Goal: Task Accomplishment & Management: Complete application form

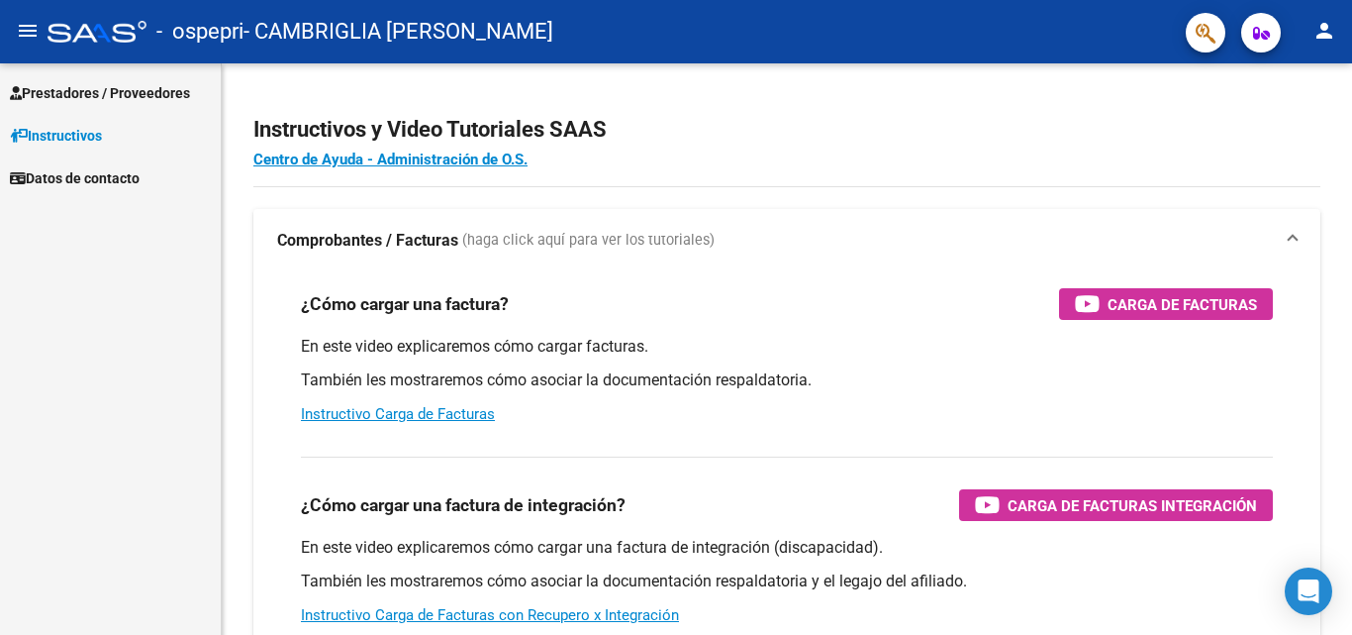
click at [107, 181] on span "Datos de contacto" at bounding box center [75, 178] width 130 height 22
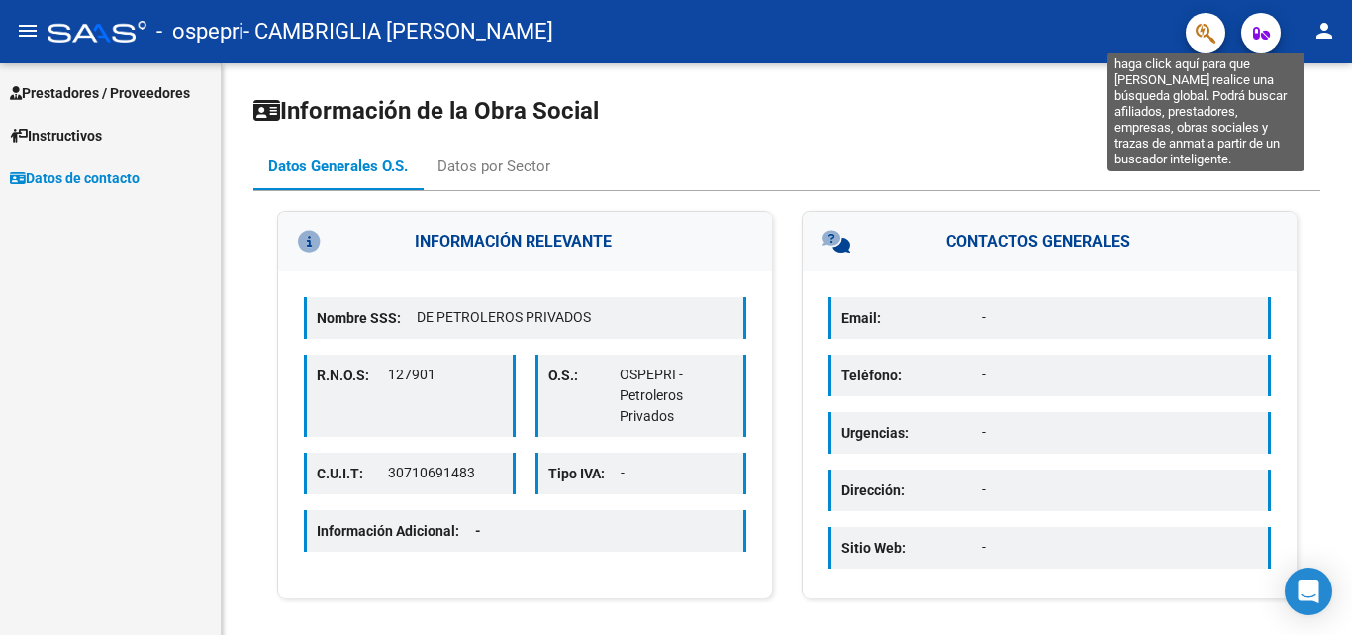
click at [1204, 33] on icon "button" at bounding box center [1206, 33] width 20 height 23
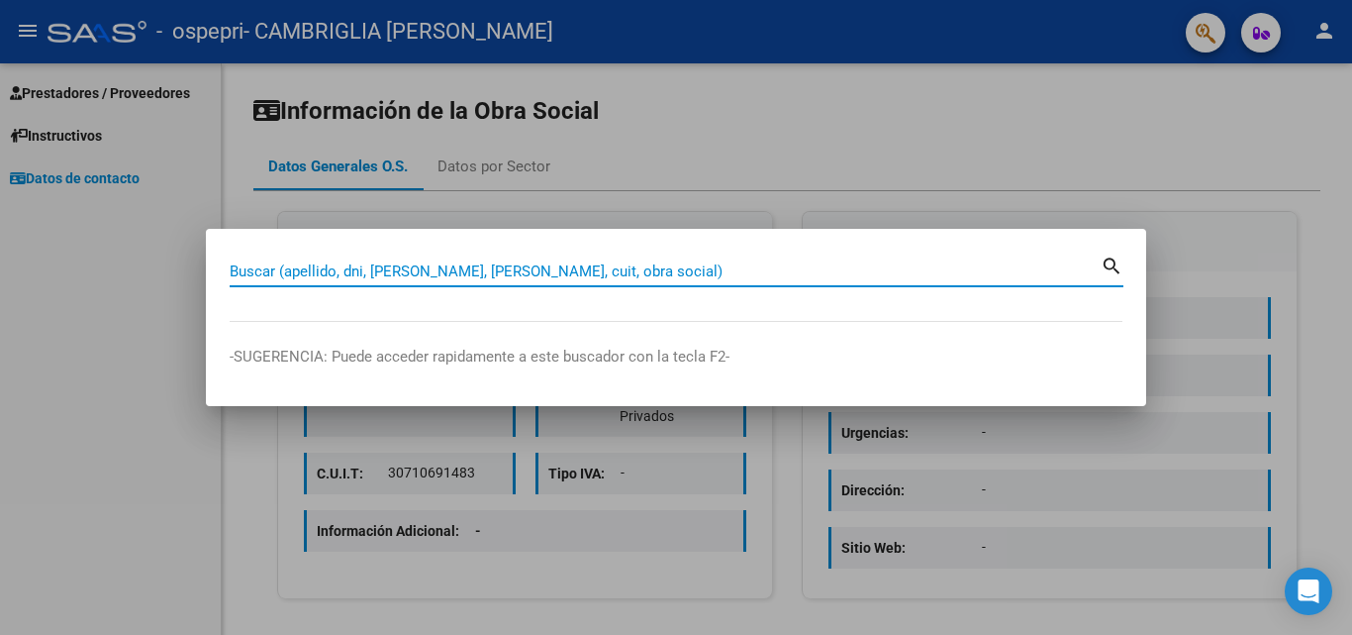
click at [74, 31] on div at bounding box center [676, 317] width 1352 height 635
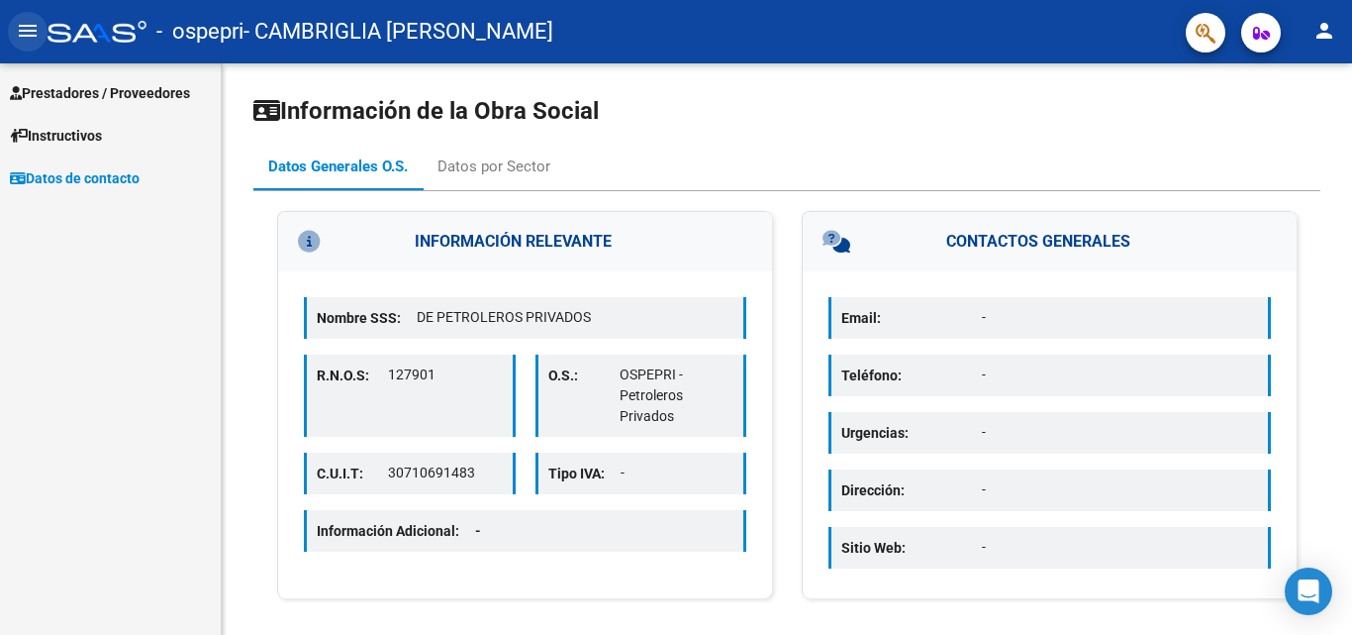
click at [33, 46] on button "menu" at bounding box center [28, 32] width 40 height 40
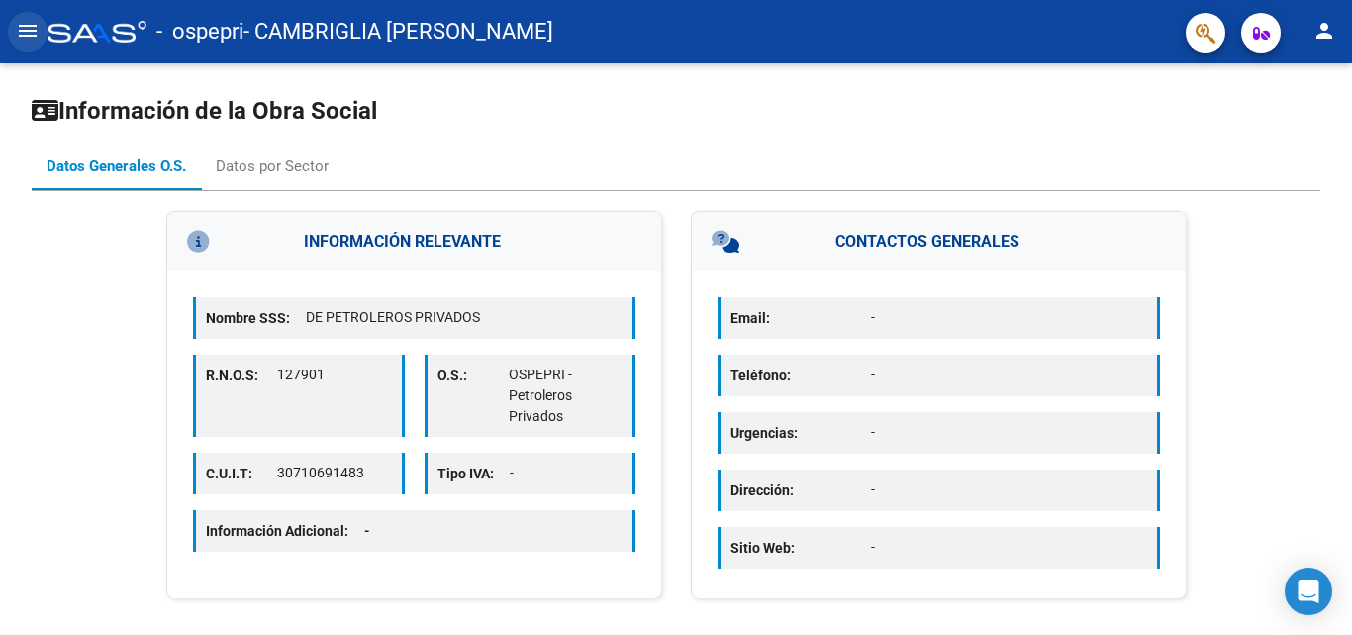
click at [33, 46] on button "menu" at bounding box center [28, 32] width 40 height 40
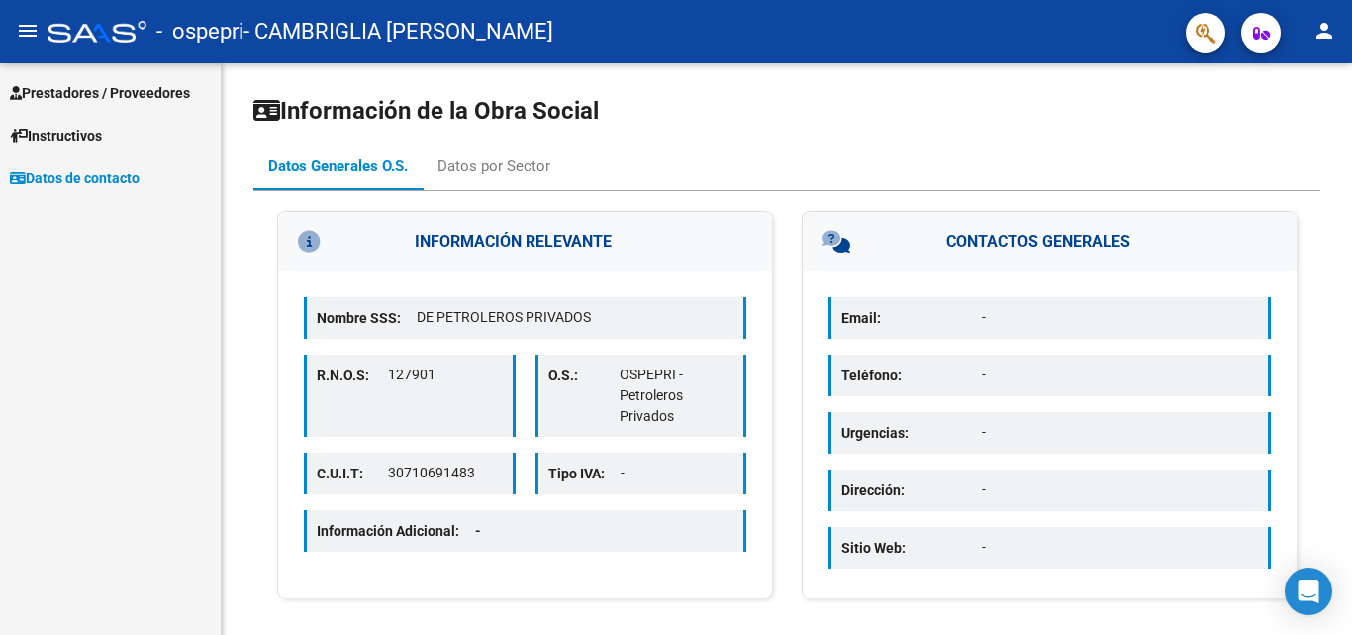
click at [87, 94] on span "Prestadores / Proveedores" at bounding box center [100, 93] width 180 height 22
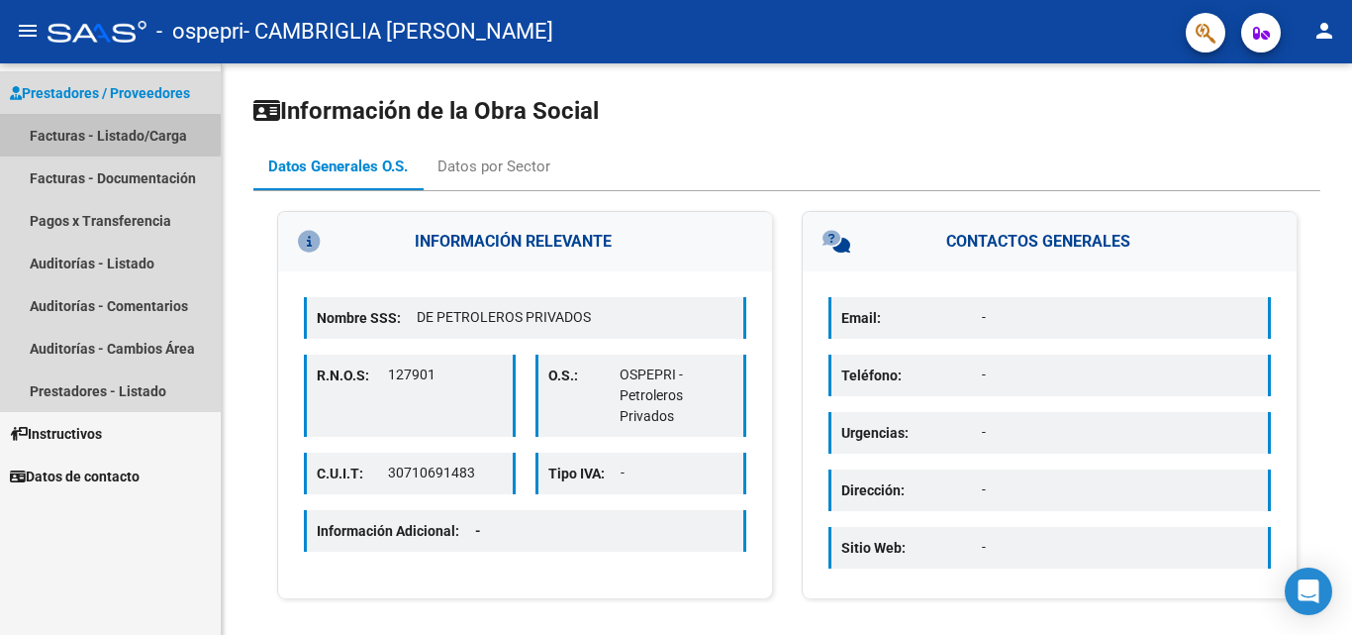
click at [82, 132] on link "Facturas - Listado/Carga" at bounding box center [110, 135] width 221 height 43
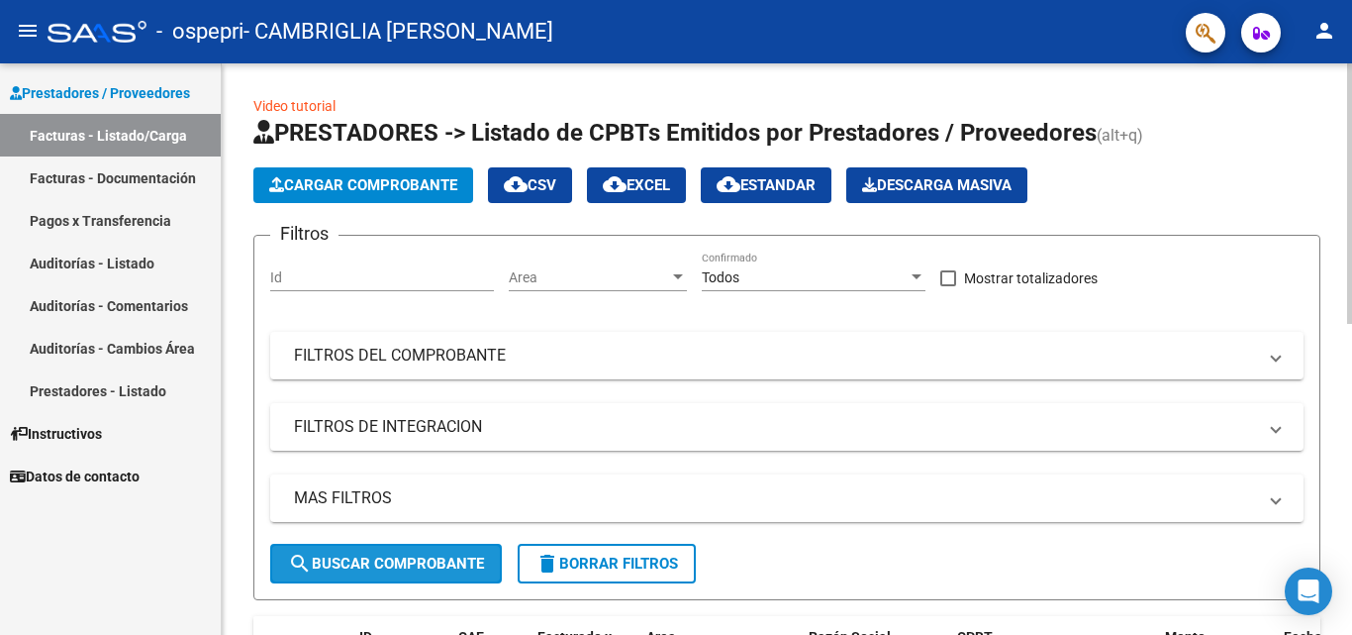
click at [408, 566] on span "search Buscar Comprobante" at bounding box center [386, 563] width 196 height 18
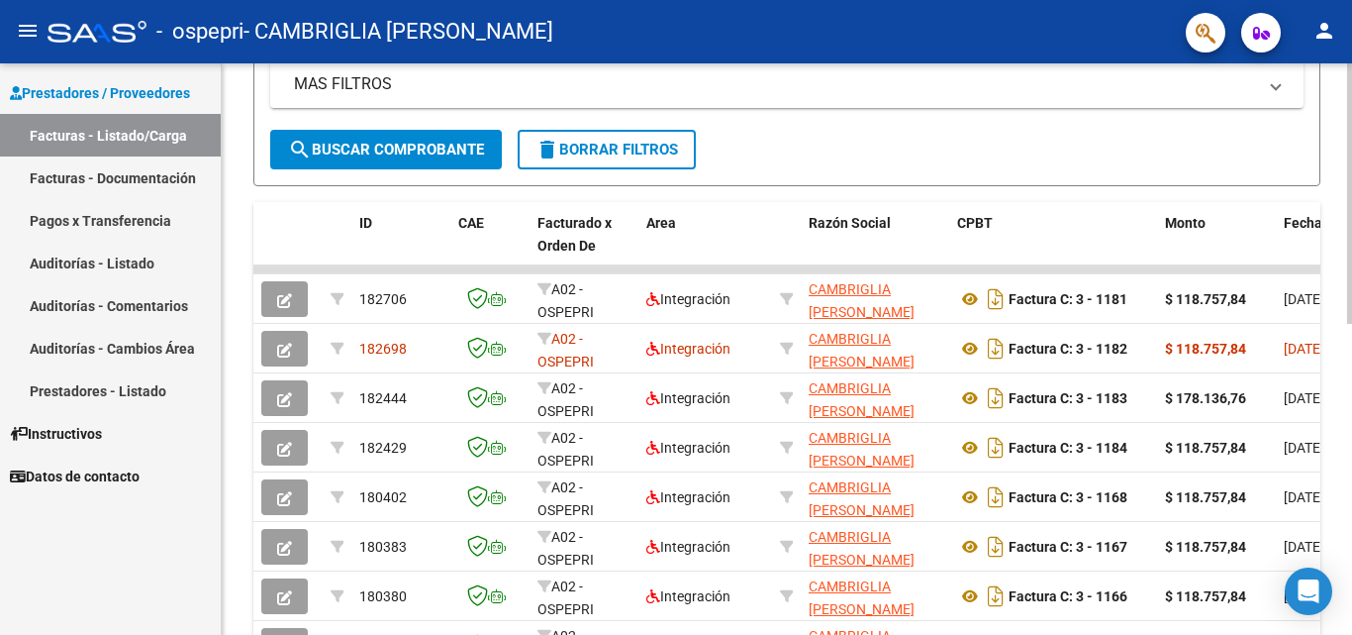
scroll to position [418, 0]
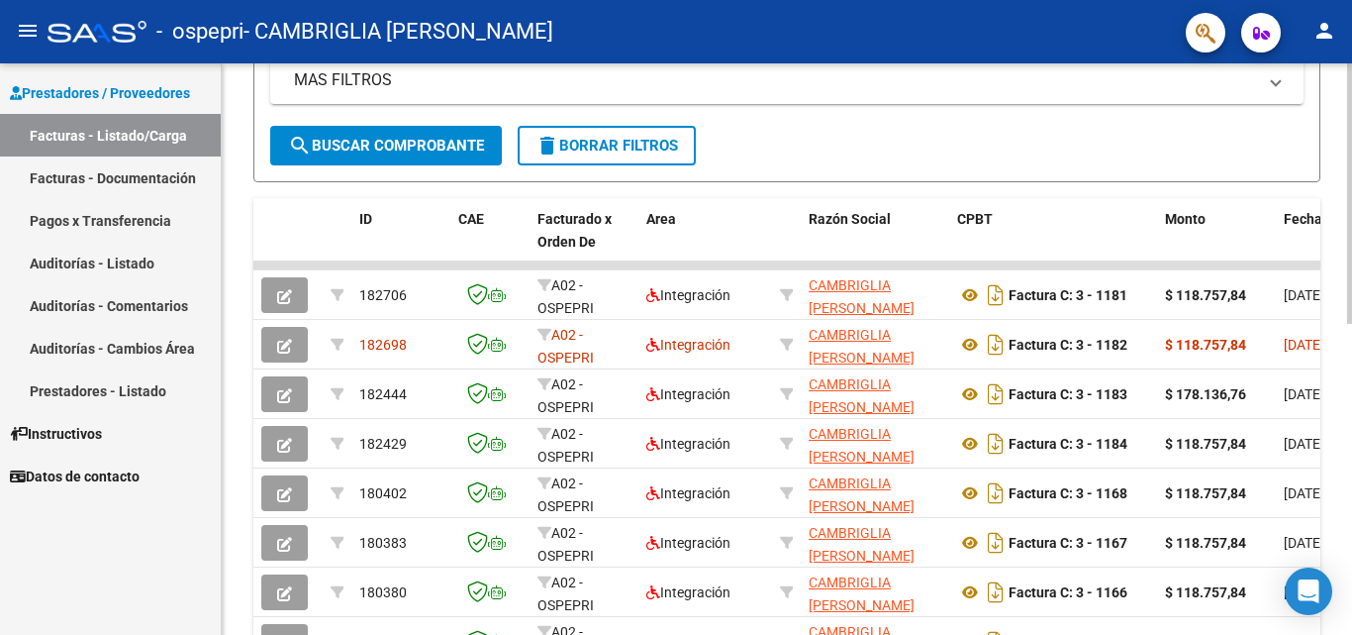
click at [1351, 332] on div at bounding box center [1349, 388] width 5 height 260
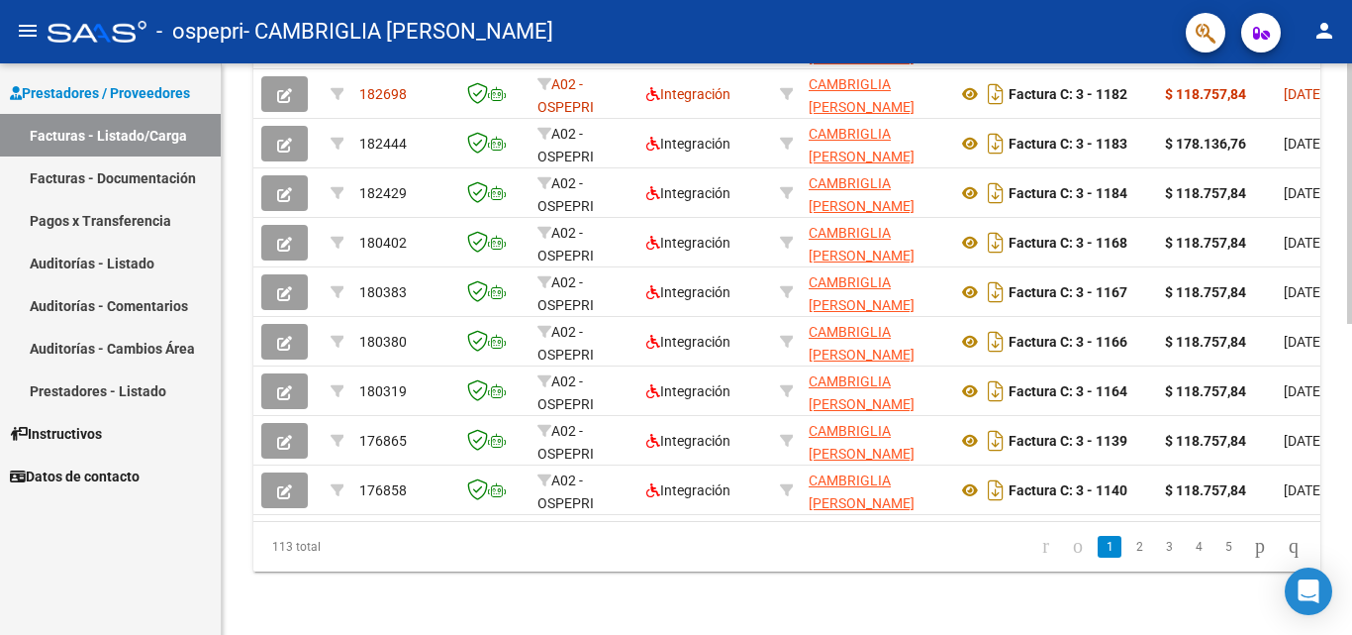
click at [1351, 585] on div at bounding box center [1349, 504] width 5 height 260
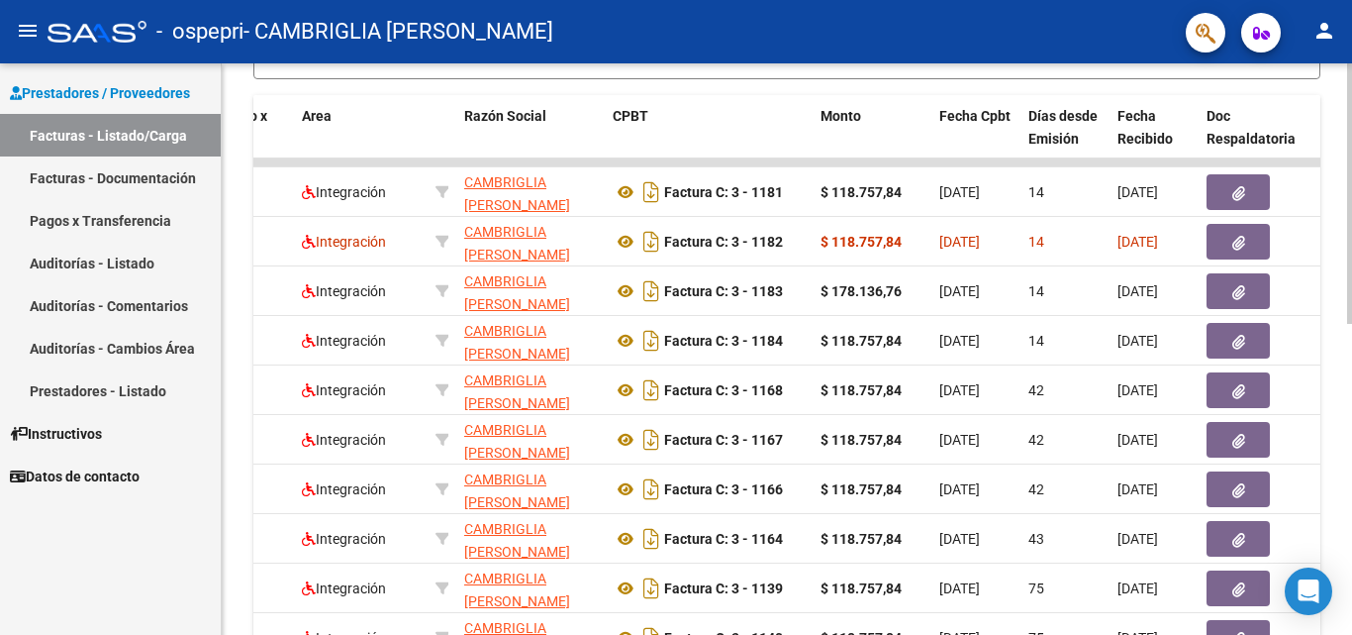
scroll to position [419, 0]
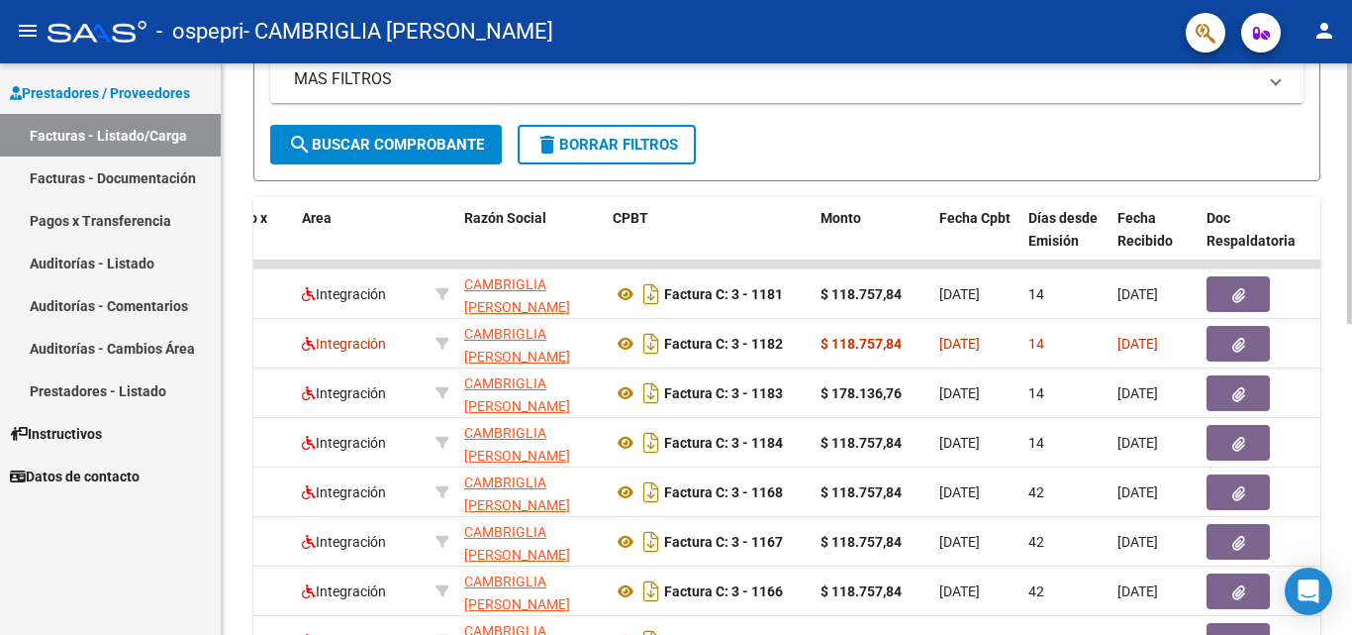
click at [1351, 351] on div at bounding box center [1349, 388] width 5 height 260
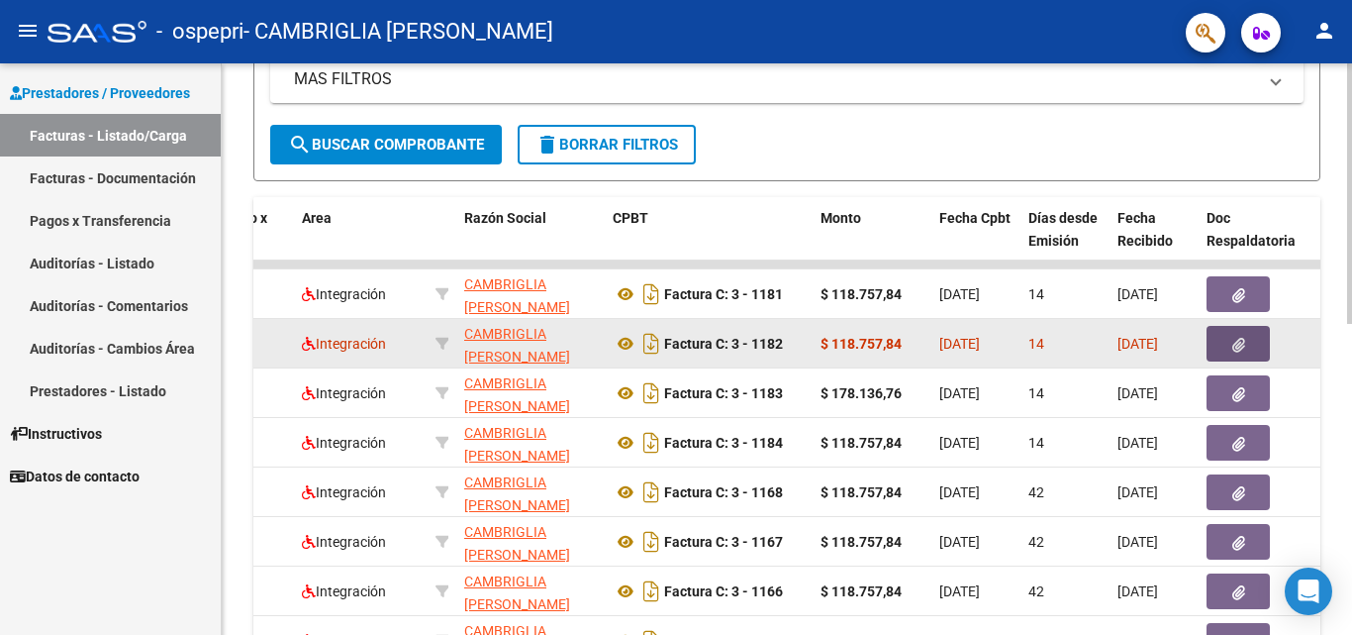
click at [1242, 340] on icon "button" at bounding box center [1239, 345] width 13 height 15
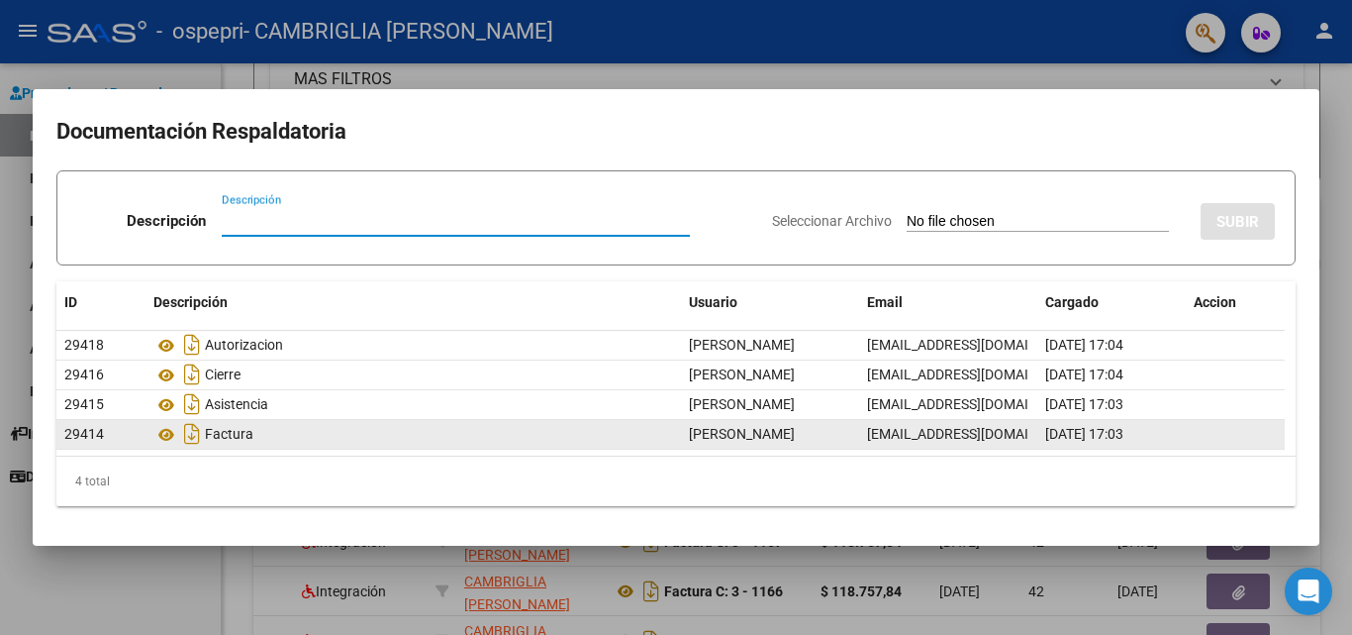
click at [305, 434] on div "Factura" at bounding box center [413, 434] width 520 height 32
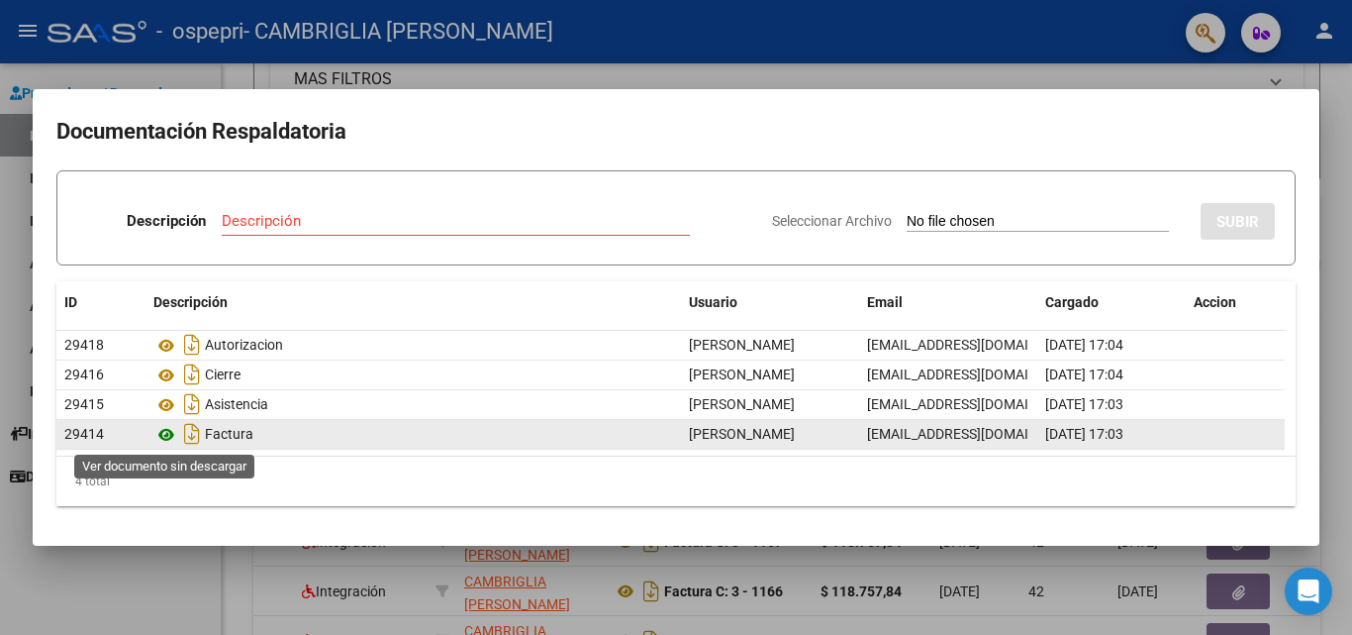
click at [162, 440] on icon at bounding box center [166, 435] width 26 height 24
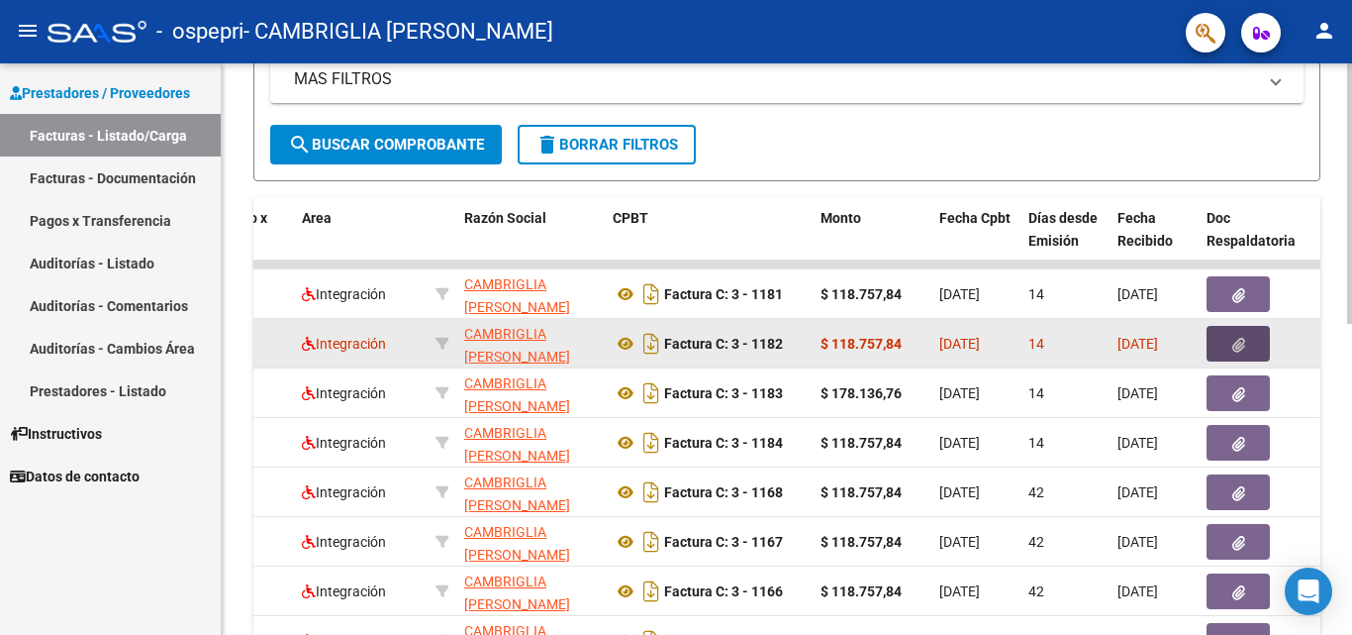
click at [1238, 349] on icon "button" at bounding box center [1239, 345] width 13 height 15
click at [801, 342] on div "Factura C: 3 - 1182" at bounding box center [709, 344] width 192 height 32
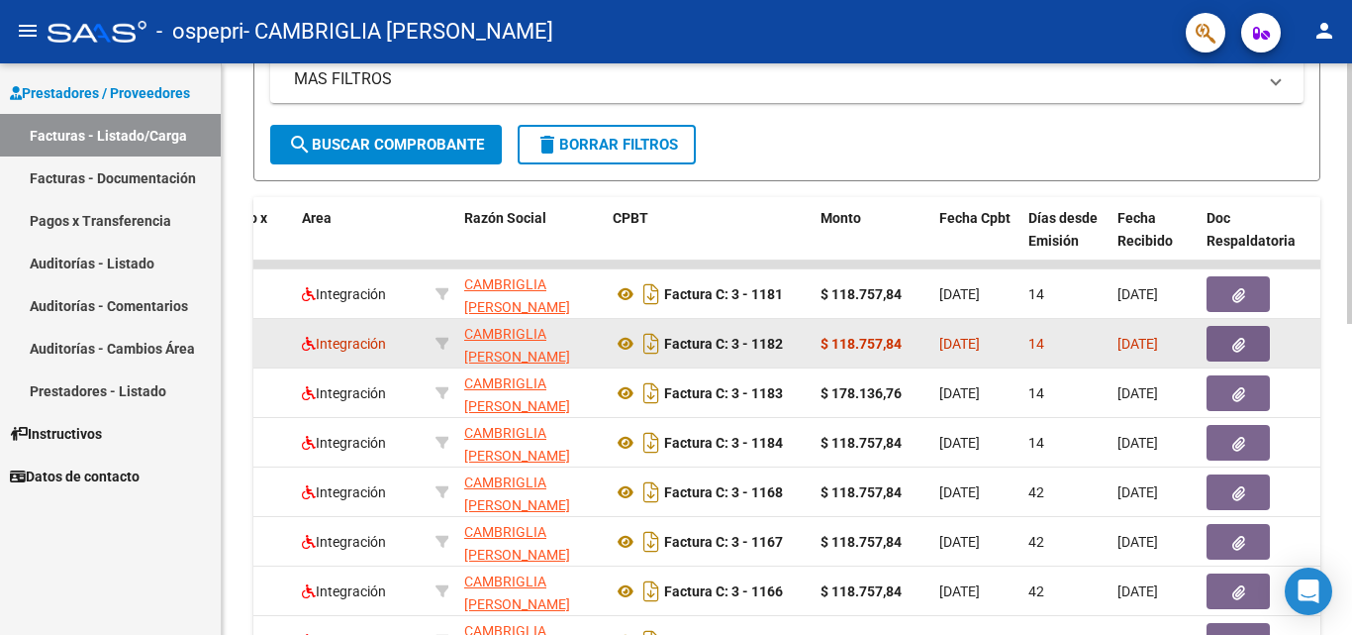
click at [801, 342] on div "Factura C: 3 - 1182" at bounding box center [709, 344] width 192 height 32
click at [811, 343] on datatable-body-cell "Factura C: 3 - 1182" at bounding box center [709, 343] width 208 height 49
drag, startPoint x: 1011, startPoint y: 344, endPoint x: 502, endPoint y: 334, distance: 509.0
click at [502, 334] on span "CAMBRIGLIA [PERSON_NAME]" at bounding box center [517, 345] width 106 height 39
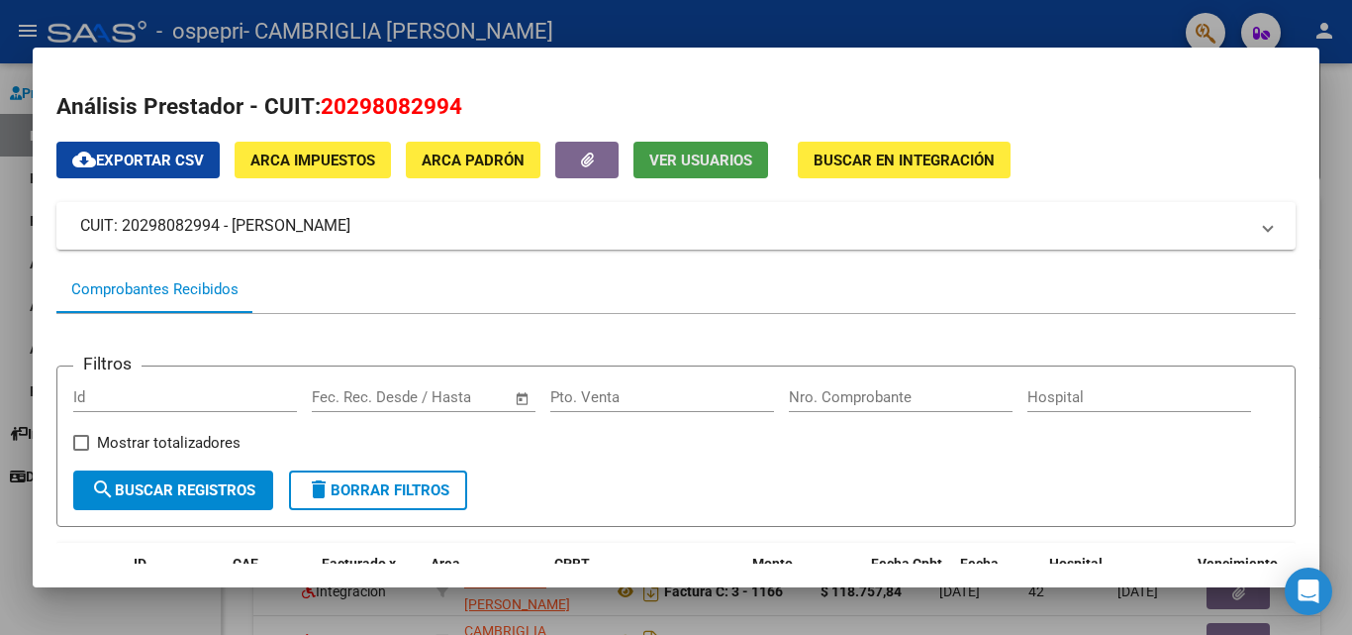
click at [681, 158] on span "Ver Usuarios" at bounding box center [700, 160] width 103 height 18
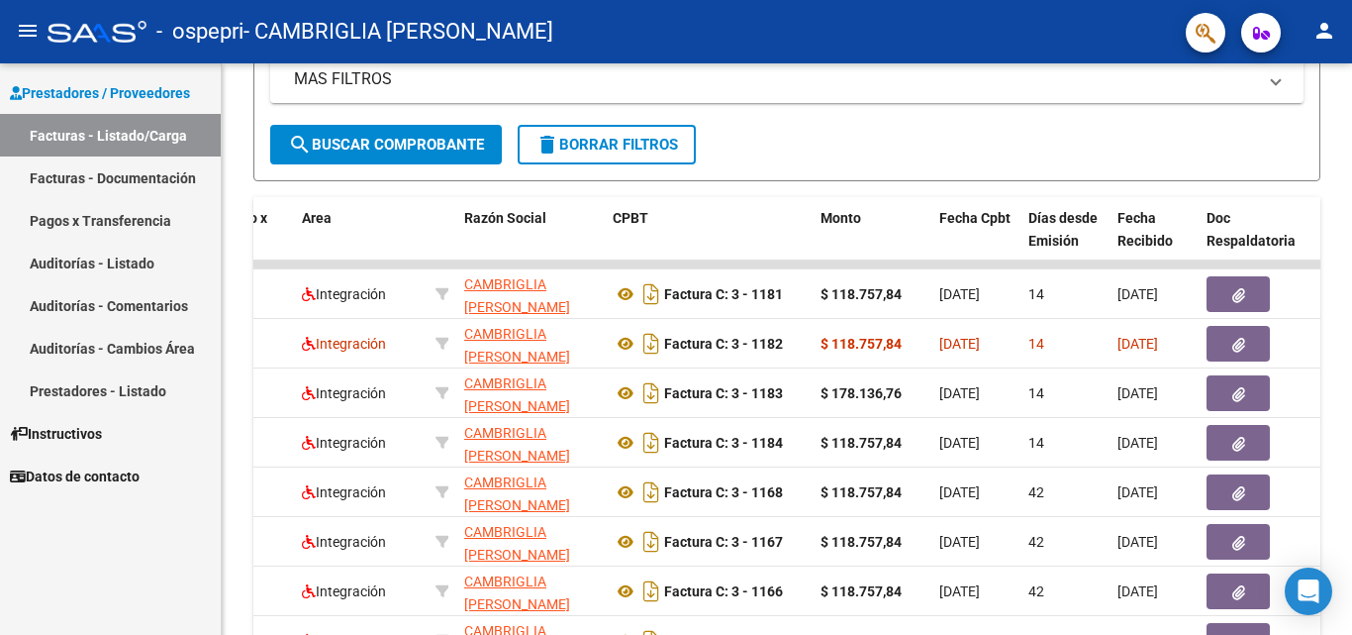
click at [148, 312] on link "Auditorías - Comentarios" at bounding box center [110, 305] width 221 height 43
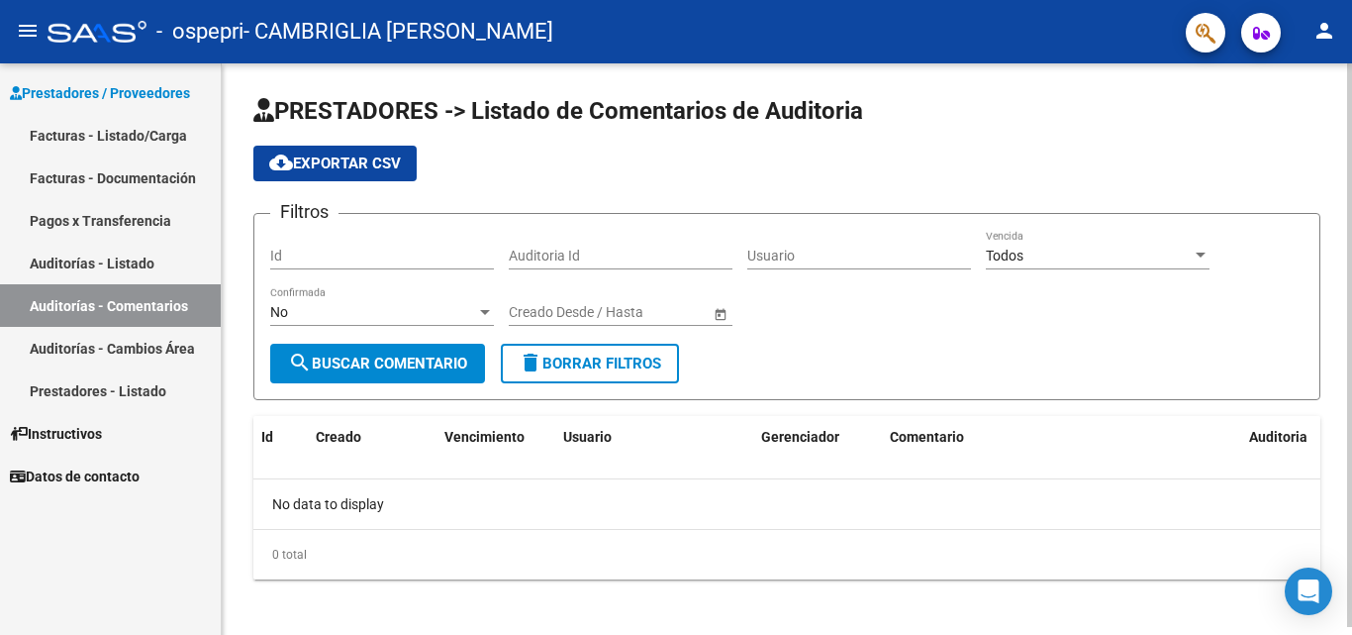
click at [1351, 164] on div at bounding box center [1349, 344] width 5 height 563
click at [412, 368] on span "search Buscar Comentario" at bounding box center [377, 363] width 179 height 18
click at [381, 366] on span "search Buscar Comentario" at bounding box center [377, 363] width 179 height 18
click at [377, 264] on div "Id" at bounding box center [382, 250] width 224 height 40
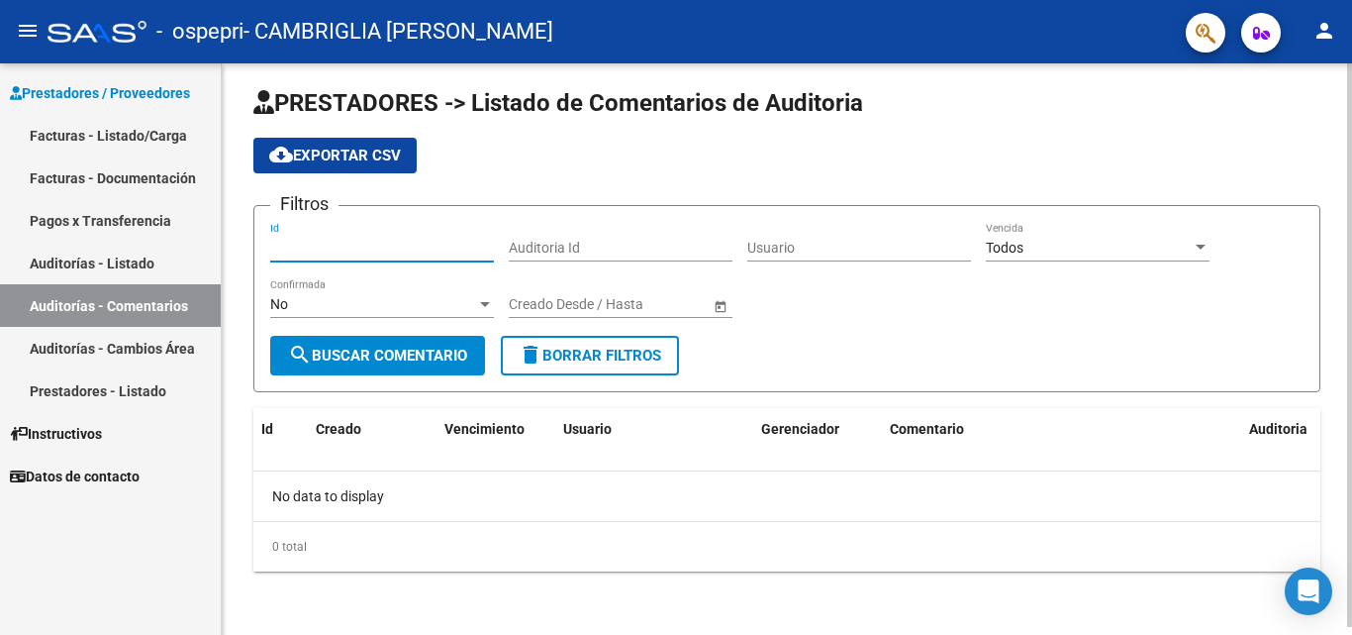
click at [1351, 466] on div at bounding box center [1349, 352] width 5 height 563
click at [81, 138] on link "Facturas - Listado/Carga" at bounding box center [110, 135] width 221 height 43
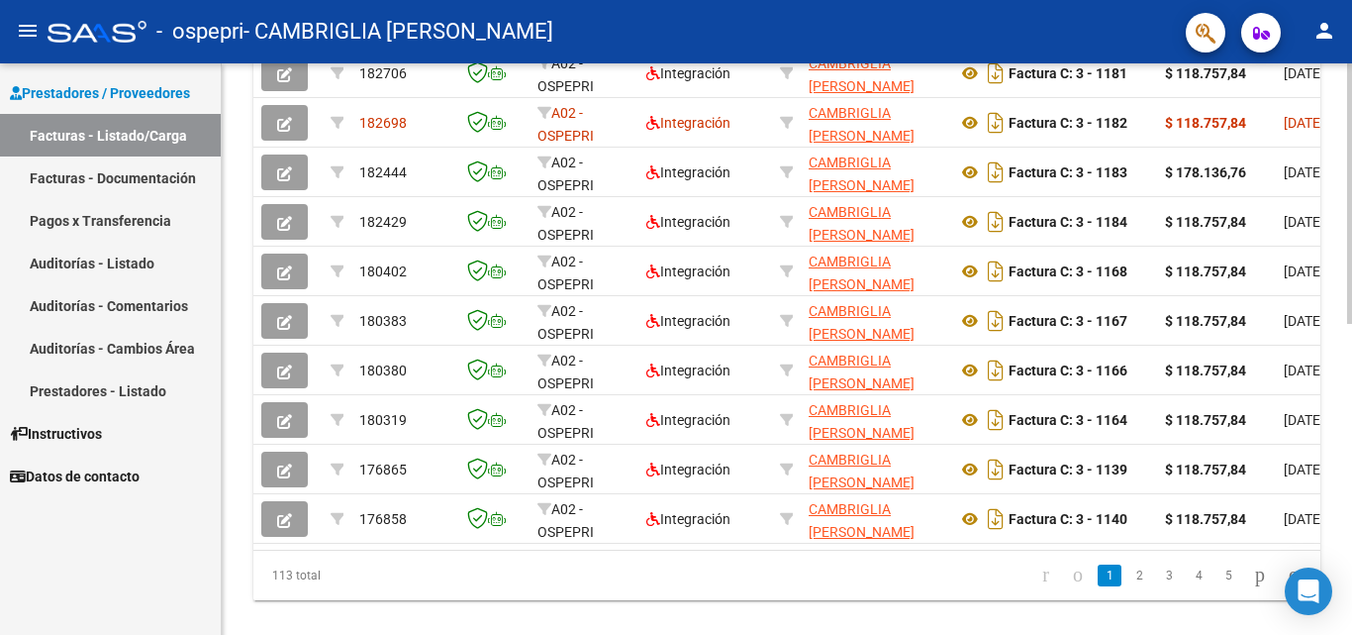
scroll to position [533, 0]
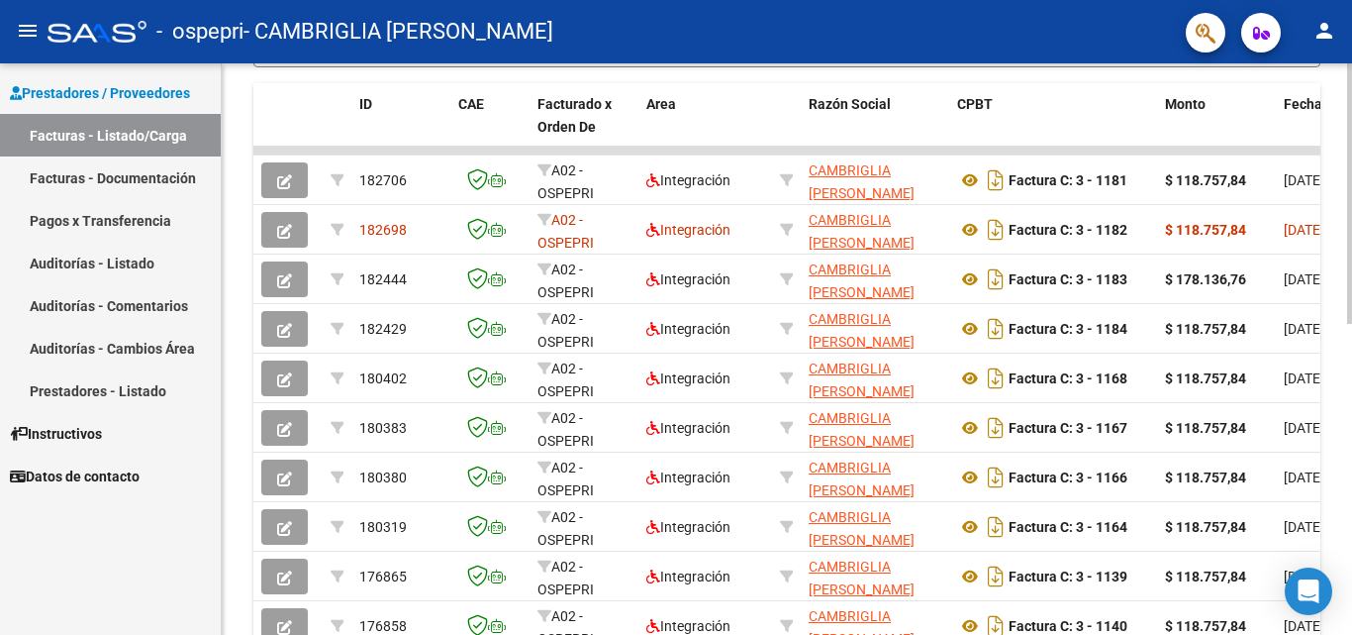
click at [1351, 390] on div at bounding box center [1349, 442] width 5 height 260
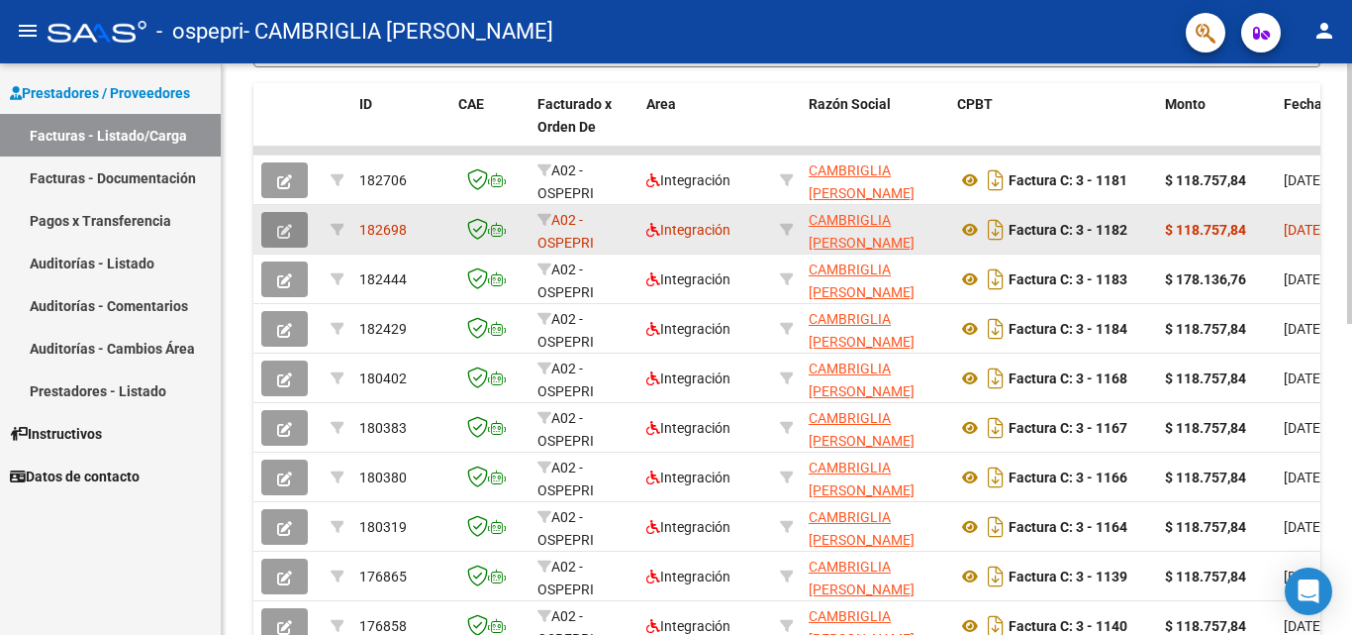
click at [281, 229] on icon "button" at bounding box center [284, 231] width 15 height 15
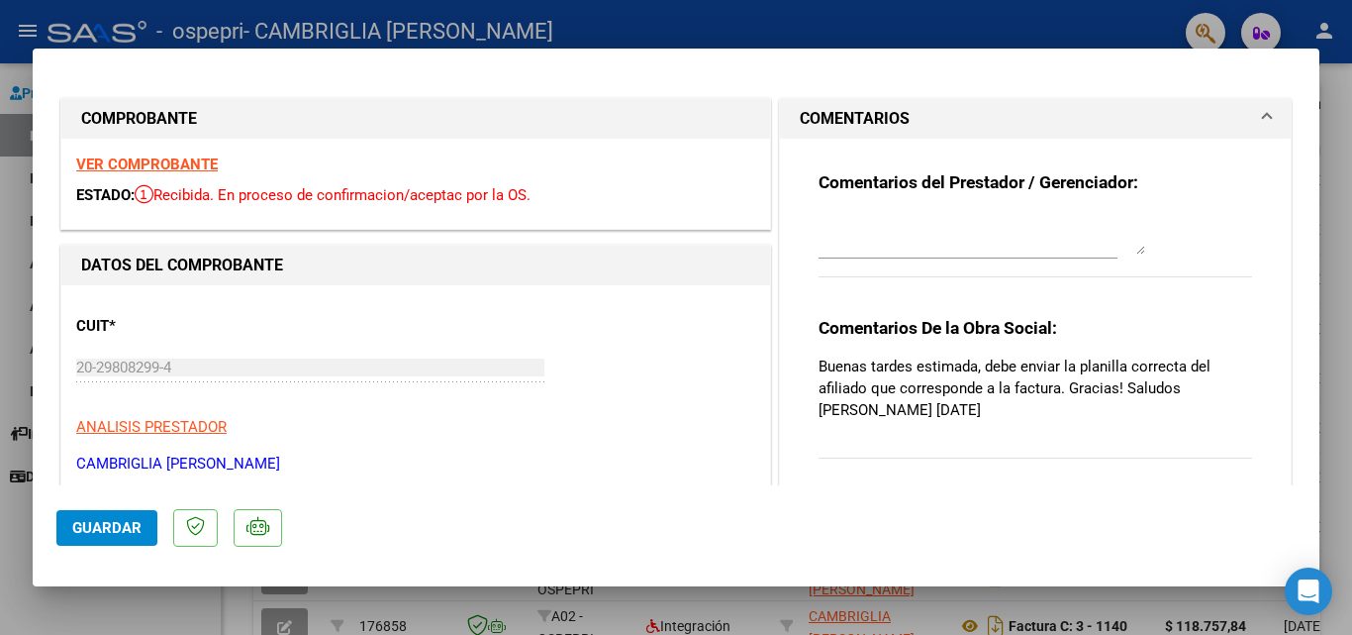
click at [108, 163] on strong "VER COMPROBANTE" at bounding box center [147, 164] width 142 height 18
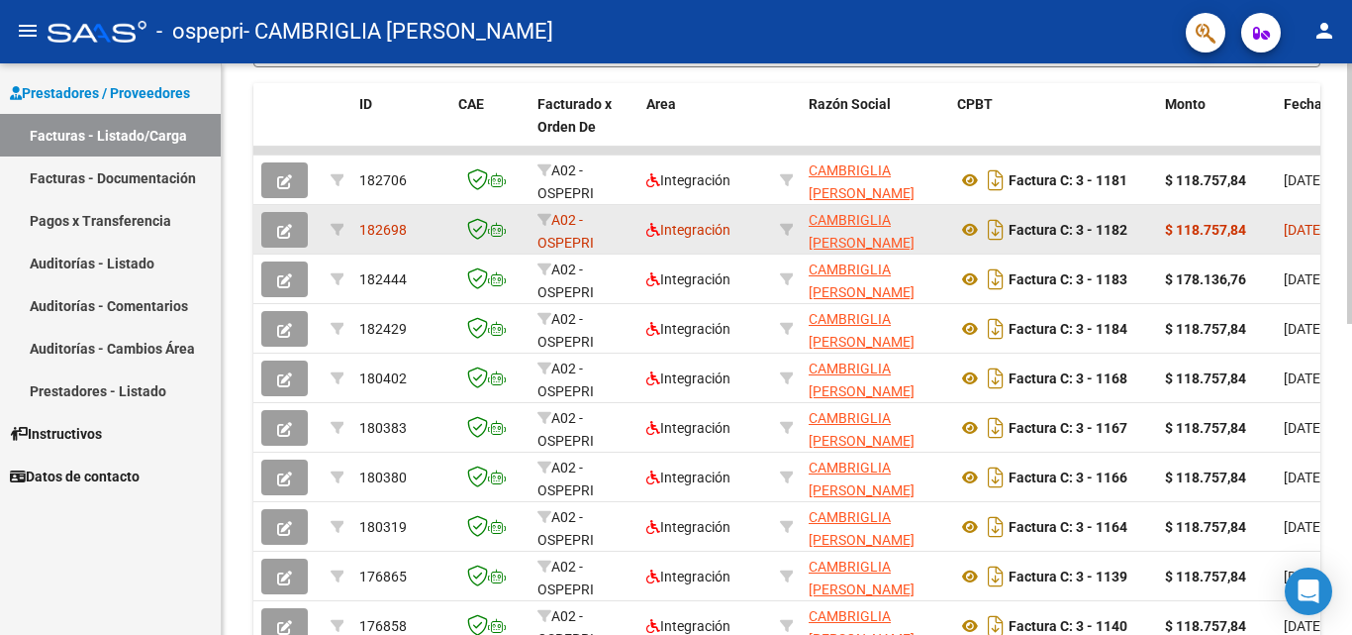
click at [855, 231] on app-link-go-to "CAMBRIGLIA [PERSON_NAME]" at bounding box center [875, 232] width 133 height 46
click at [1047, 232] on strong "Factura C: 3 - 1182" at bounding box center [1068, 230] width 119 height 16
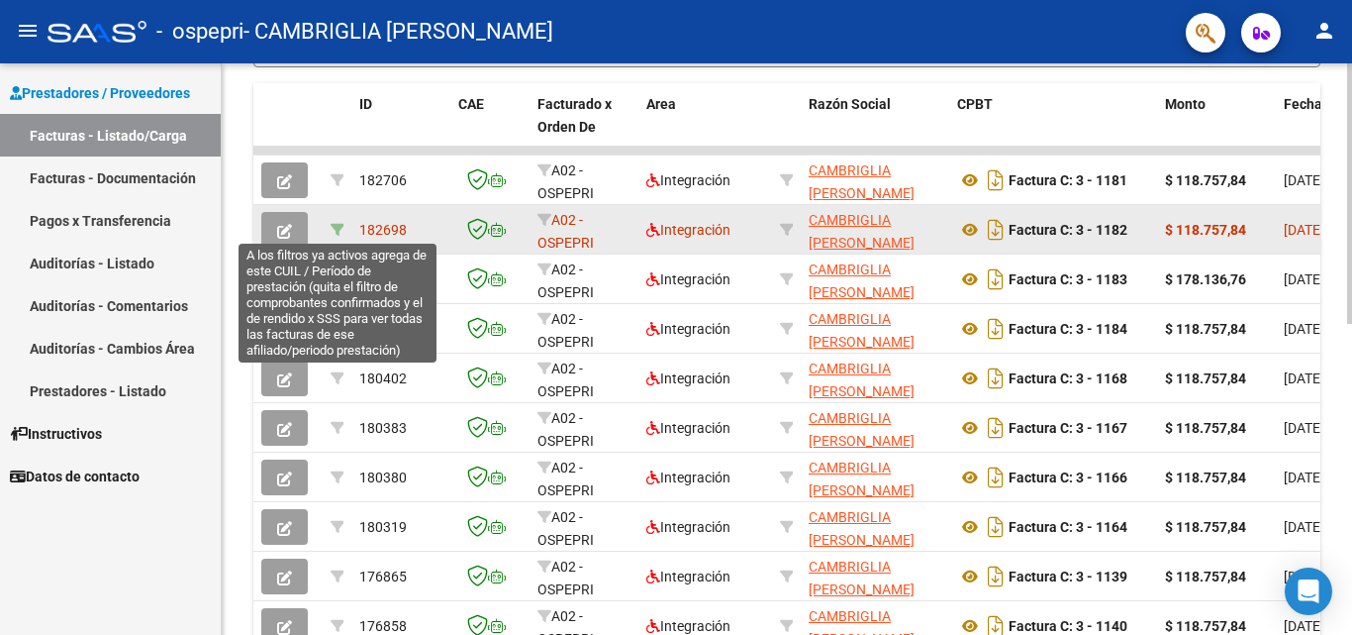
click at [333, 223] on icon at bounding box center [338, 230] width 14 height 14
type input "202507"
type input "20543197719"
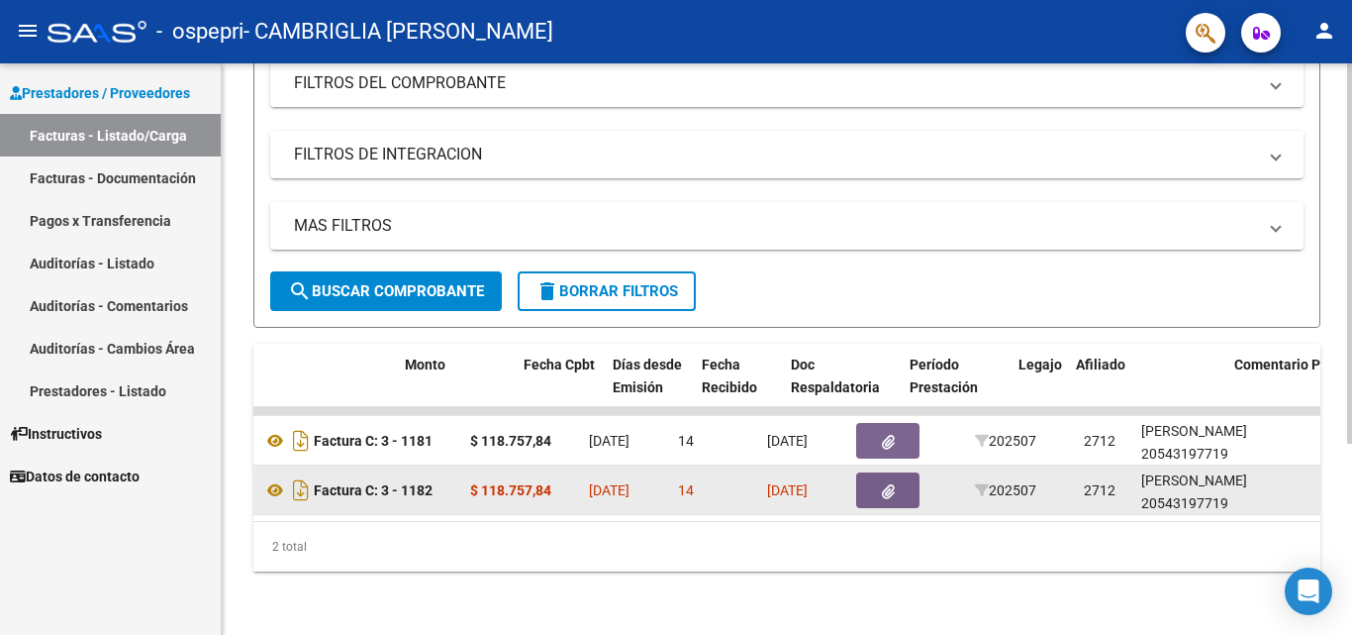
scroll to position [0, 463]
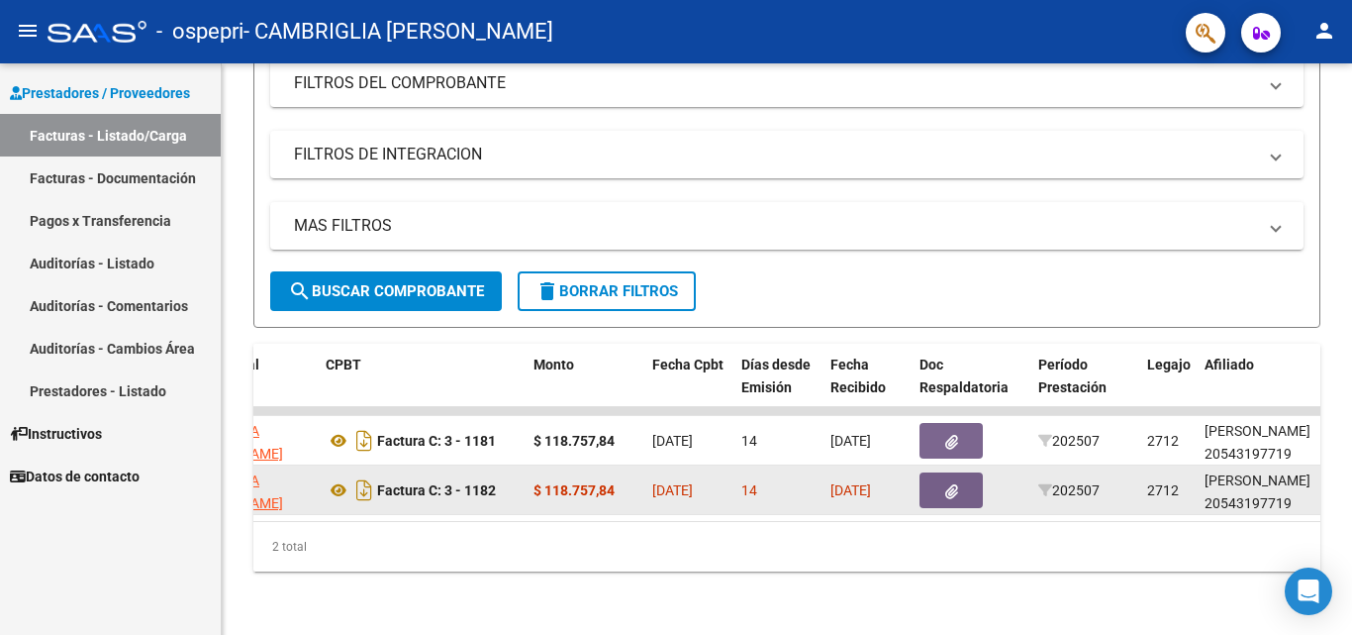
click at [951, 484] on icon "button" at bounding box center [951, 491] width 13 height 15
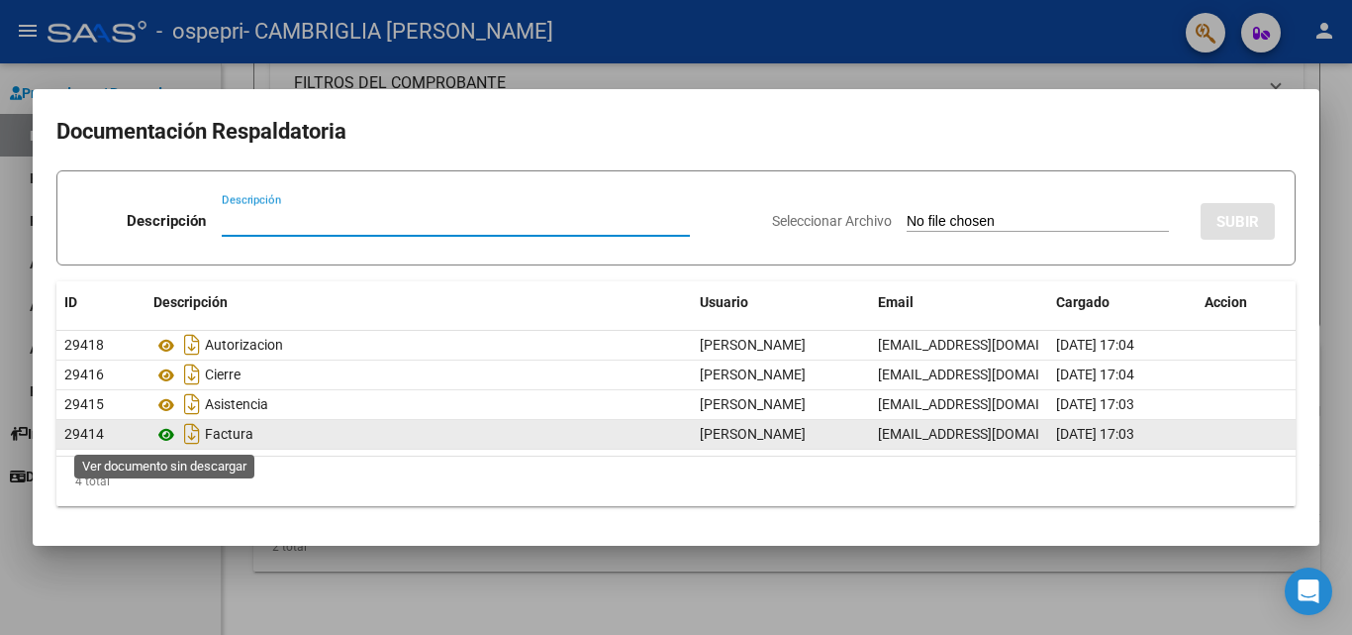
click at [165, 435] on icon at bounding box center [166, 435] width 26 height 24
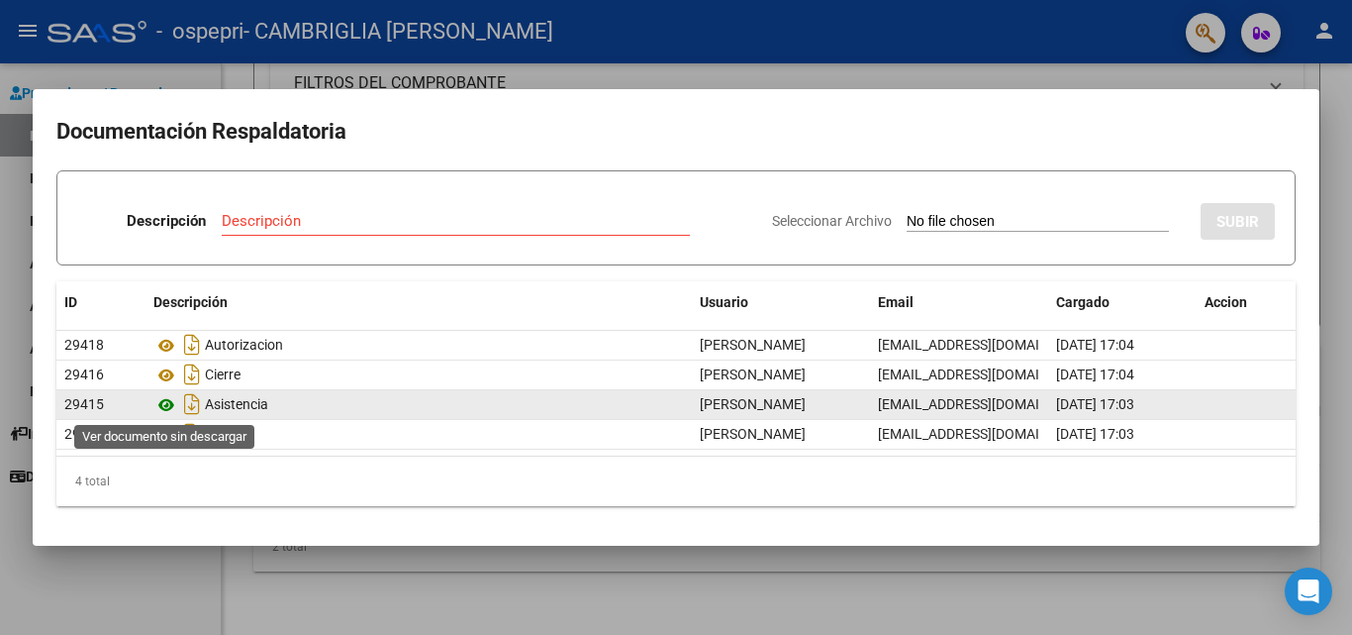
click at [166, 410] on icon at bounding box center [166, 405] width 26 height 24
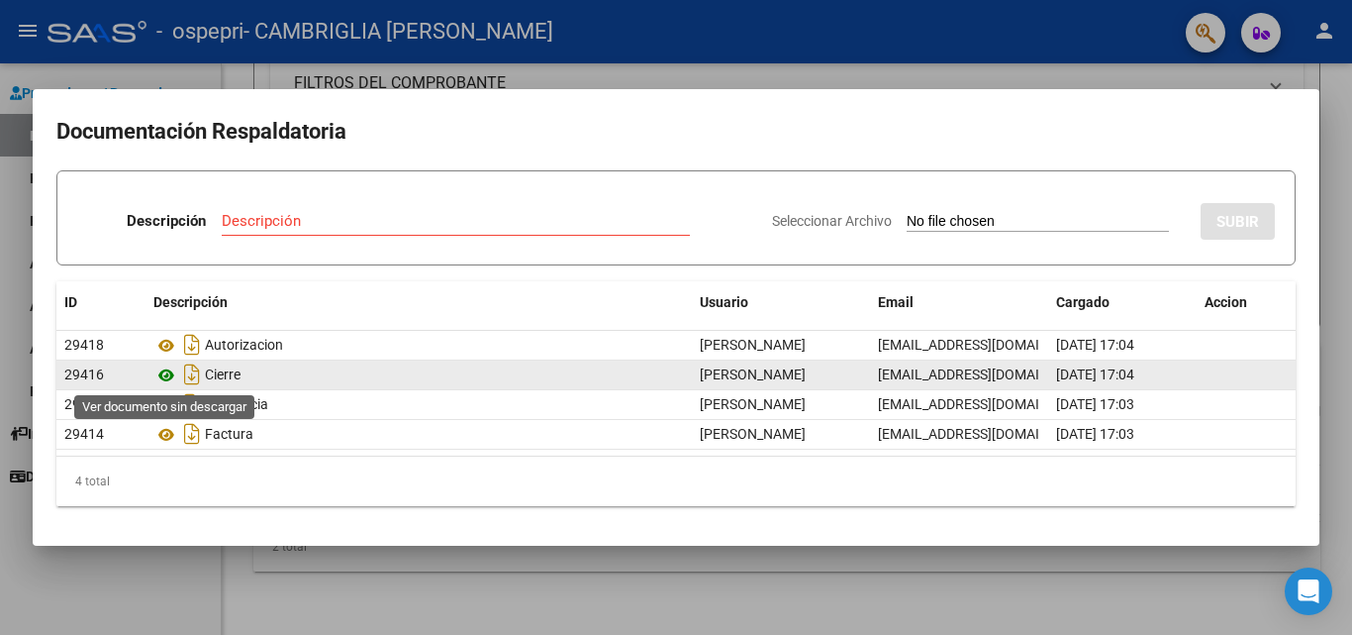
click at [164, 375] on icon at bounding box center [166, 375] width 26 height 24
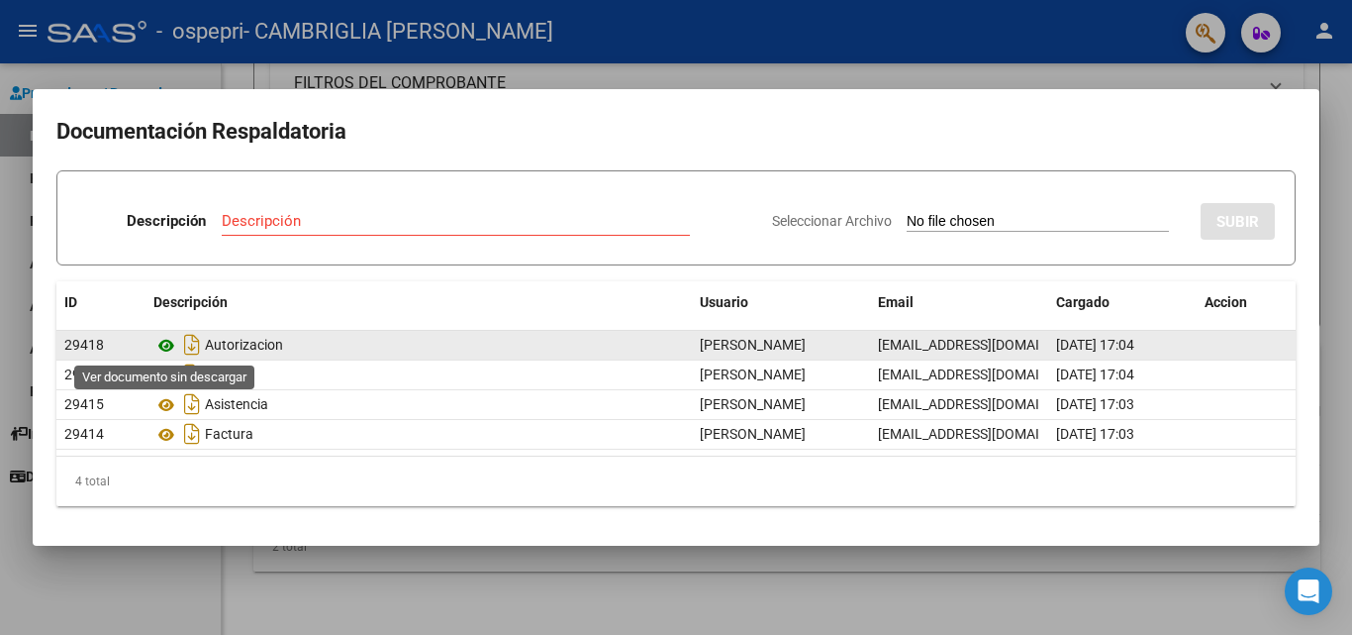
click at [167, 350] on icon at bounding box center [166, 346] width 26 height 24
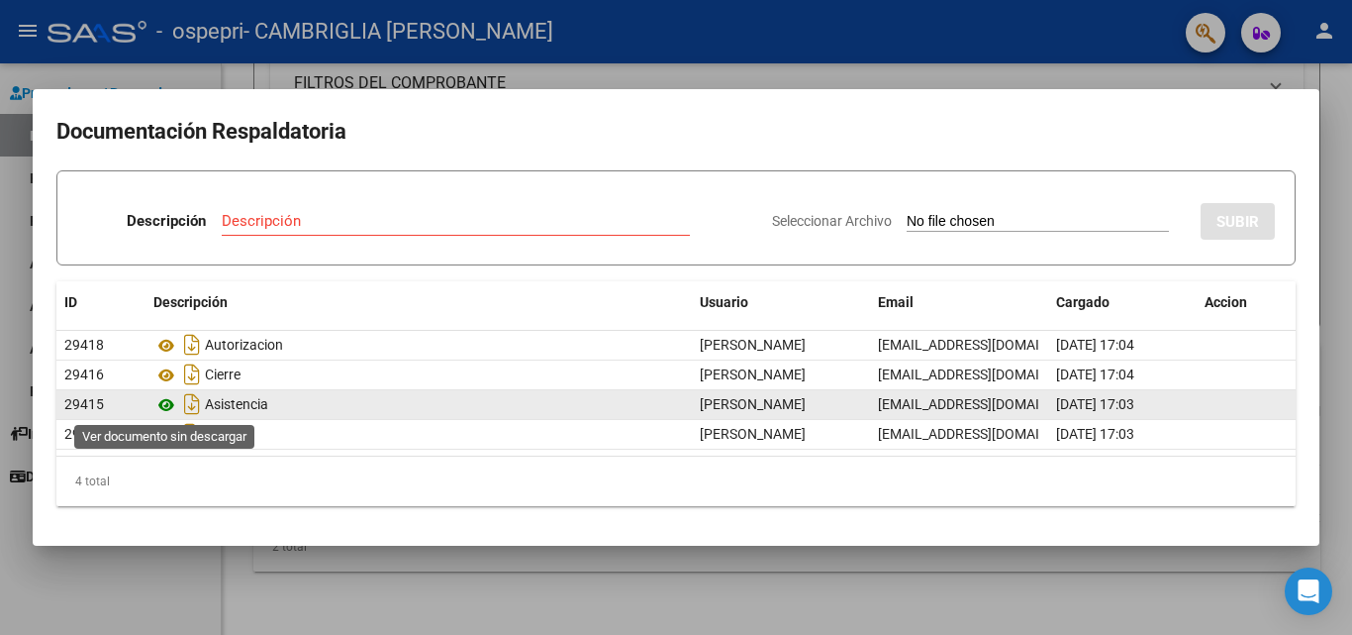
click at [168, 406] on icon at bounding box center [166, 405] width 26 height 24
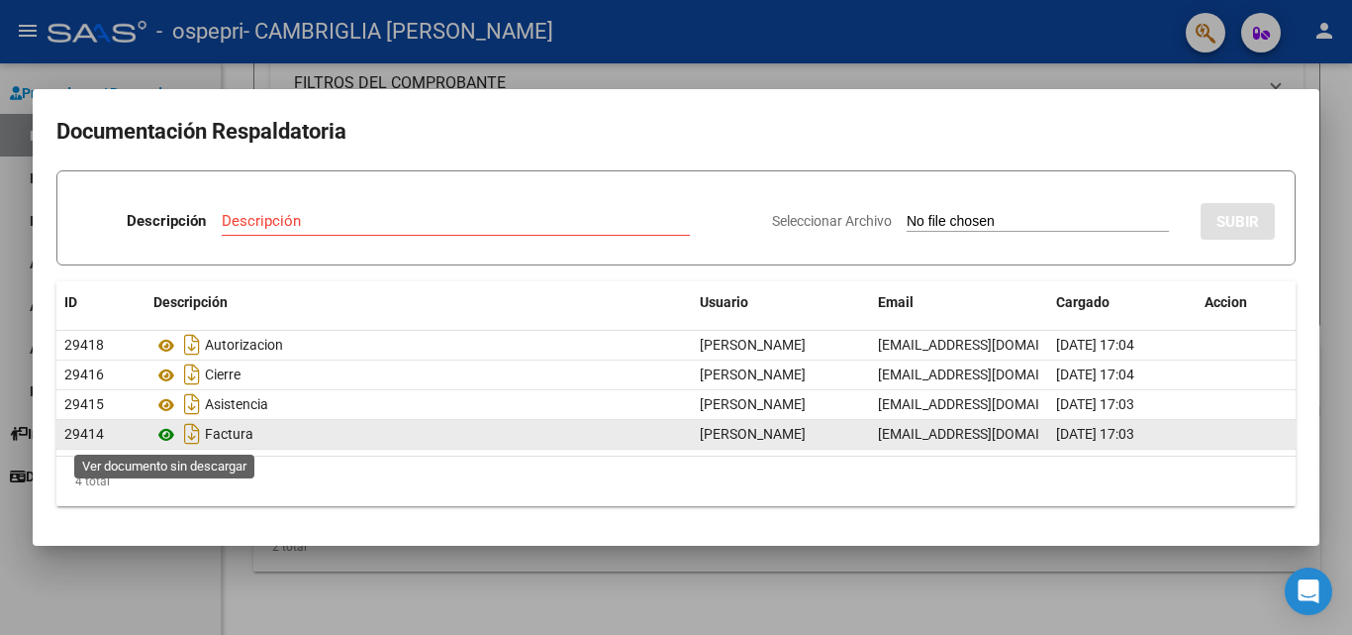
click at [164, 434] on icon at bounding box center [166, 435] width 26 height 24
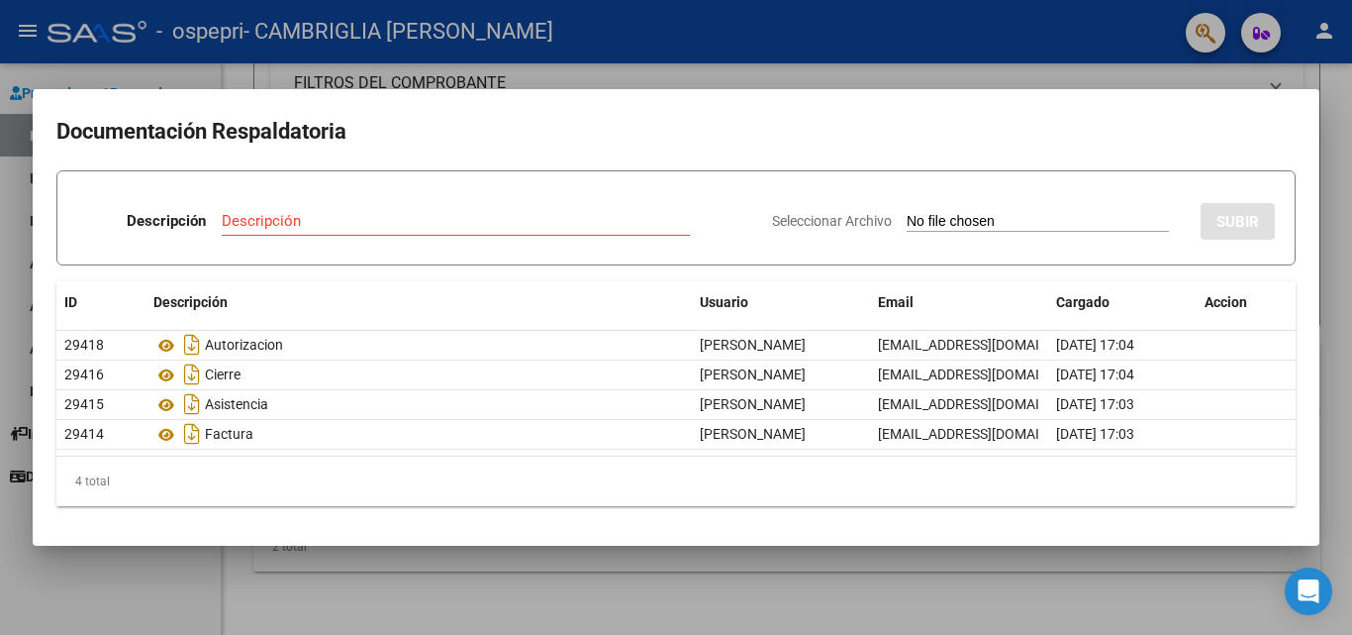
click at [167, 585] on div at bounding box center [676, 317] width 1352 height 635
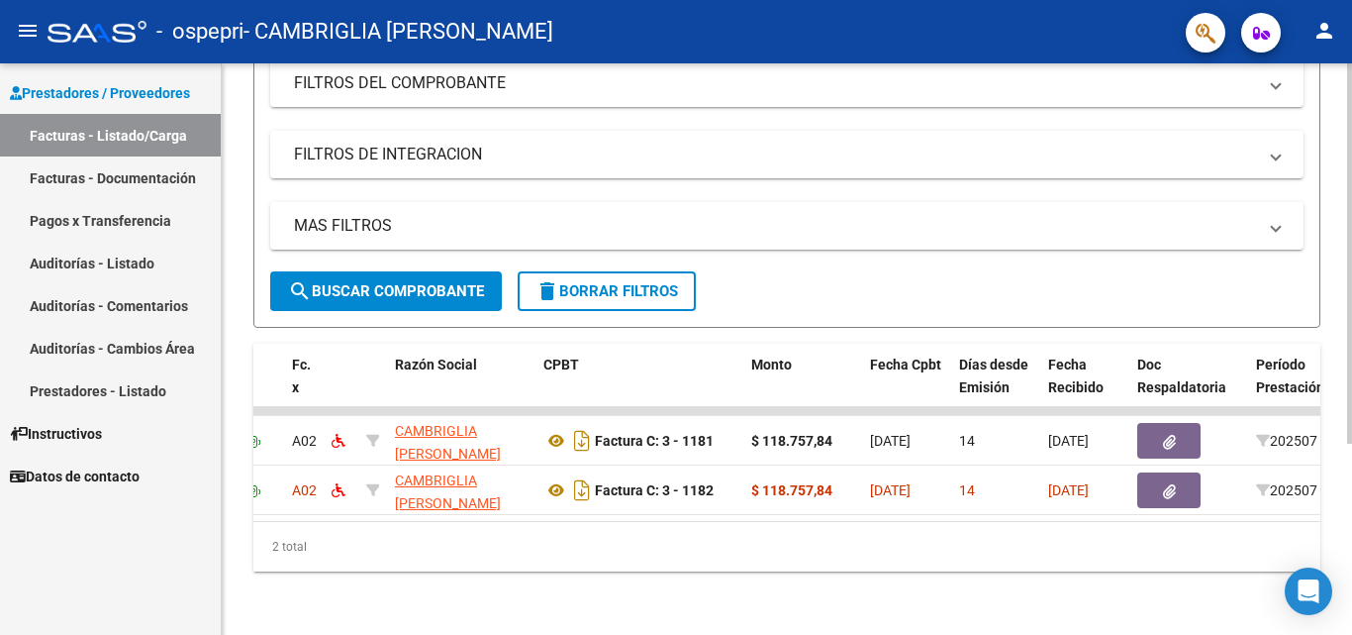
scroll to position [0, 259]
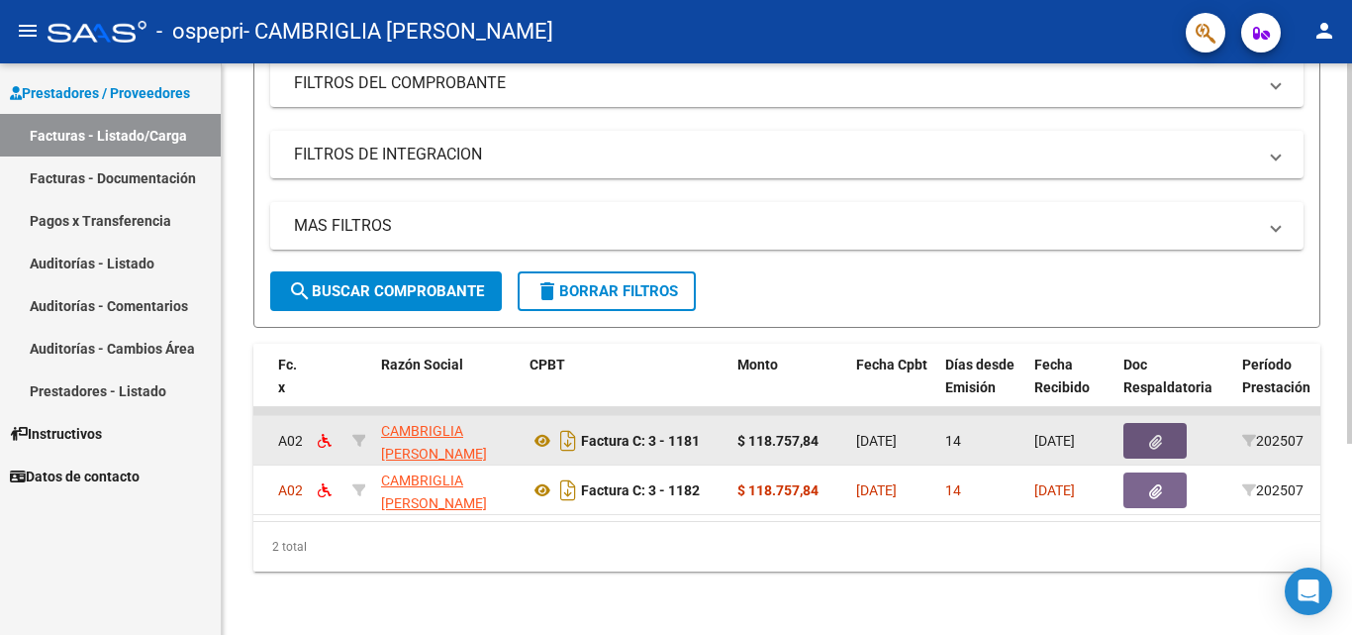
click at [1161, 435] on icon "button" at bounding box center [1155, 442] width 13 height 15
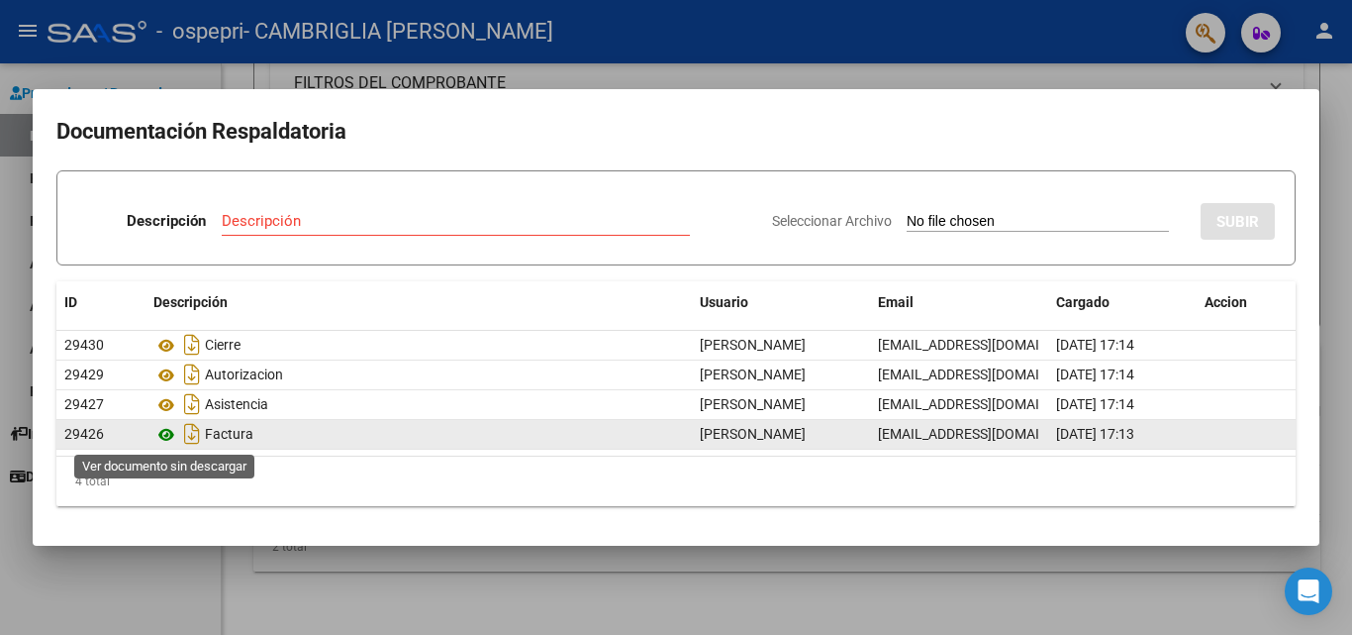
click at [168, 432] on icon at bounding box center [166, 435] width 26 height 24
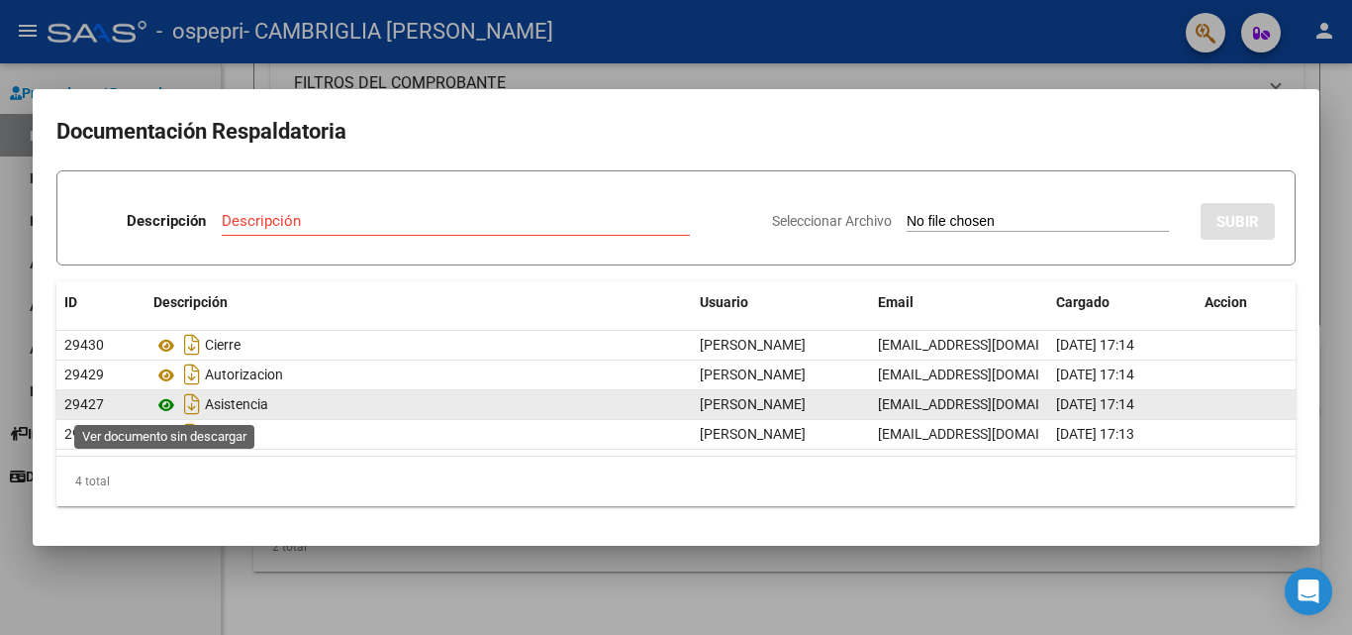
click at [164, 404] on icon at bounding box center [166, 405] width 26 height 24
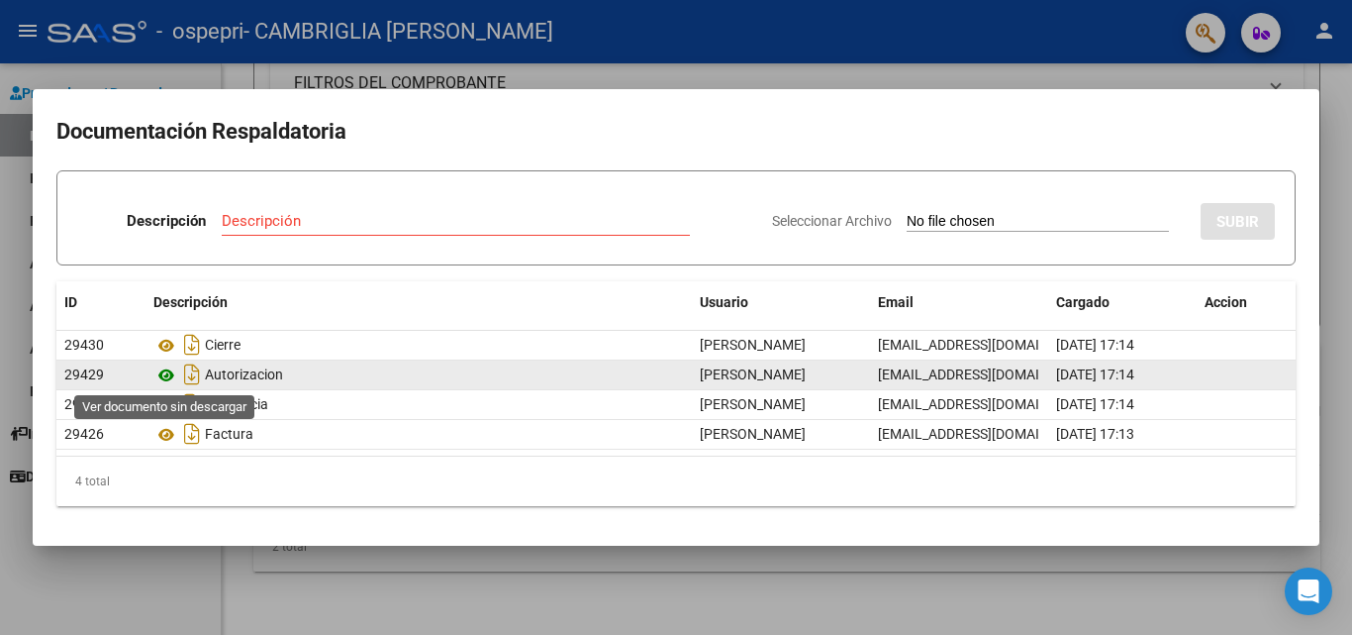
click at [174, 372] on icon at bounding box center [166, 375] width 26 height 24
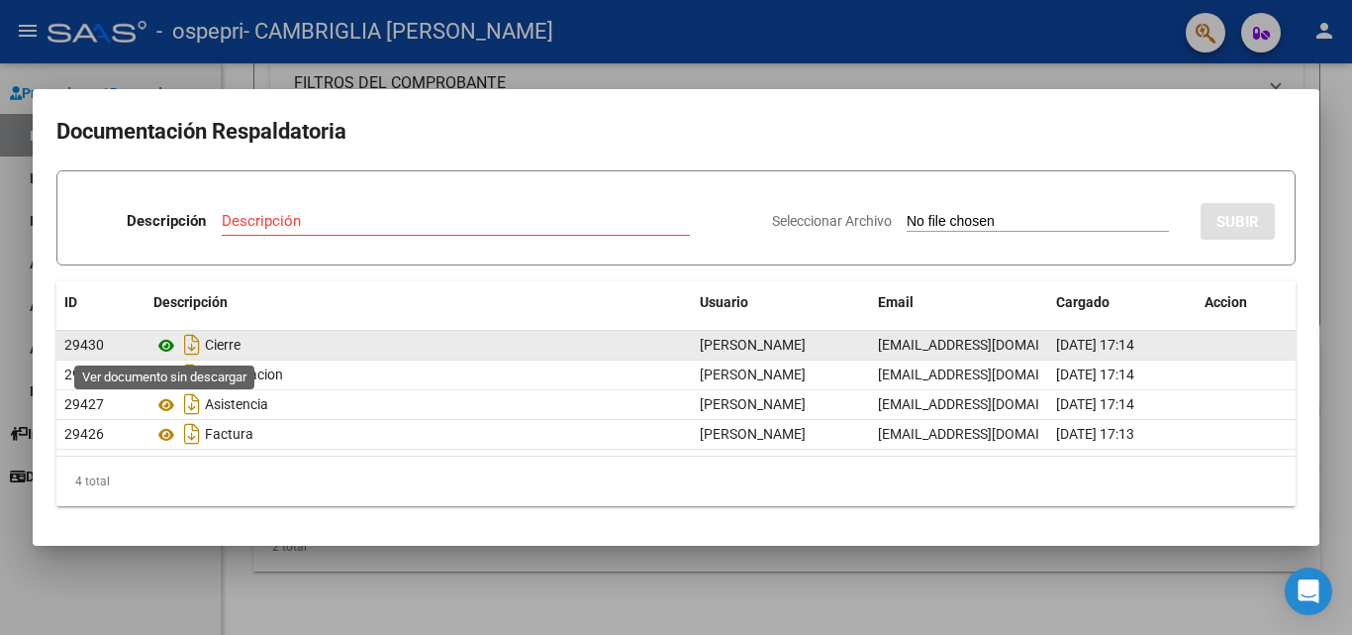
click at [166, 348] on icon at bounding box center [166, 346] width 26 height 24
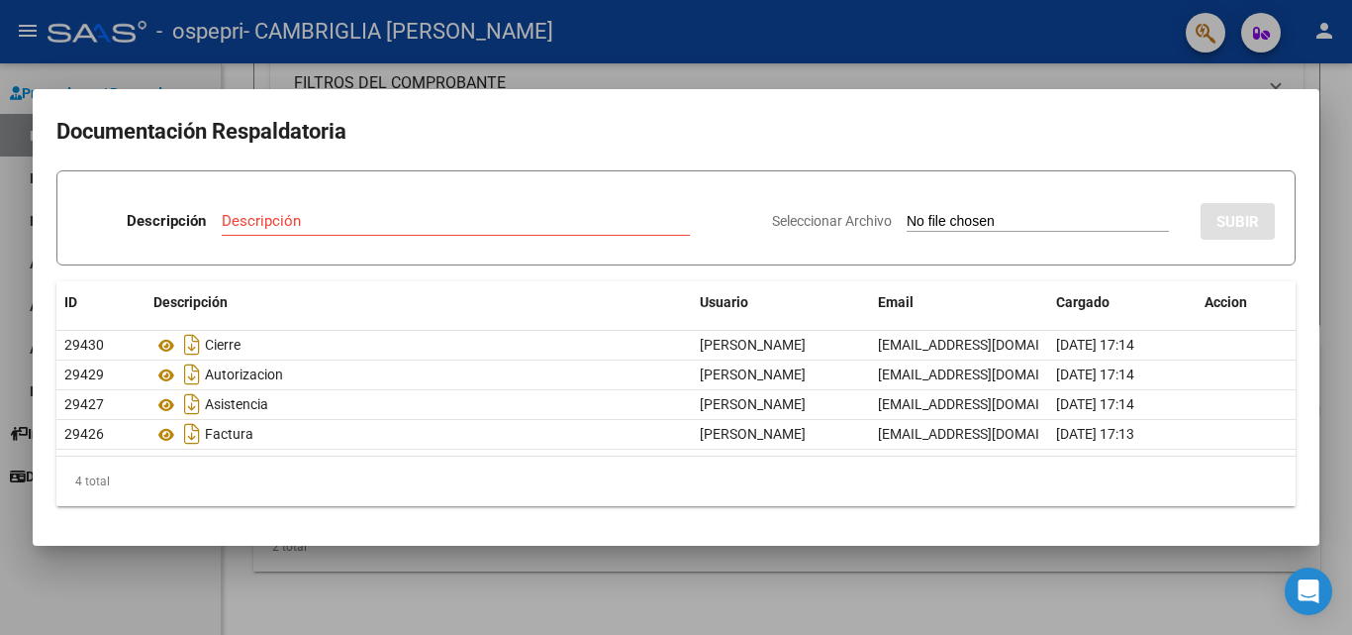
click at [537, 91] on mat-dialog-container "Documentación Respaldatoria Descripción Descripción Seleccionar Archivo SUBIR I…" at bounding box center [676, 317] width 1287 height 456
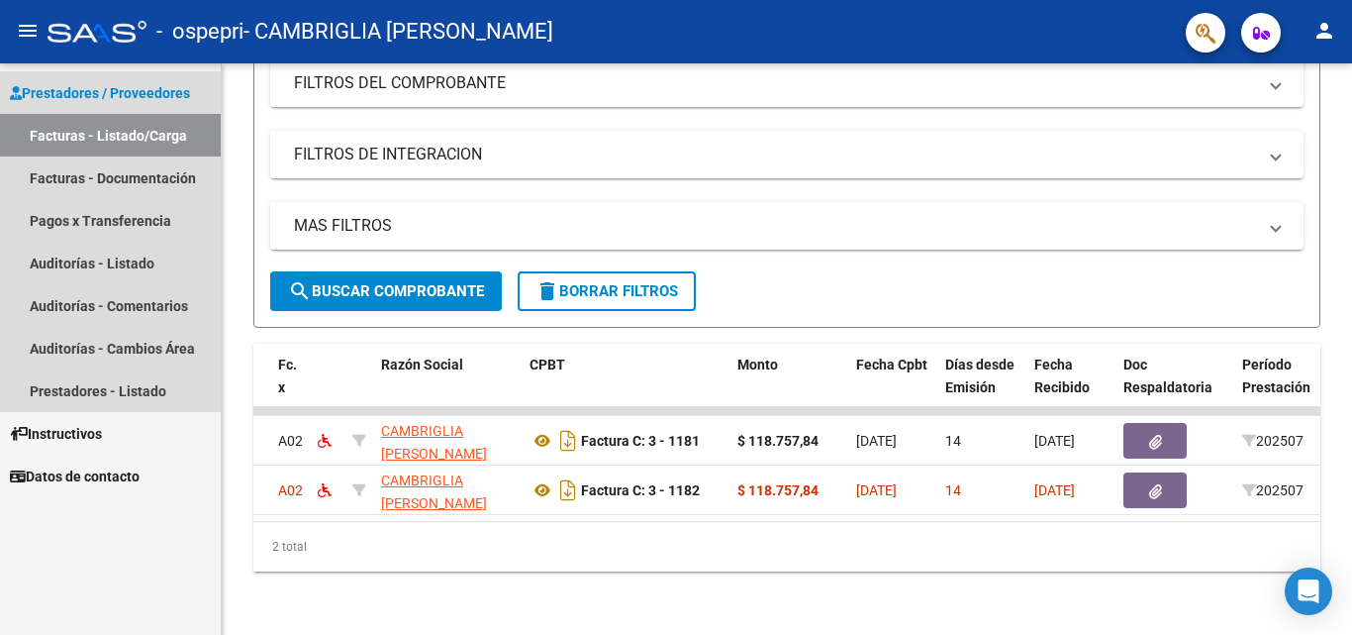
click at [117, 131] on link "Facturas - Listado/Carga" at bounding box center [110, 135] width 221 height 43
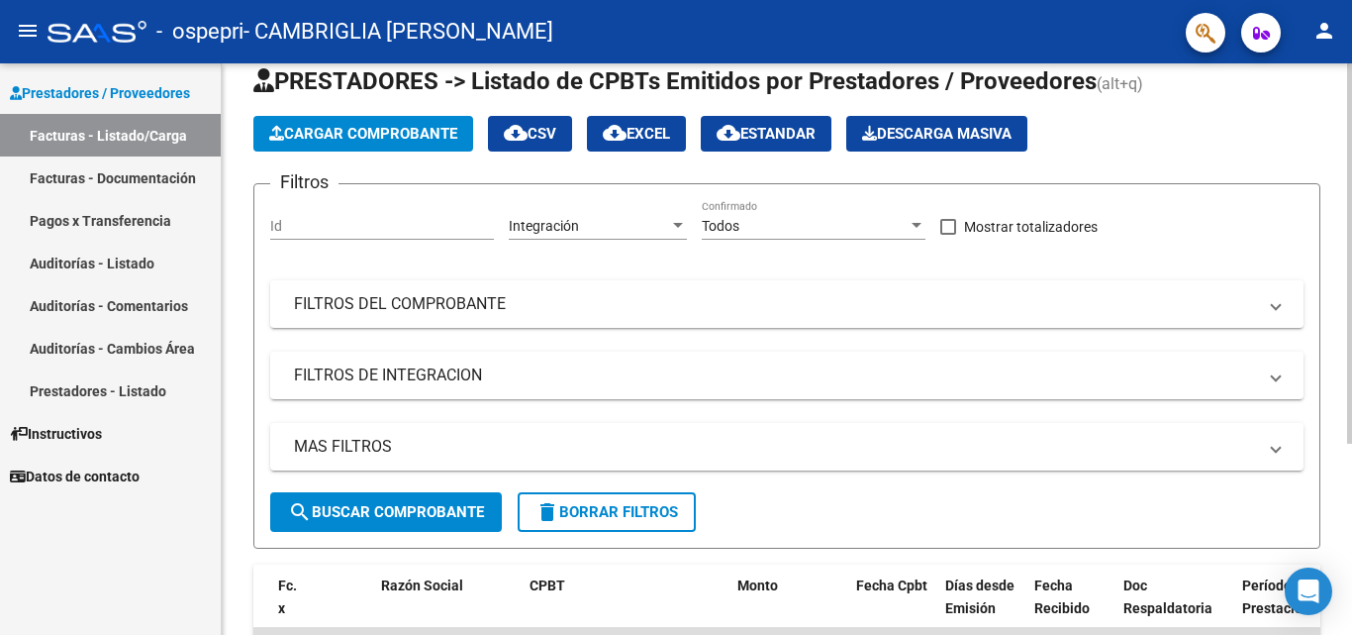
scroll to position [0, 0]
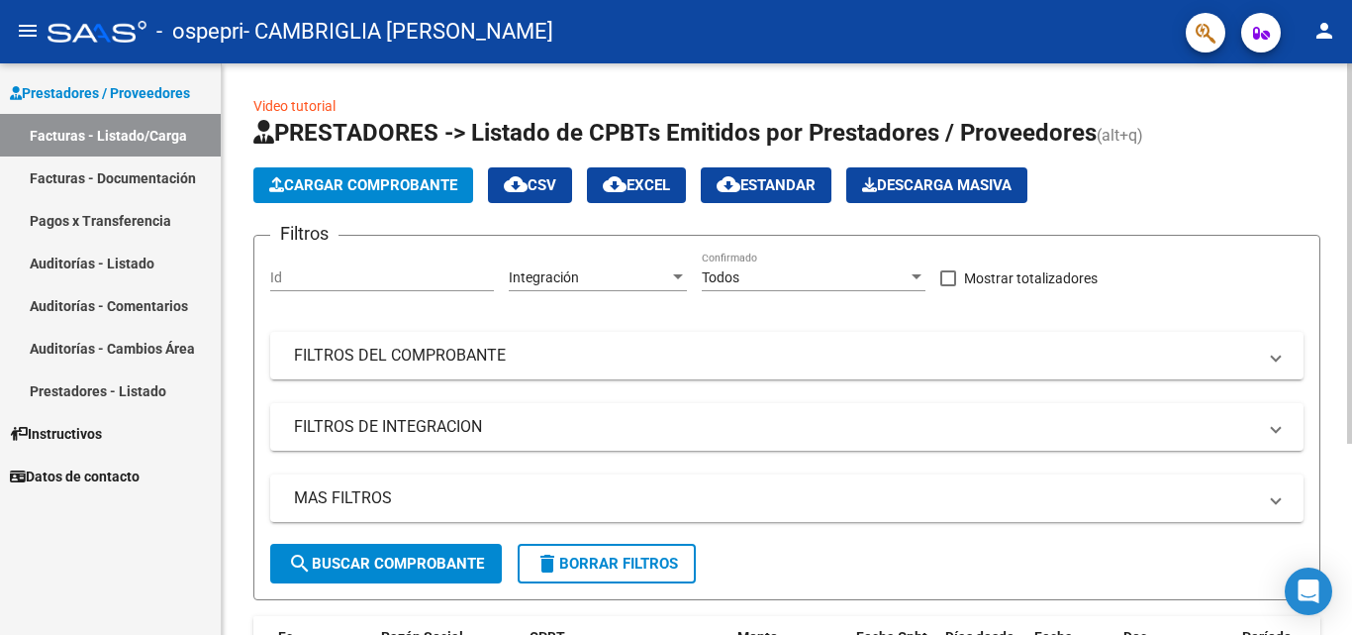
click at [1351, 193] on div at bounding box center [1349, 253] width 5 height 380
click at [392, 556] on span "search Buscar Comprobante" at bounding box center [386, 563] width 196 height 18
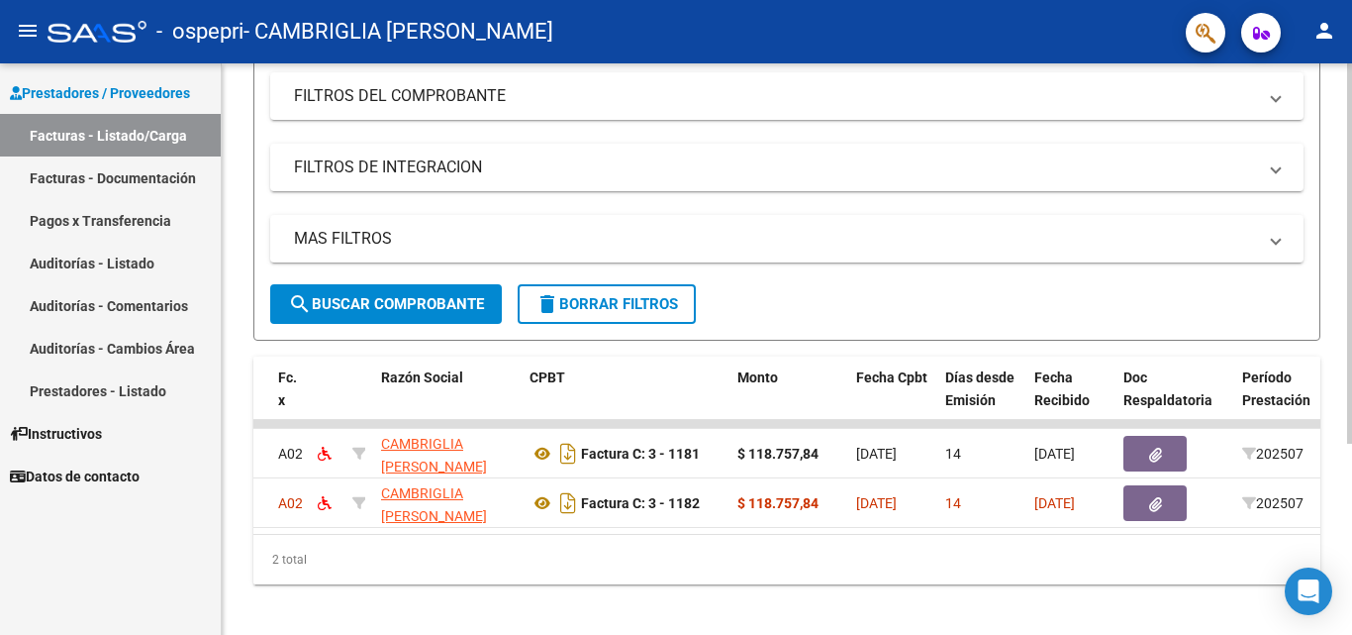
scroll to position [288, 0]
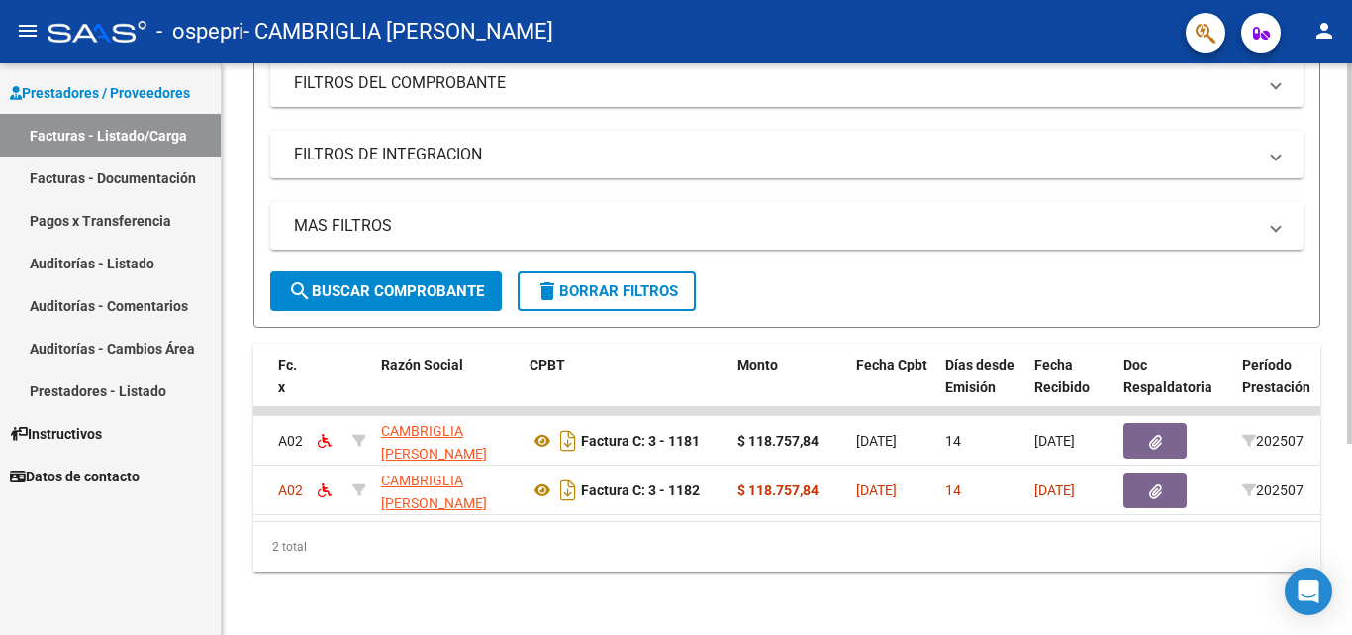
click at [1351, 412] on div at bounding box center [1349, 444] width 5 height 380
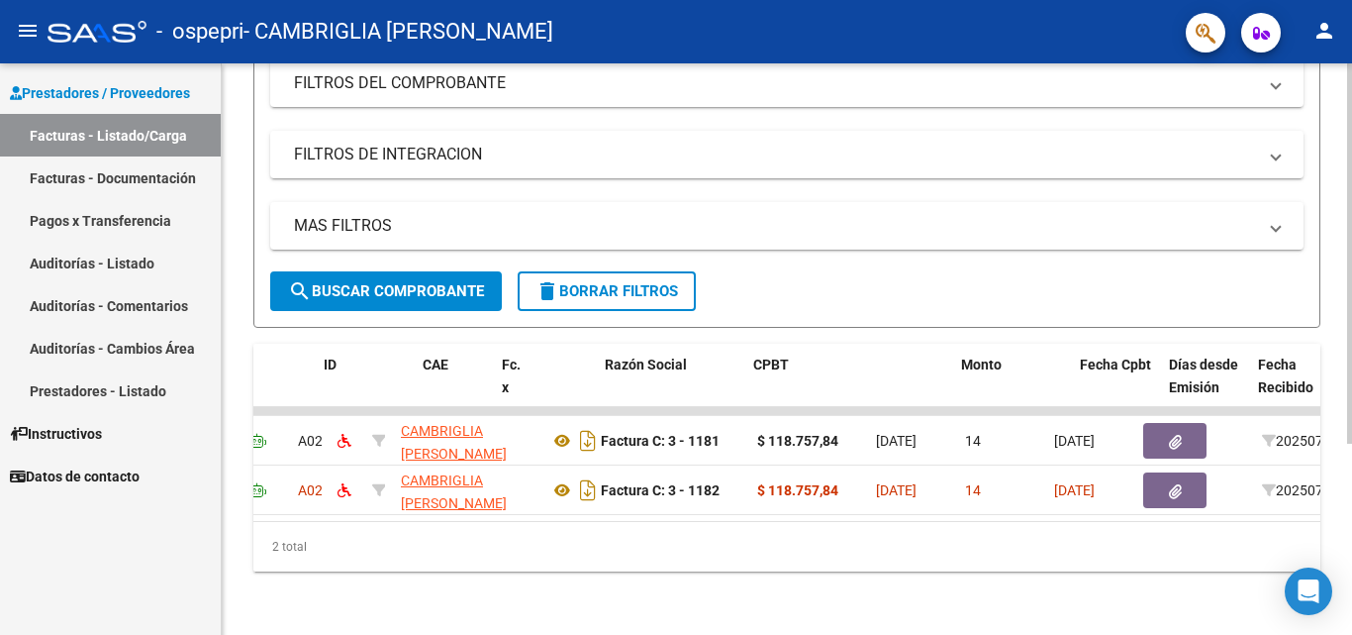
scroll to position [0, 0]
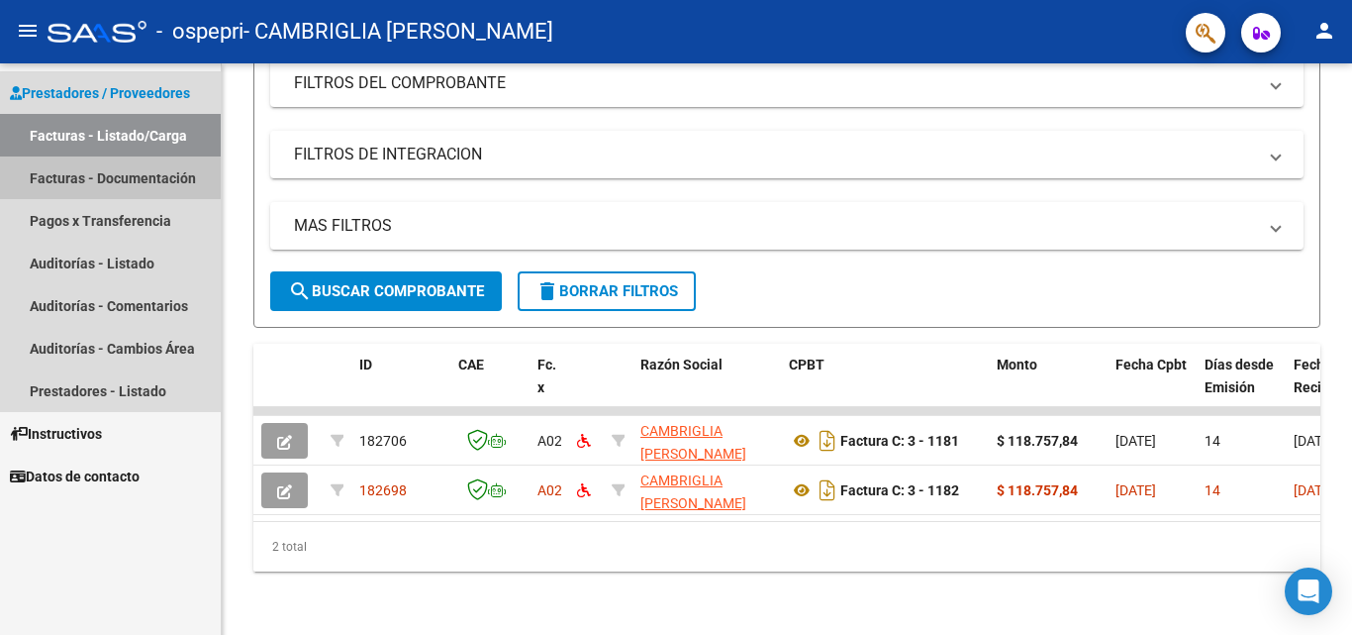
click at [94, 179] on link "Facturas - Documentación" at bounding box center [110, 177] width 221 height 43
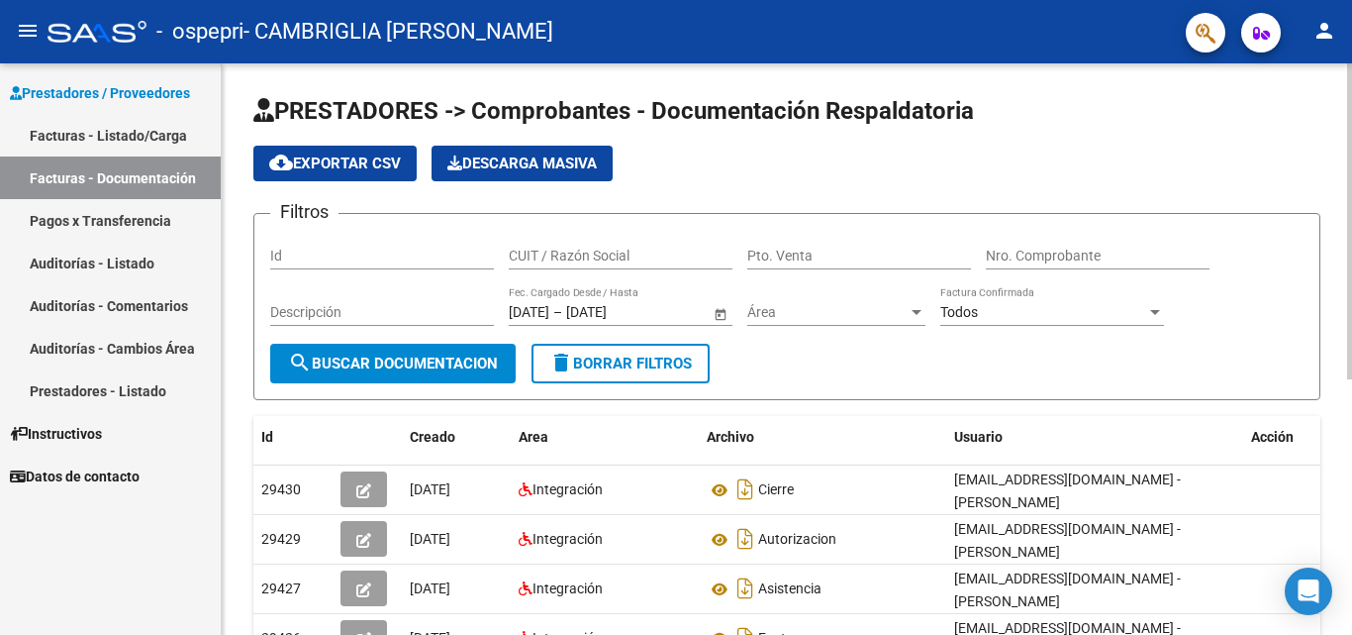
click at [1351, 14] on div "menu - ospepri - CAMBRIGLIA [PERSON_NAME] person Prestadores / Proveedores Fact…" at bounding box center [676, 317] width 1352 height 635
click at [108, 126] on link "Facturas - Listado/Carga" at bounding box center [110, 135] width 221 height 43
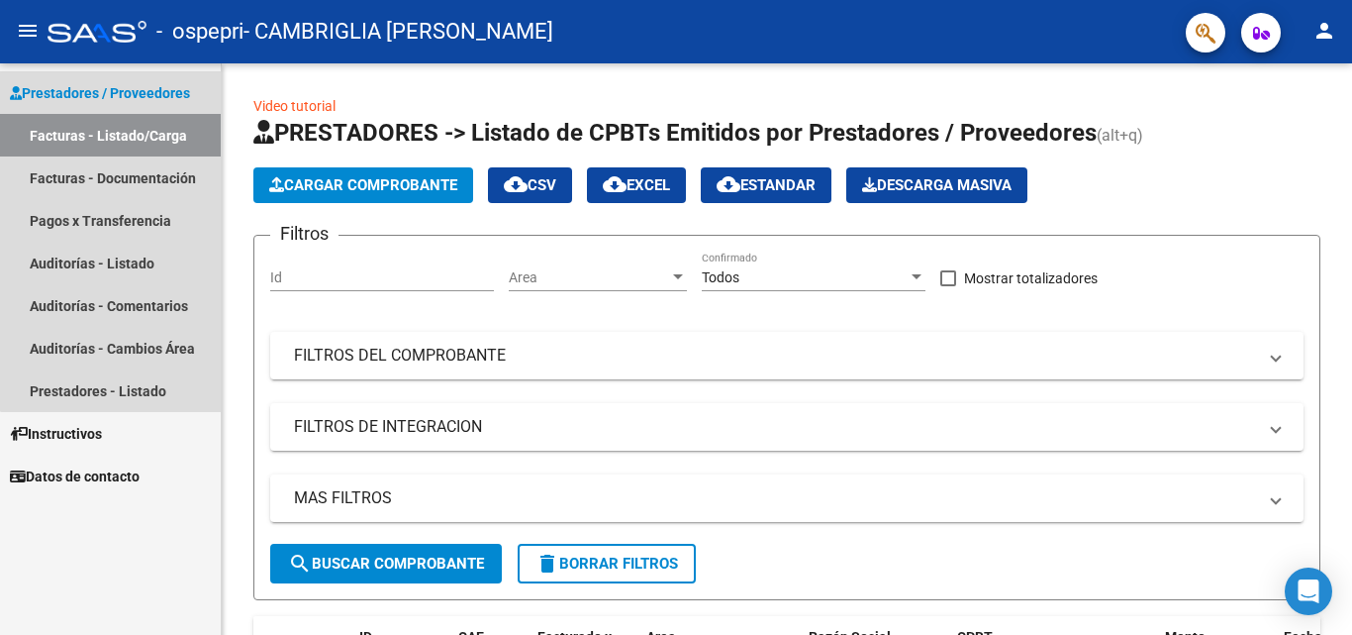
click at [127, 141] on link "Facturas - Listado/Carga" at bounding box center [110, 135] width 221 height 43
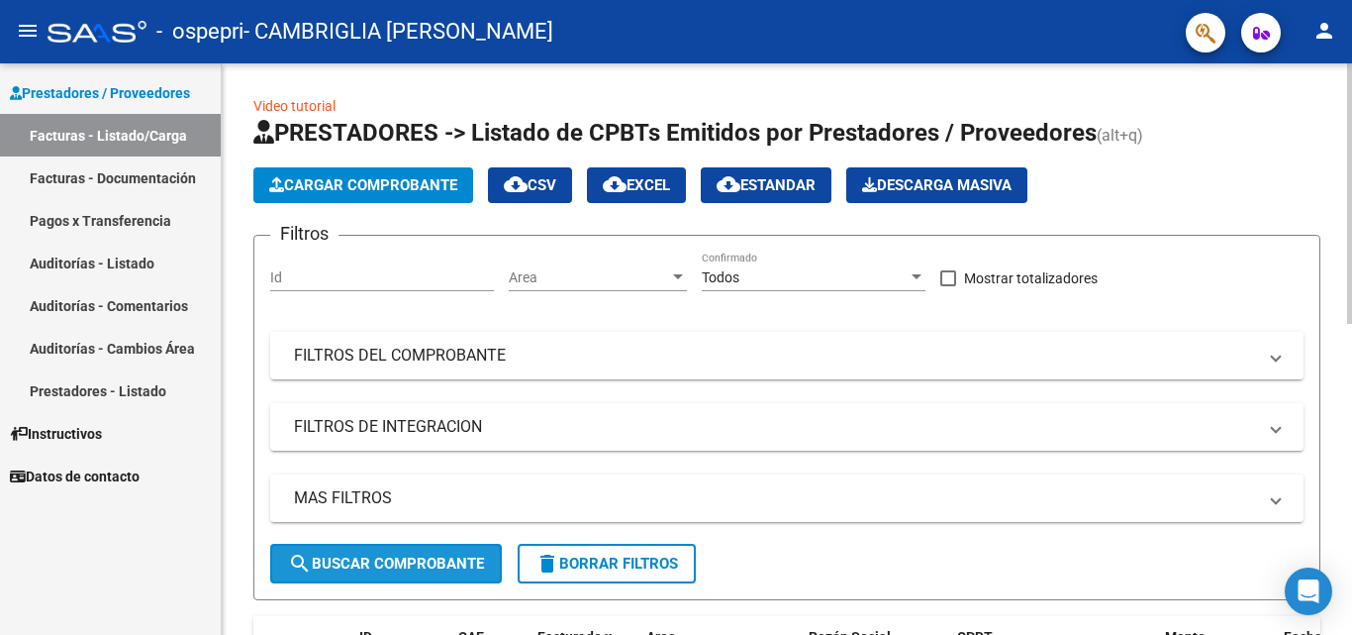
click at [312, 571] on span "search Buscar Comprobante" at bounding box center [386, 563] width 196 height 18
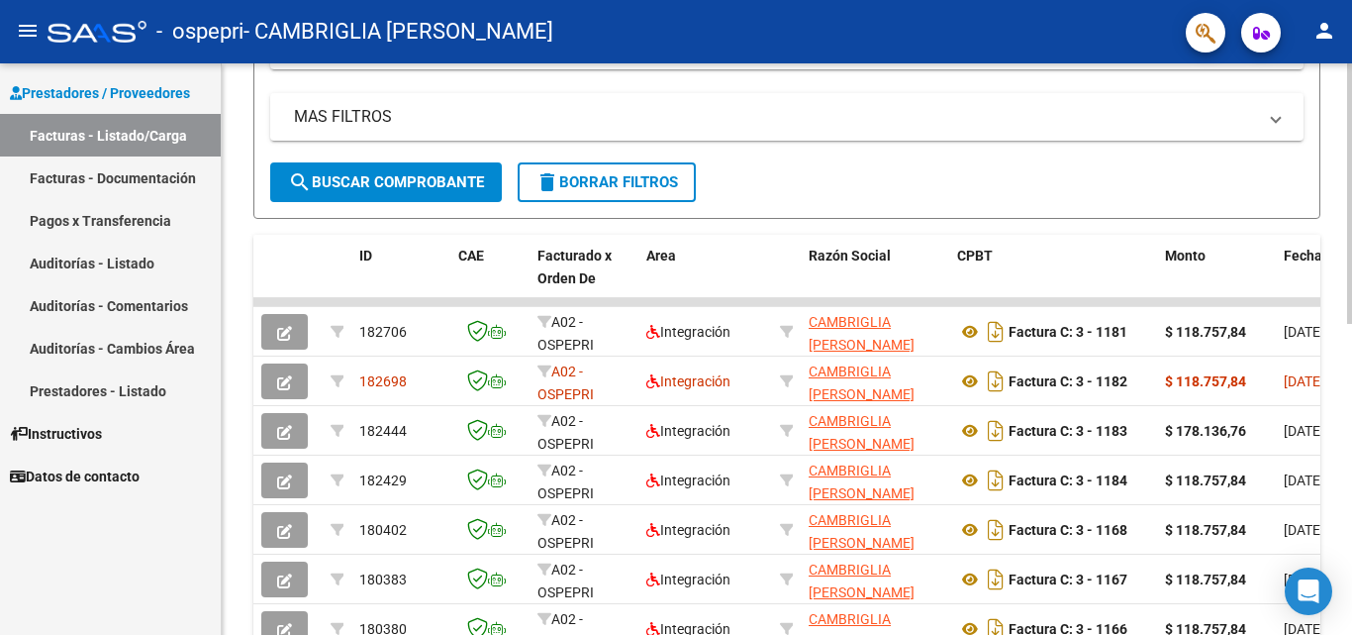
scroll to position [481, 0]
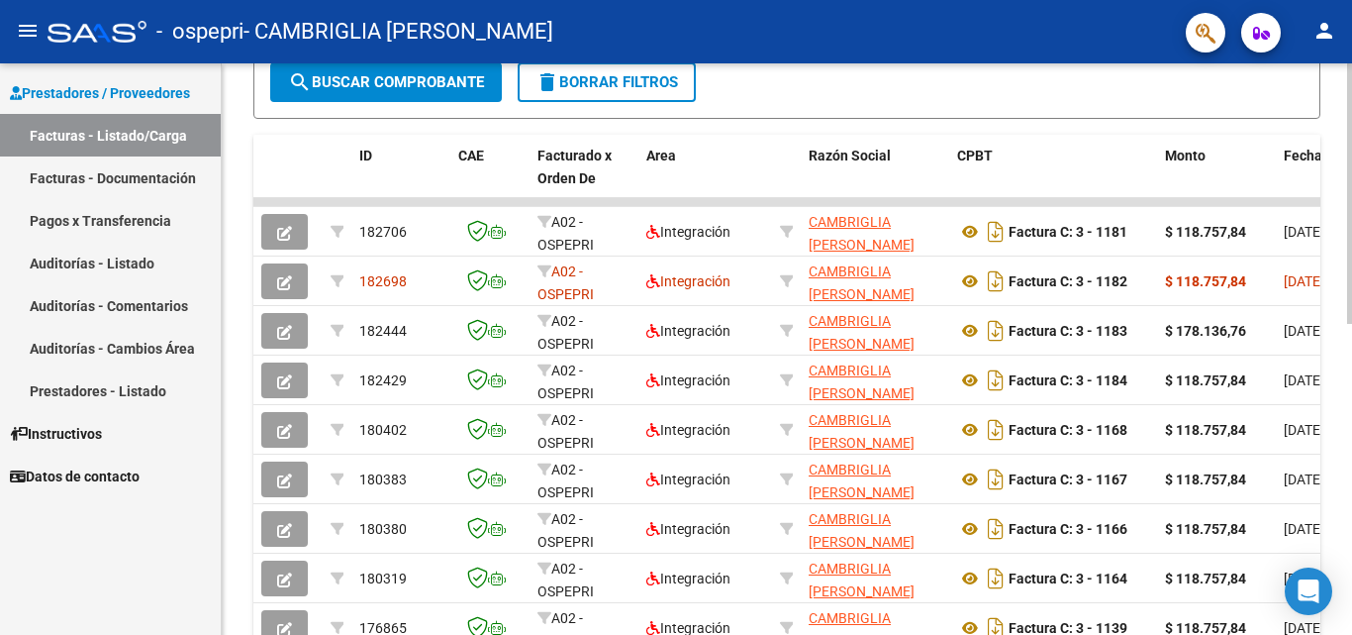
click at [1351, 370] on div at bounding box center [1349, 417] width 5 height 260
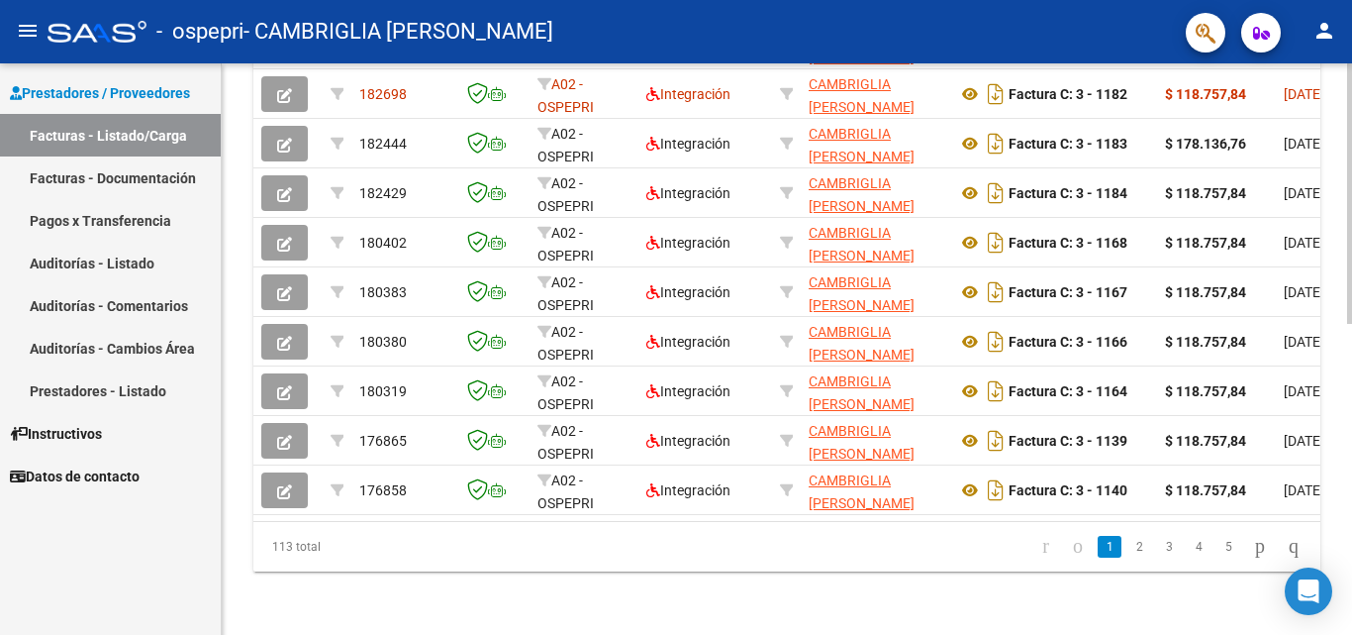
click at [1347, 459] on div at bounding box center [1349, 504] width 5 height 260
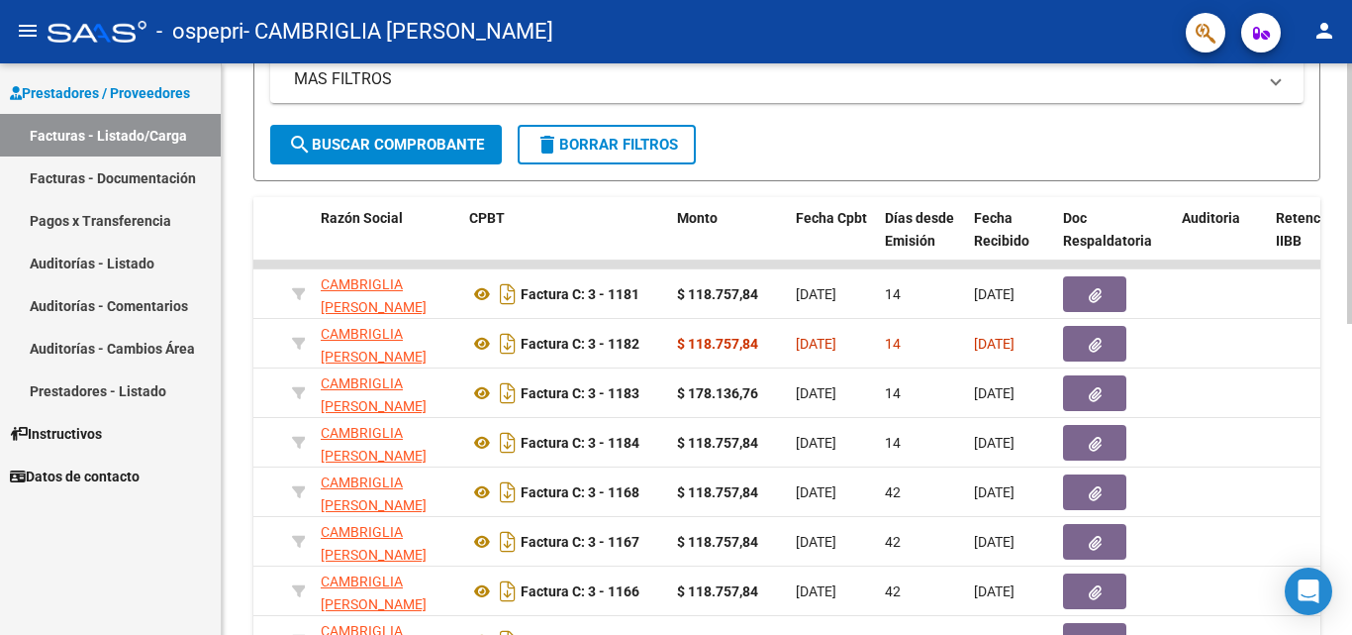
scroll to position [417, 0]
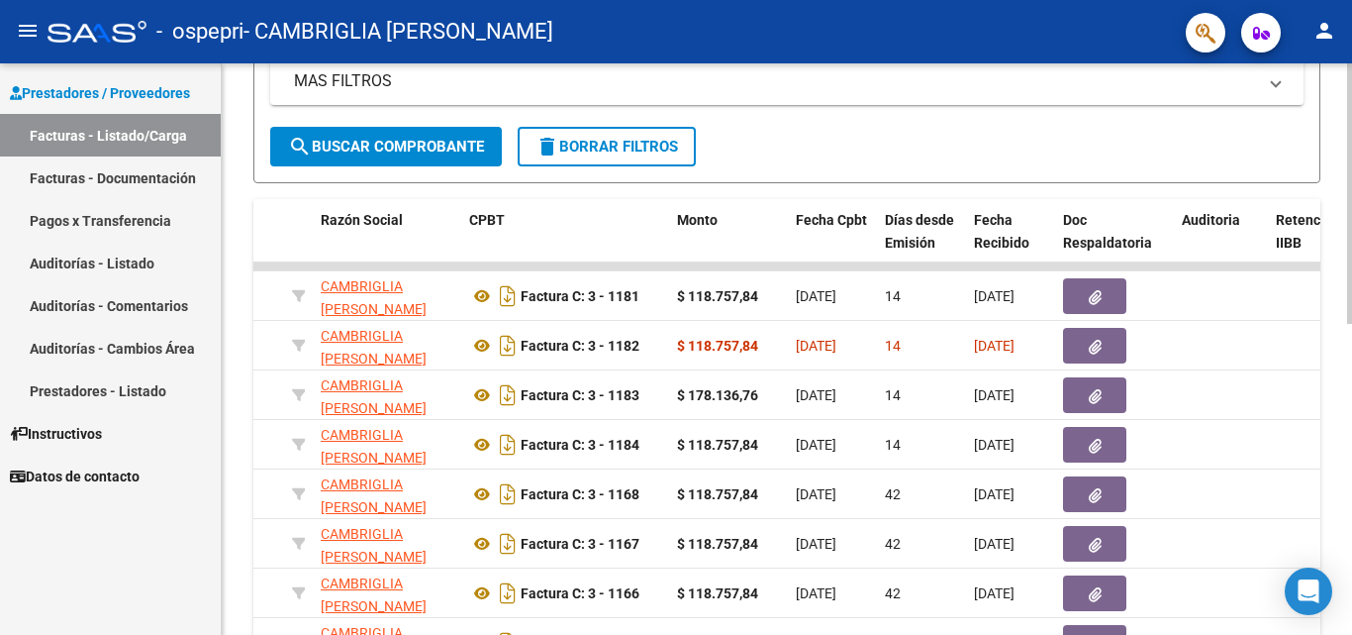
click at [1351, 393] on div at bounding box center [1349, 387] width 5 height 260
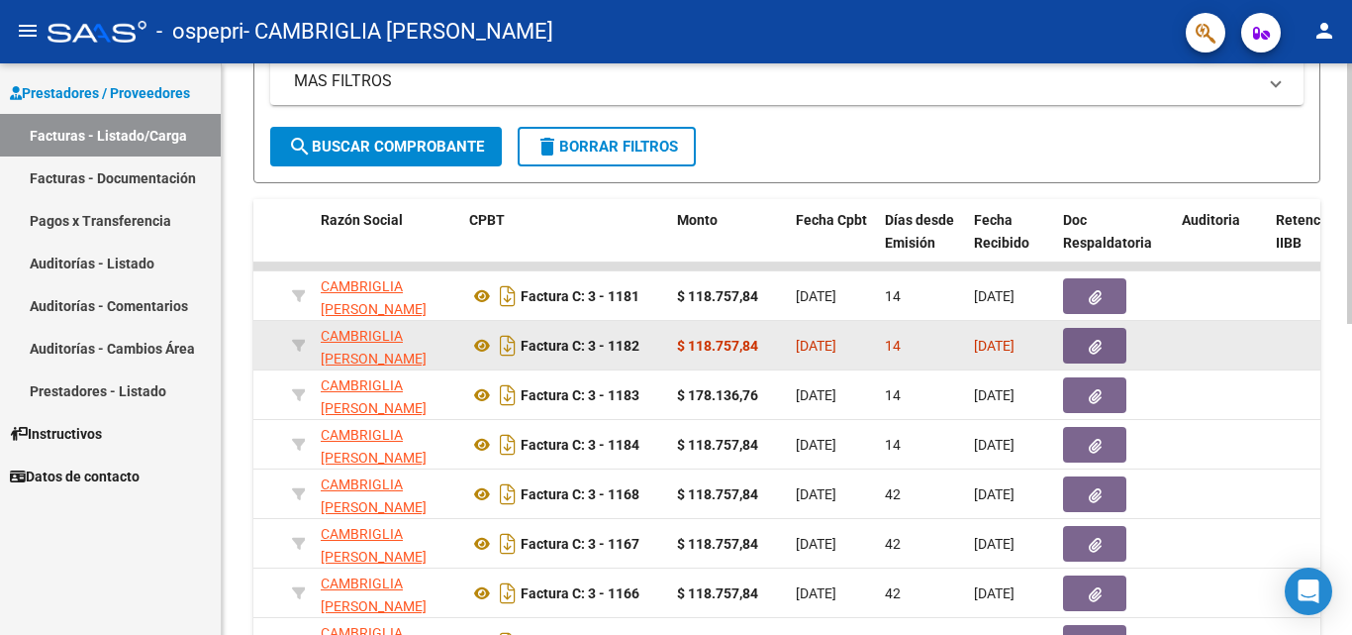
click at [1096, 345] on icon "button" at bounding box center [1095, 347] width 13 height 15
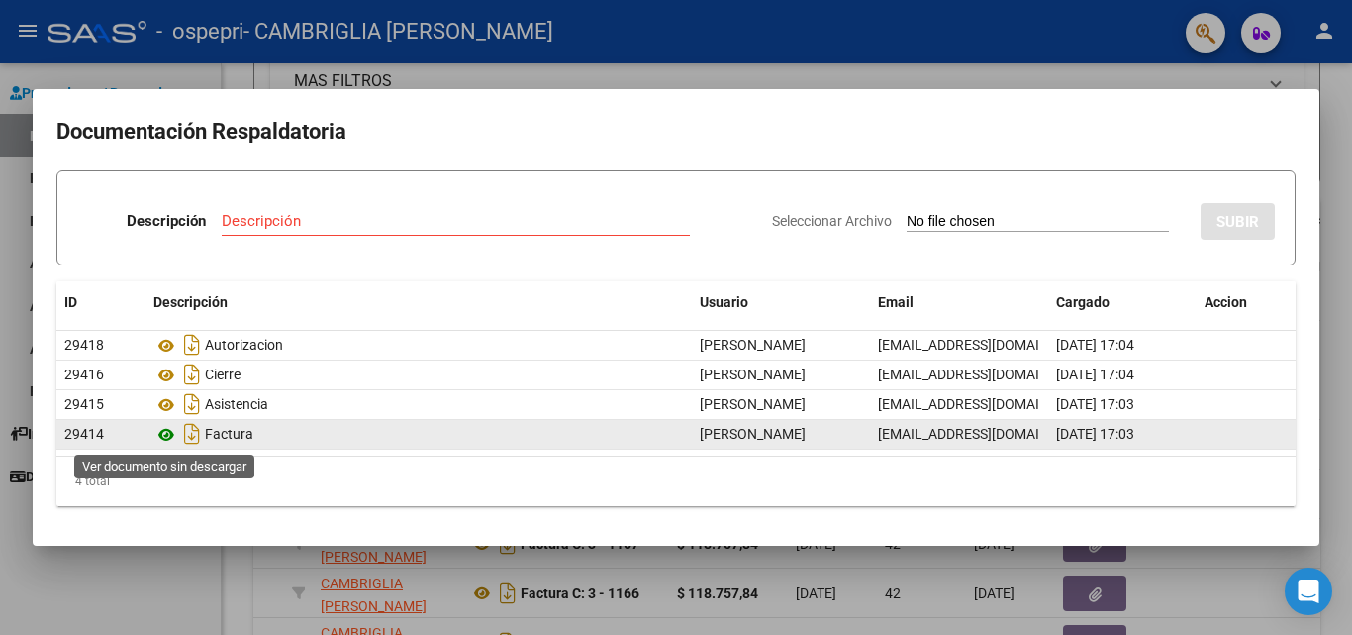
click at [158, 437] on icon at bounding box center [166, 435] width 26 height 24
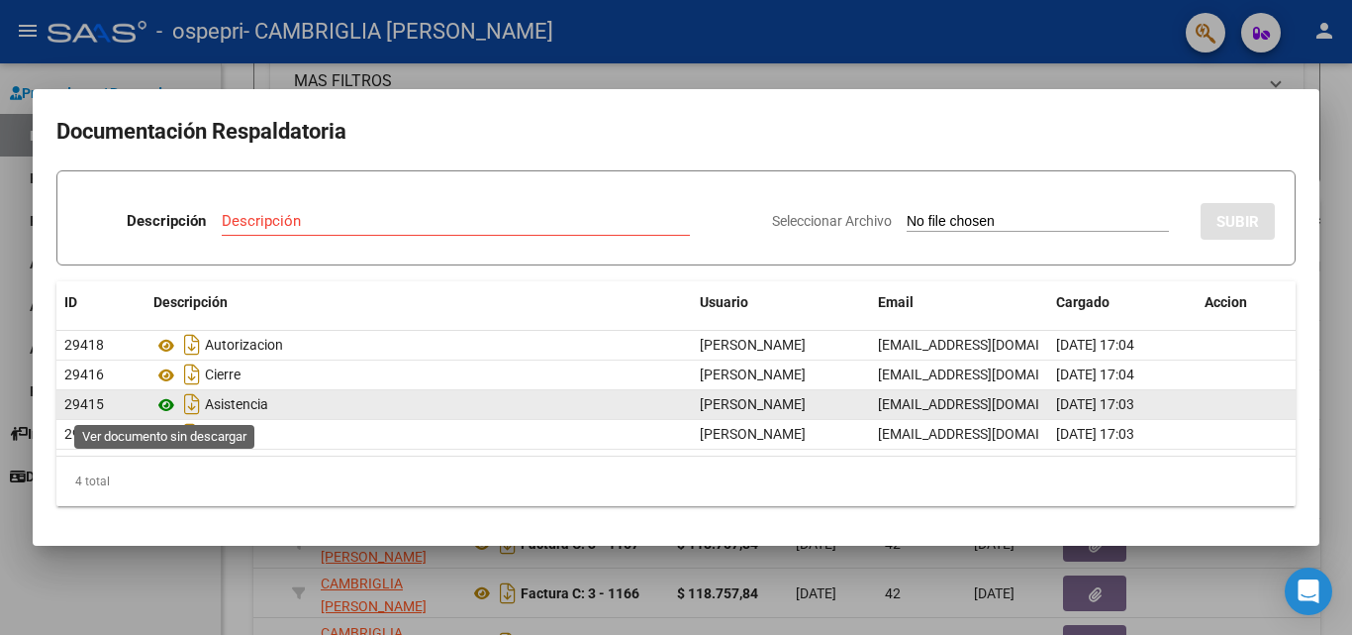
click at [164, 410] on icon at bounding box center [166, 405] width 26 height 24
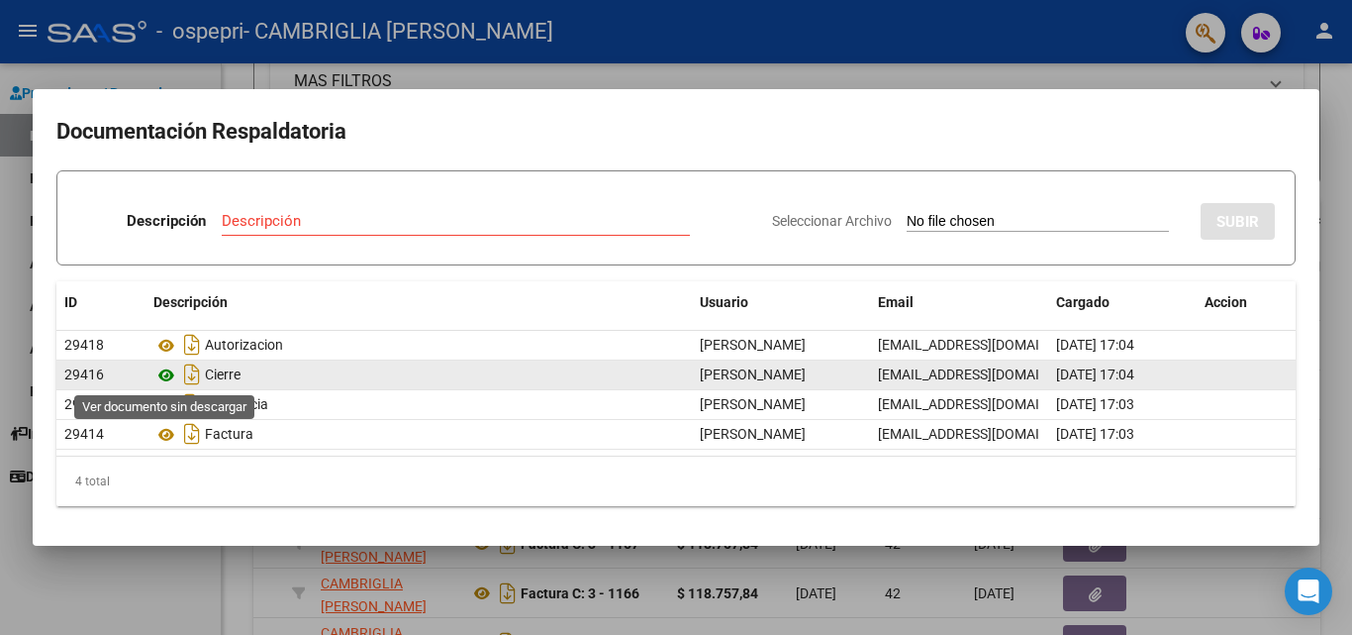
click at [159, 382] on icon at bounding box center [166, 375] width 26 height 24
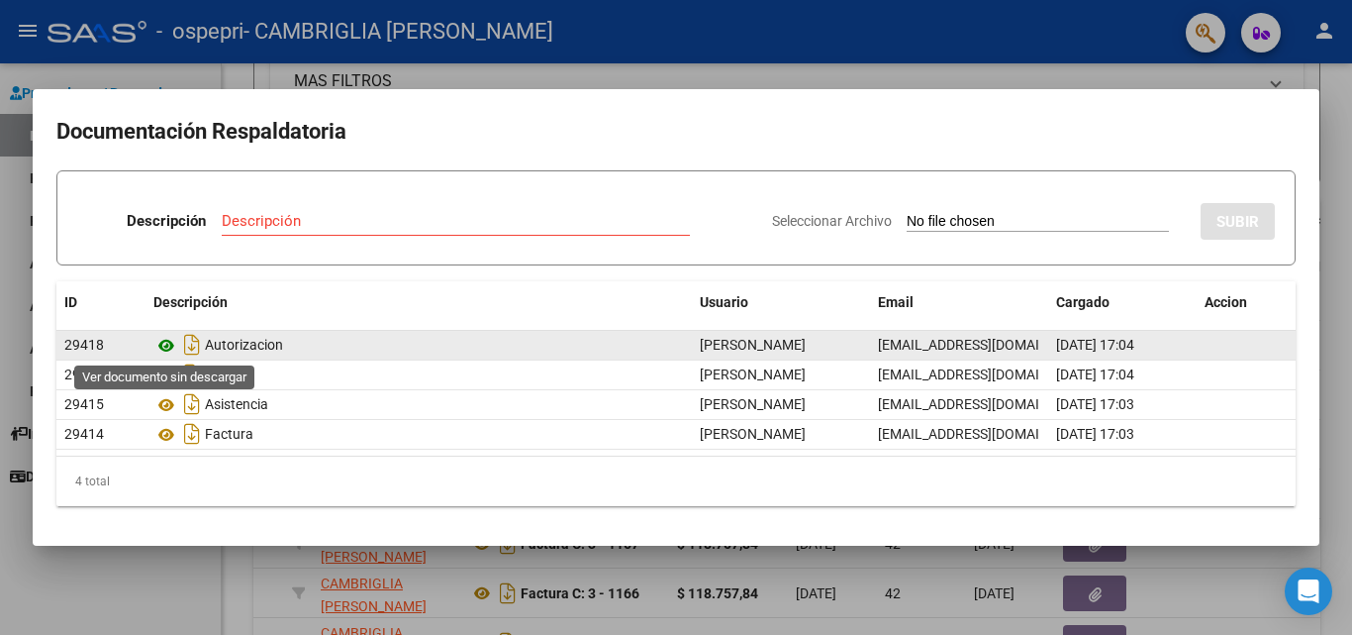
click at [169, 347] on icon at bounding box center [166, 346] width 26 height 24
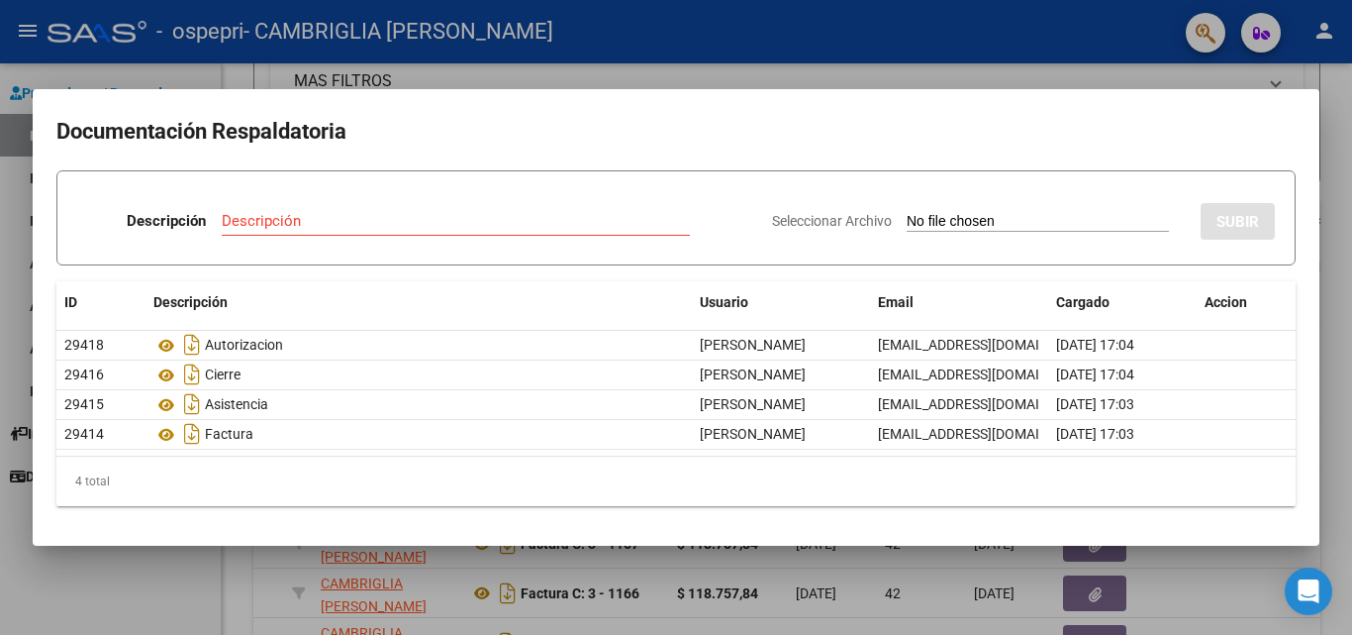
click at [1331, 141] on div at bounding box center [676, 317] width 1352 height 635
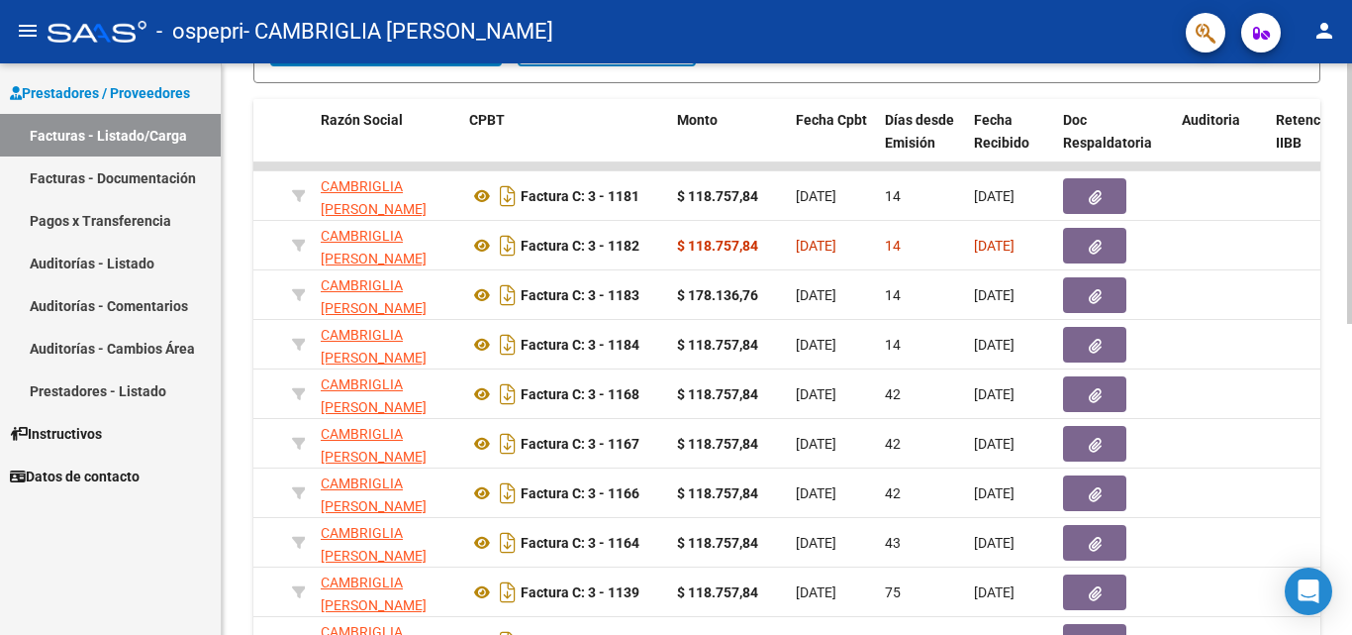
scroll to position [684, 0]
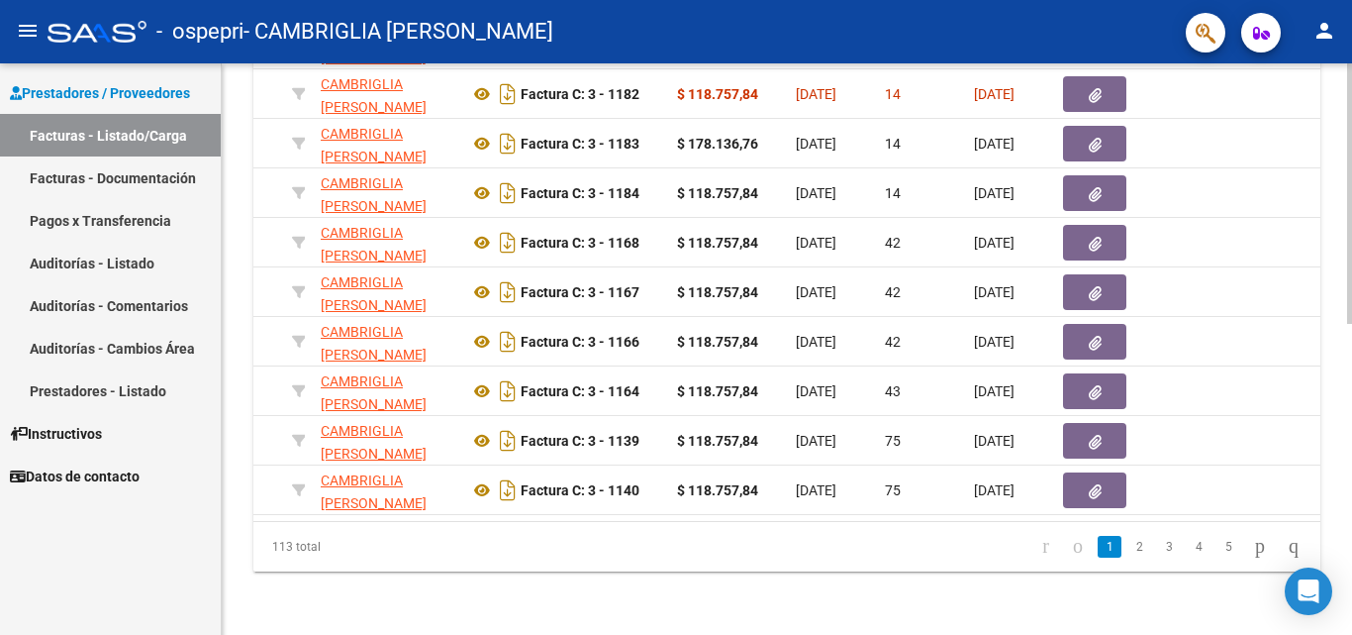
click at [1351, 545] on div at bounding box center [1349, 504] width 5 height 260
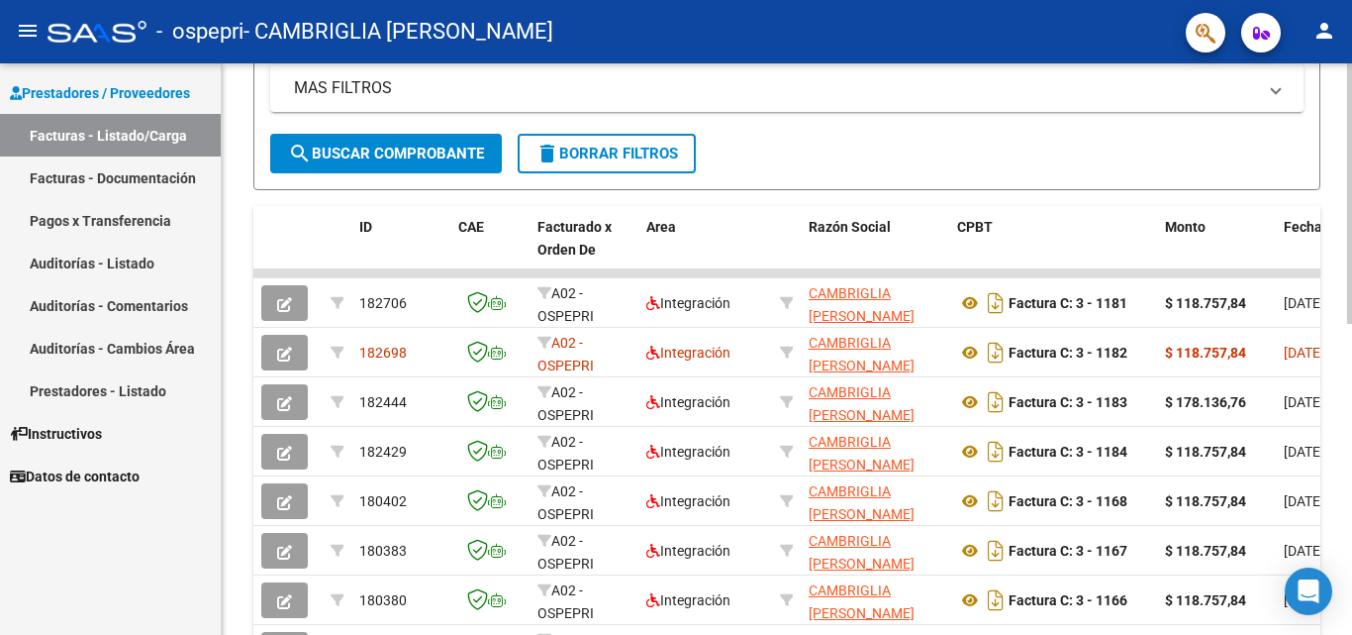
scroll to position [377, 0]
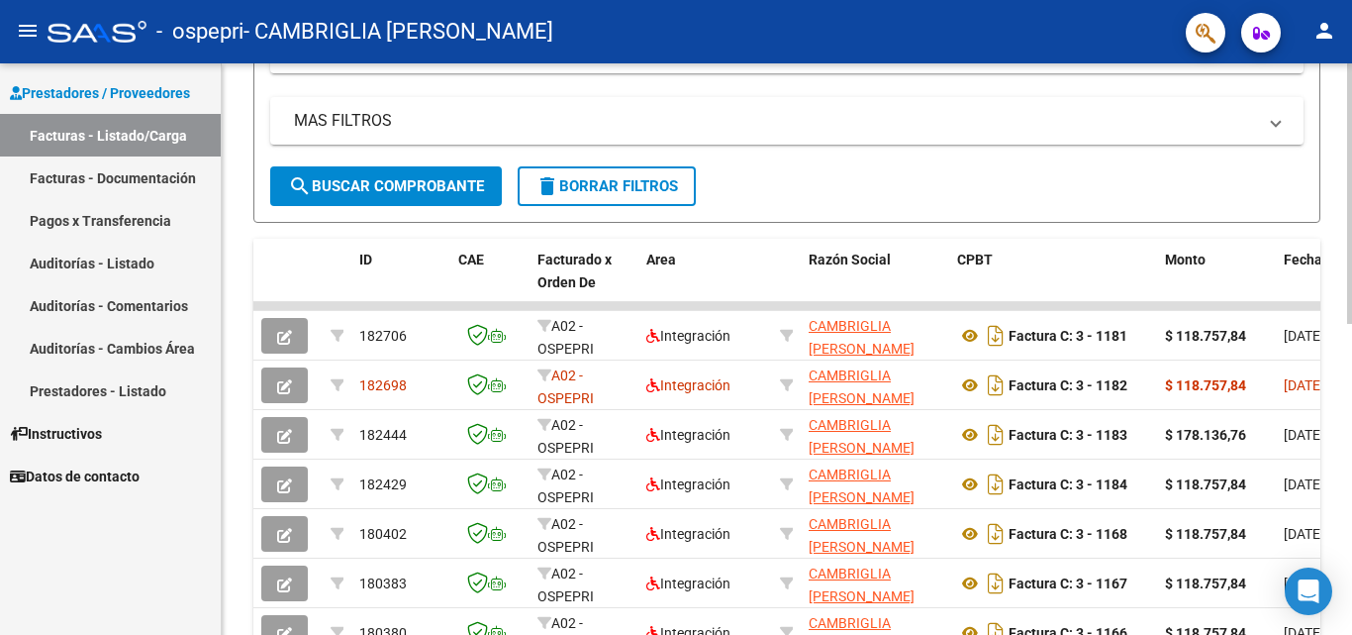
click at [1351, 310] on div at bounding box center [1349, 369] width 5 height 260
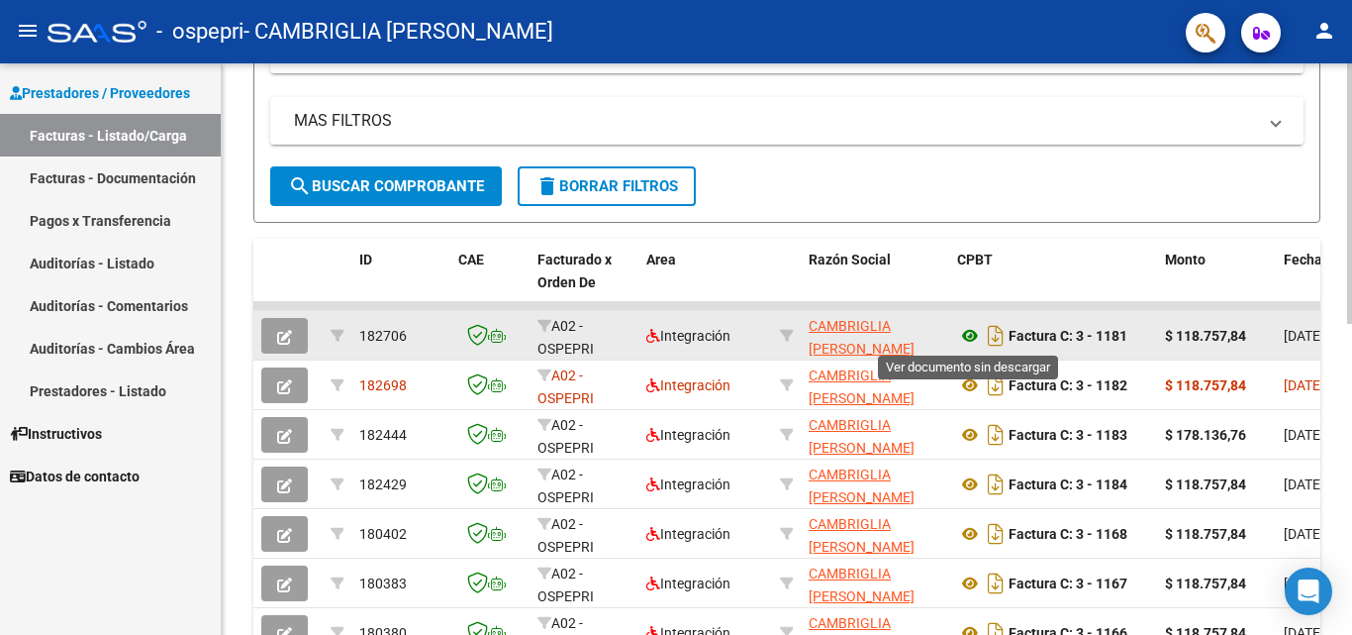
click at [971, 334] on icon at bounding box center [970, 336] width 26 height 24
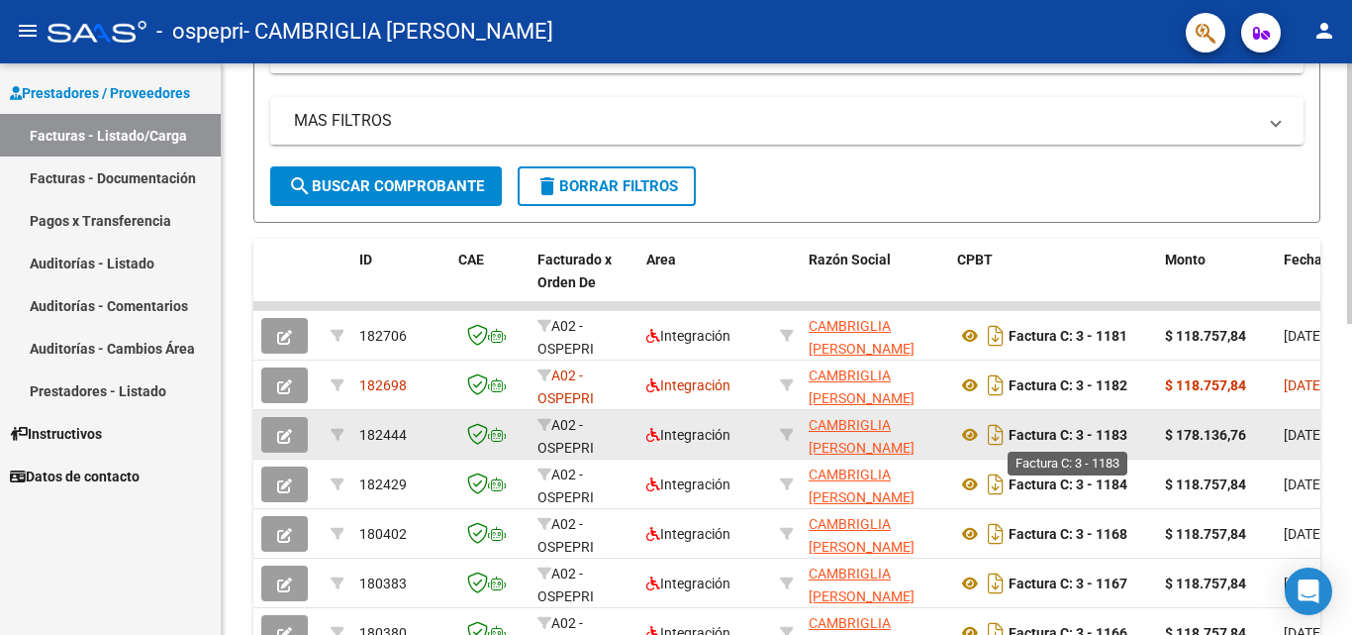
click at [1009, 439] on strong "Factura C: 3 - 1183" at bounding box center [1068, 435] width 119 height 16
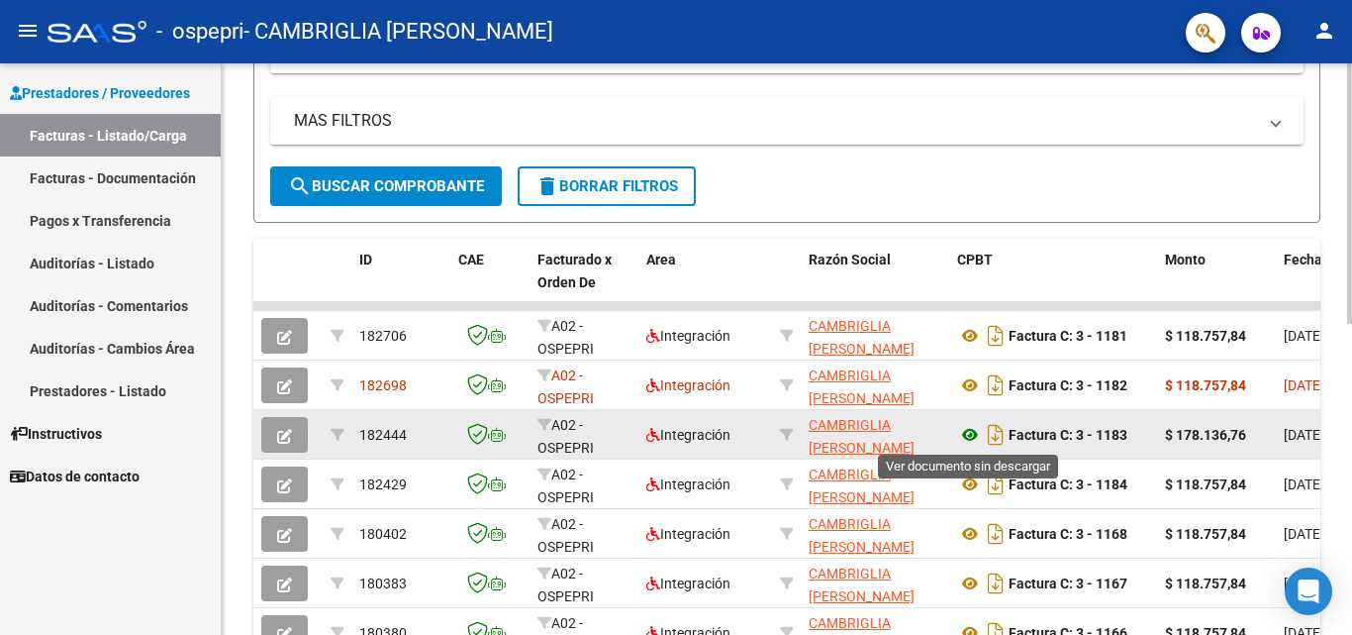
click at [974, 437] on icon at bounding box center [970, 435] width 26 height 24
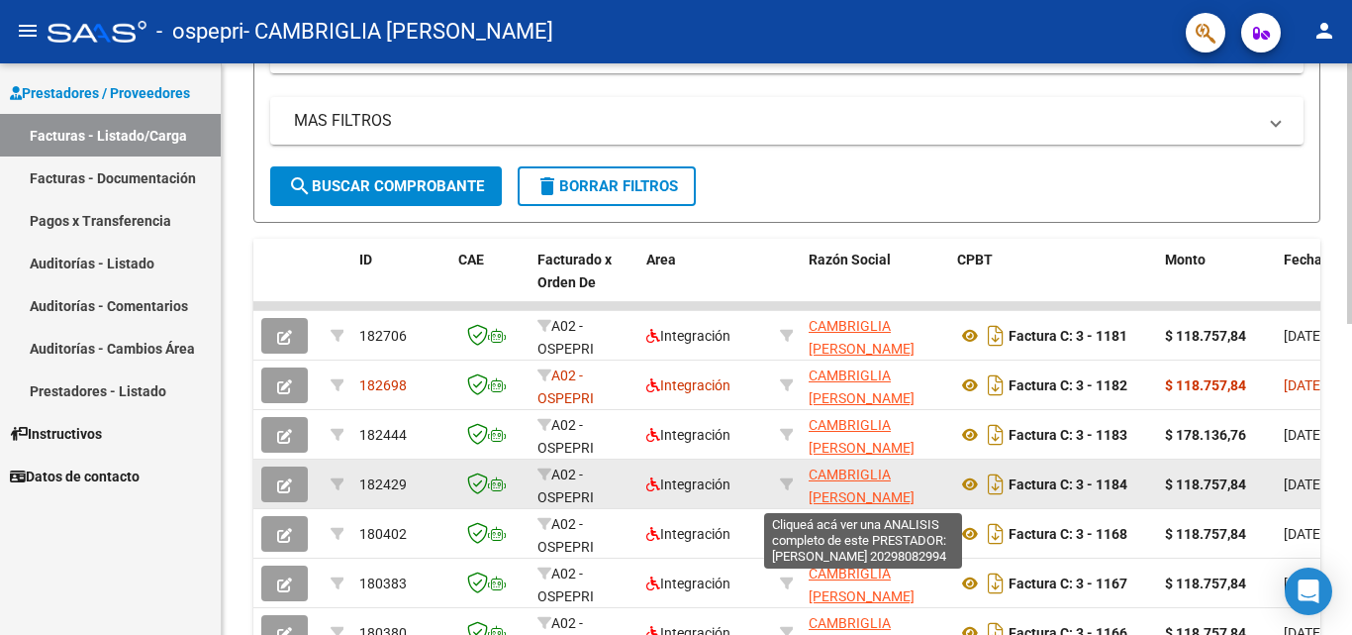
click at [872, 489] on span "CAMBRIGLIA [PERSON_NAME]" at bounding box center [862, 485] width 106 height 39
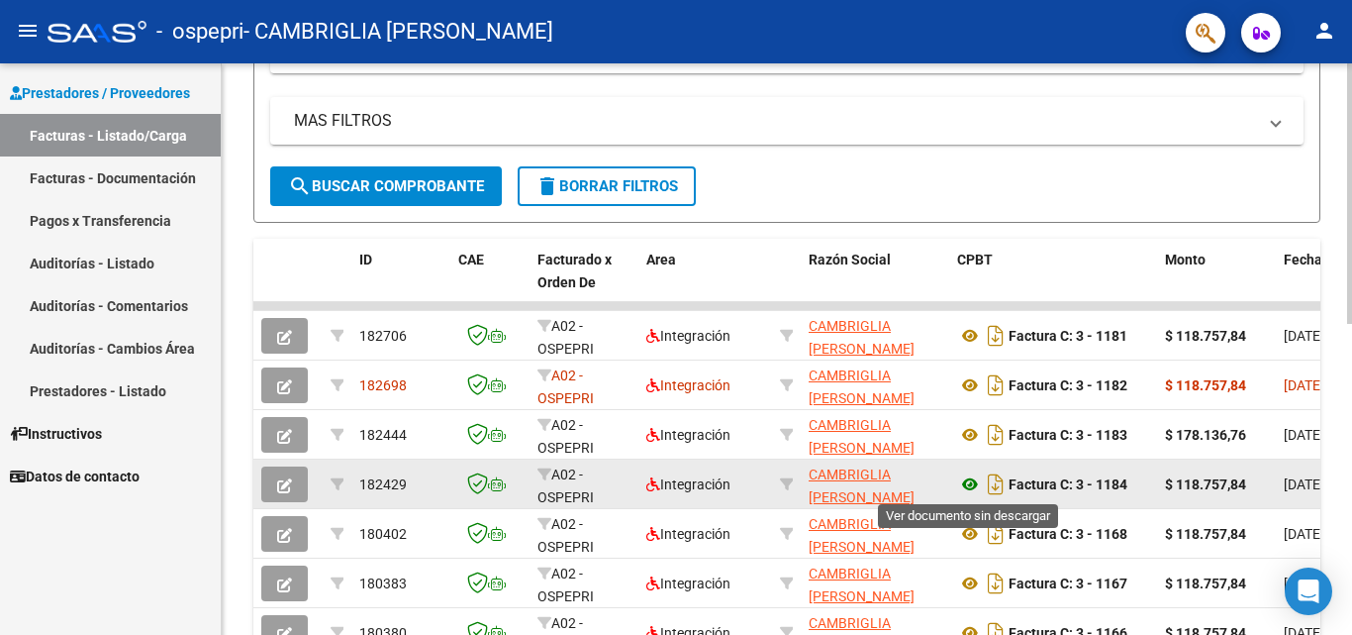
click at [968, 483] on icon at bounding box center [970, 484] width 26 height 24
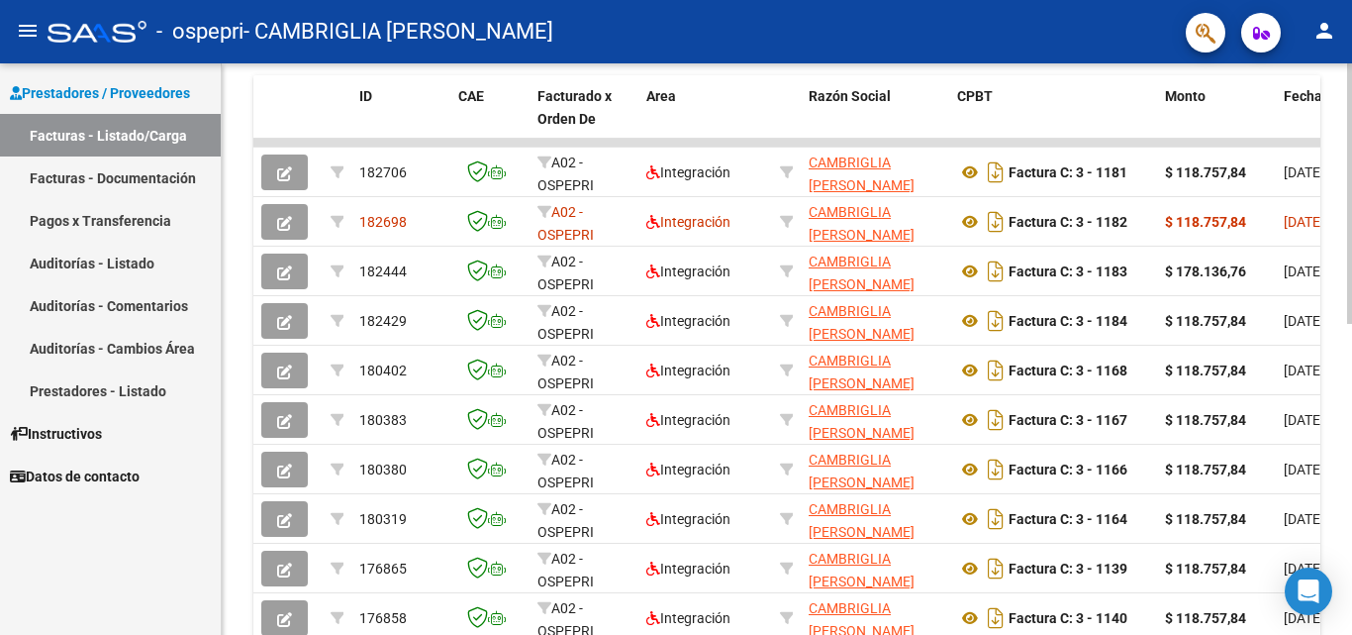
scroll to position [543, 0]
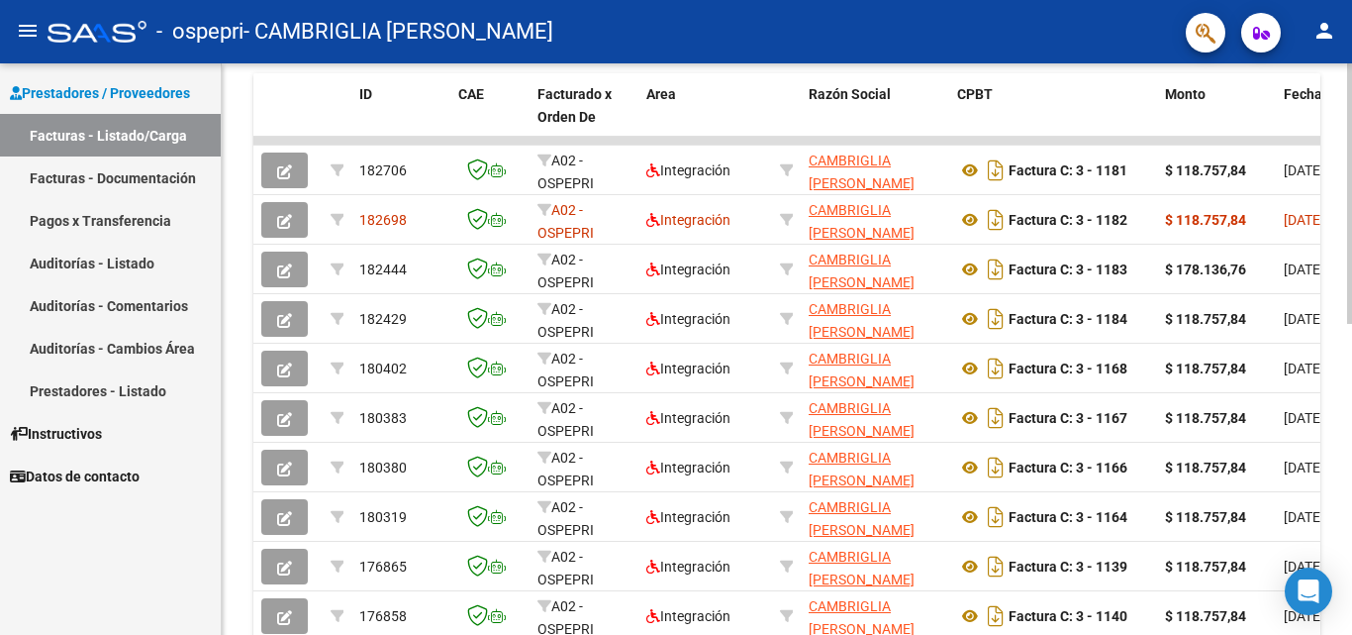
click at [1351, 359] on div at bounding box center [1349, 446] width 5 height 260
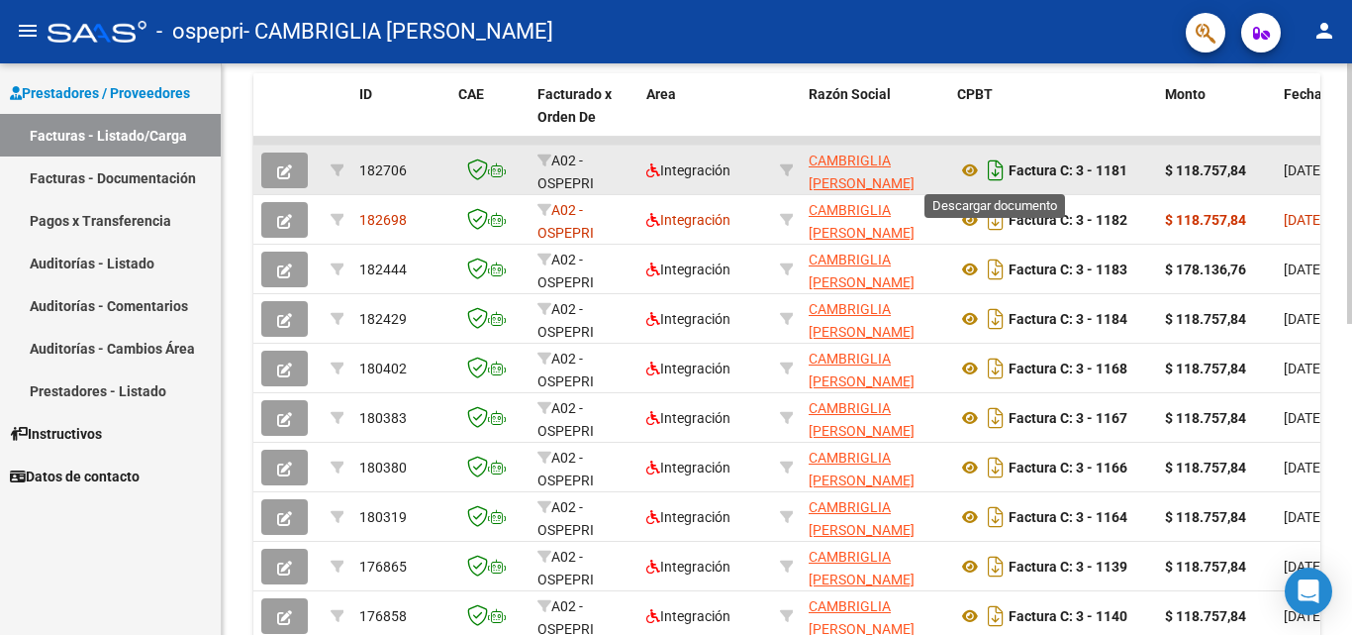
click at [997, 170] on icon "Descargar documento" at bounding box center [996, 170] width 26 height 32
click at [966, 166] on icon at bounding box center [970, 170] width 26 height 24
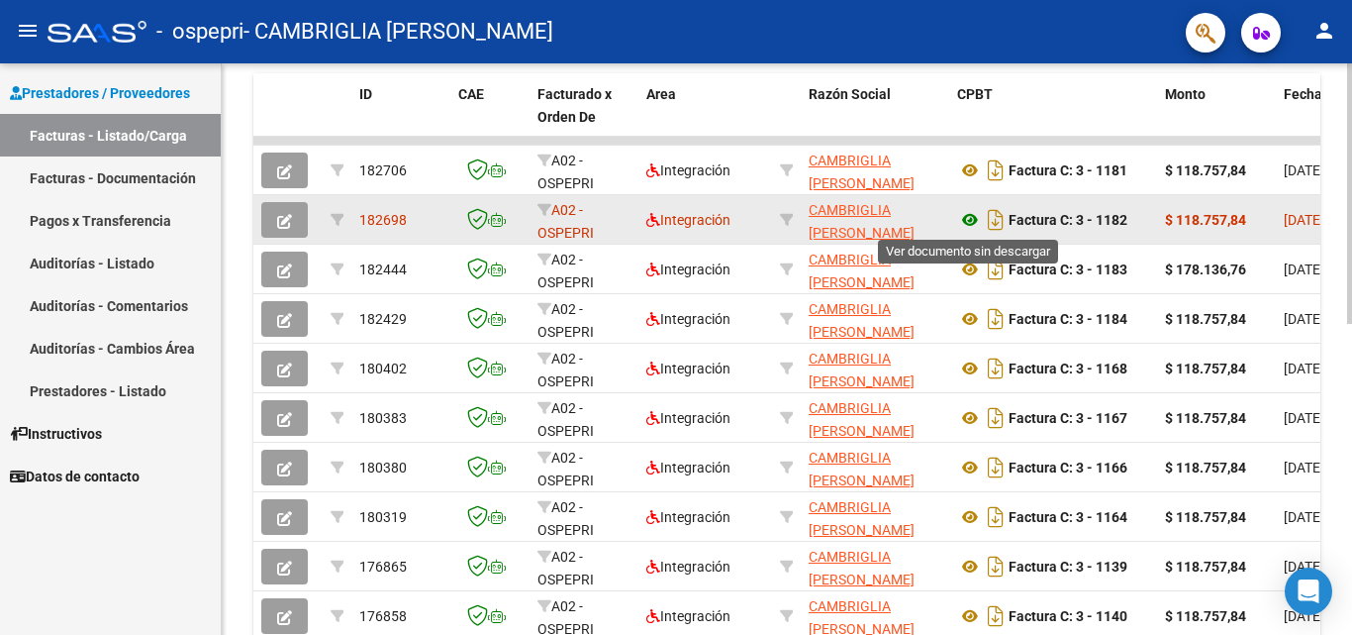
click at [967, 226] on icon at bounding box center [970, 220] width 26 height 24
click at [961, 223] on icon at bounding box center [970, 220] width 26 height 24
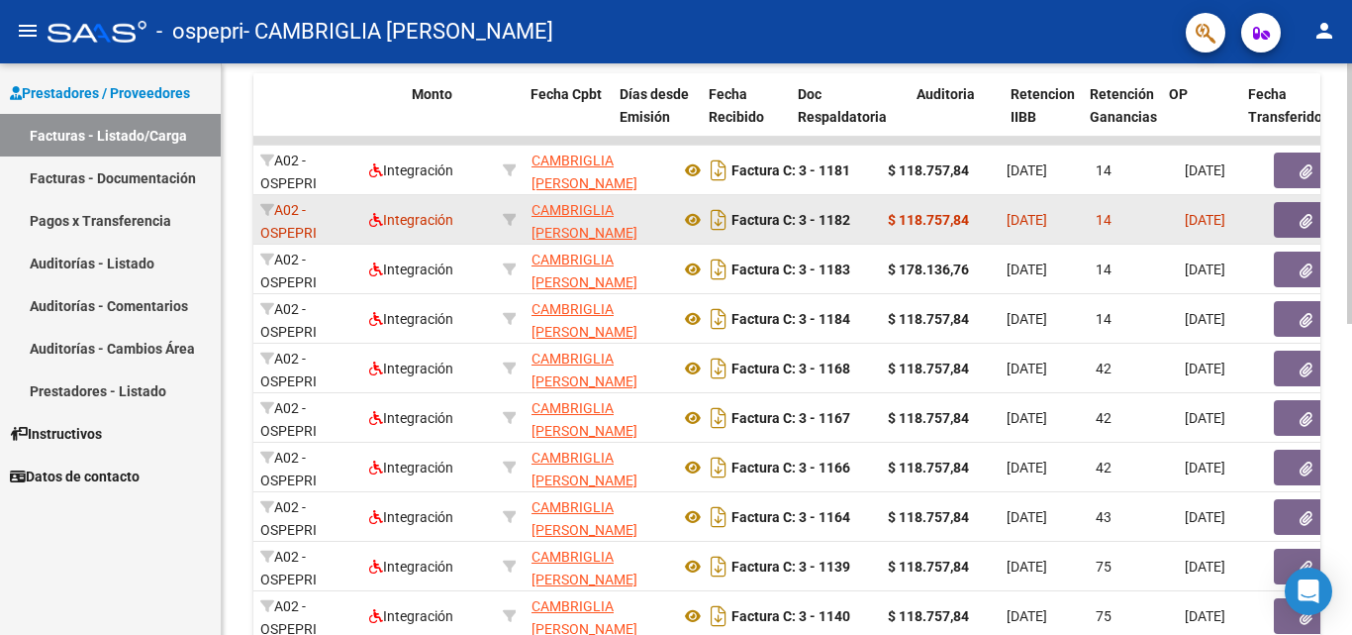
scroll to position [0, 832]
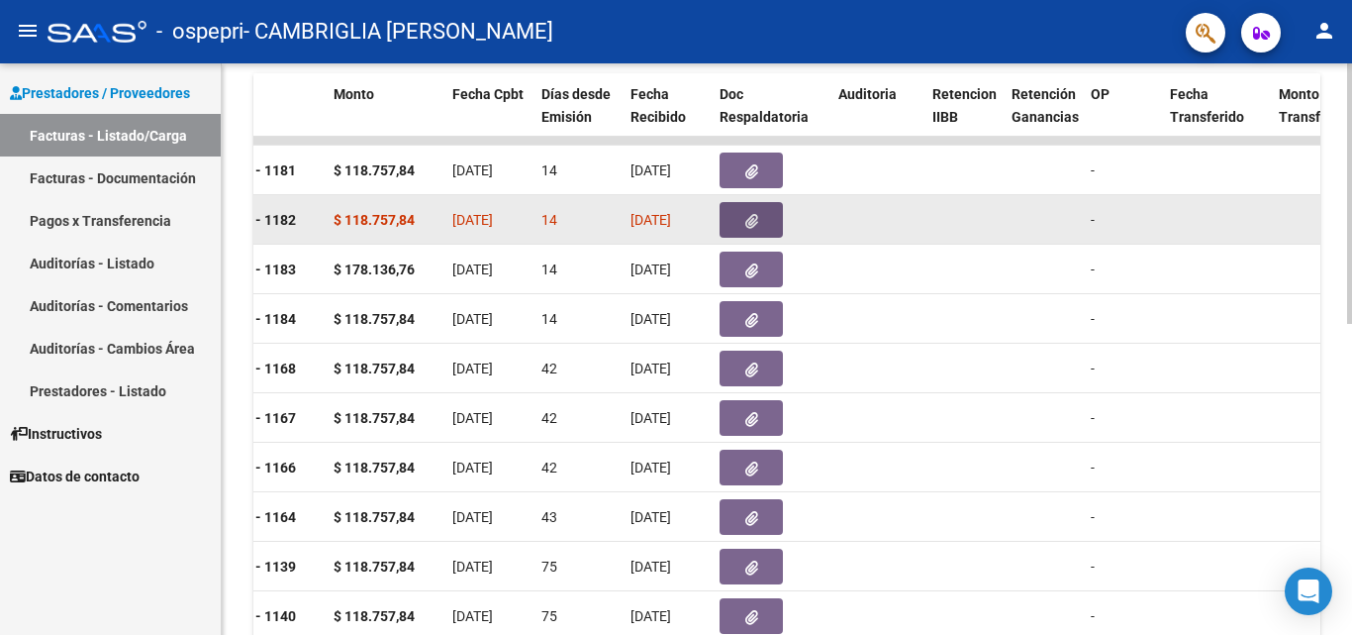
click at [750, 219] on icon "button" at bounding box center [751, 221] width 13 height 15
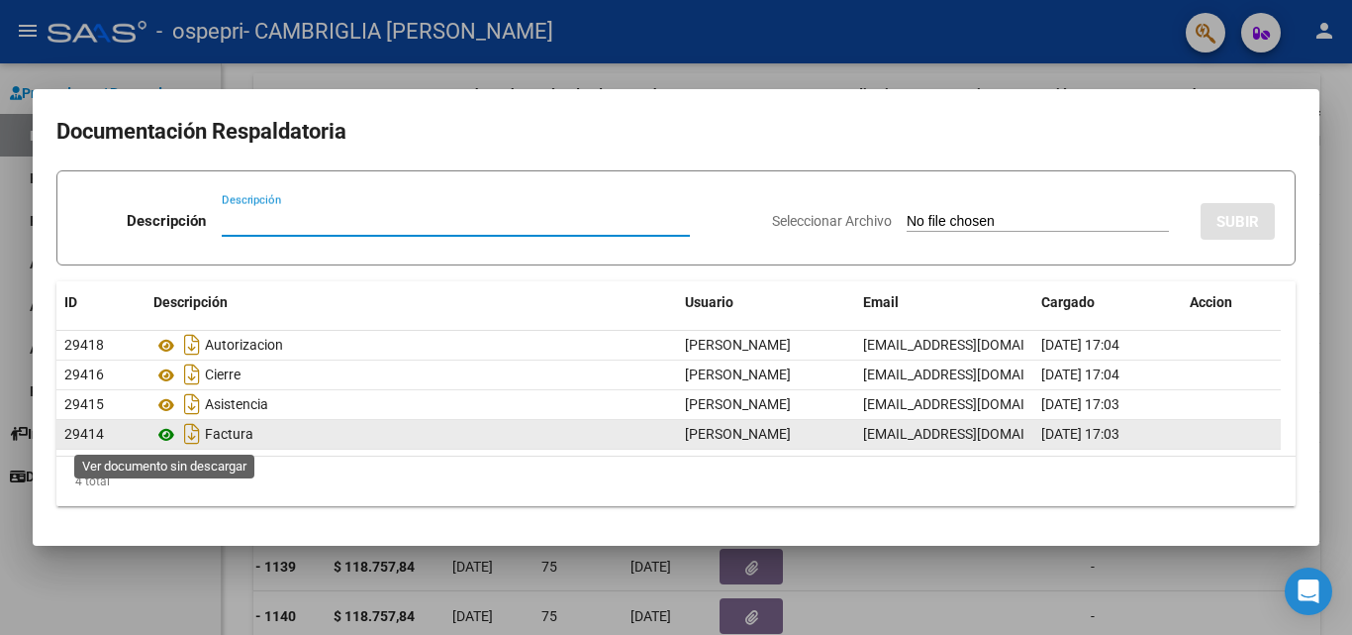
click at [170, 434] on icon at bounding box center [166, 435] width 26 height 24
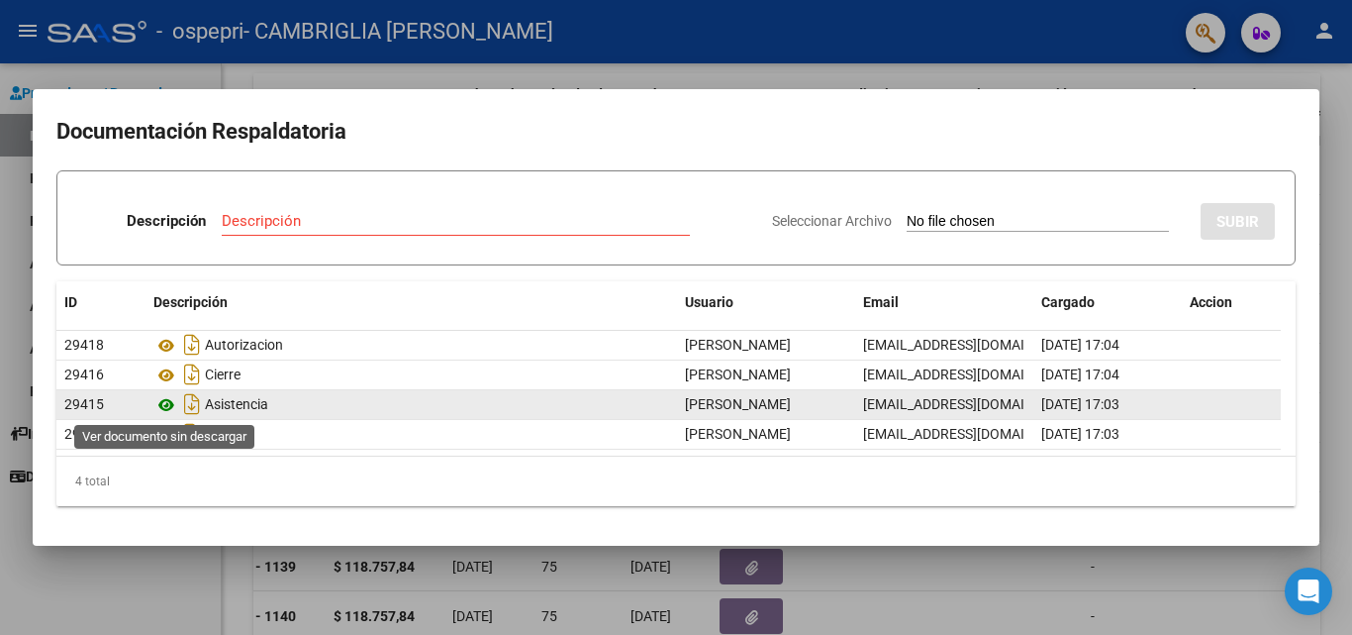
click at [167, 410] on icon at bounding box center [166, 405] width 26 height 24
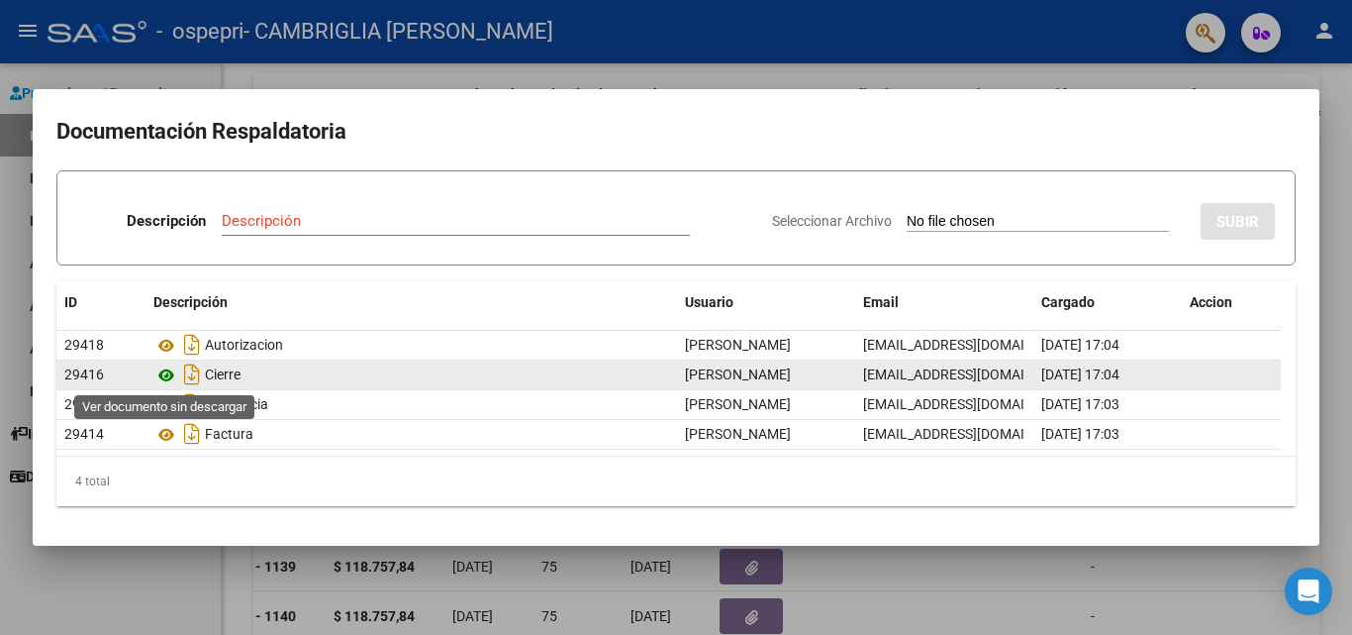
click at [170, 377] on icon at bounding box center [166, 375] width 26 height 24
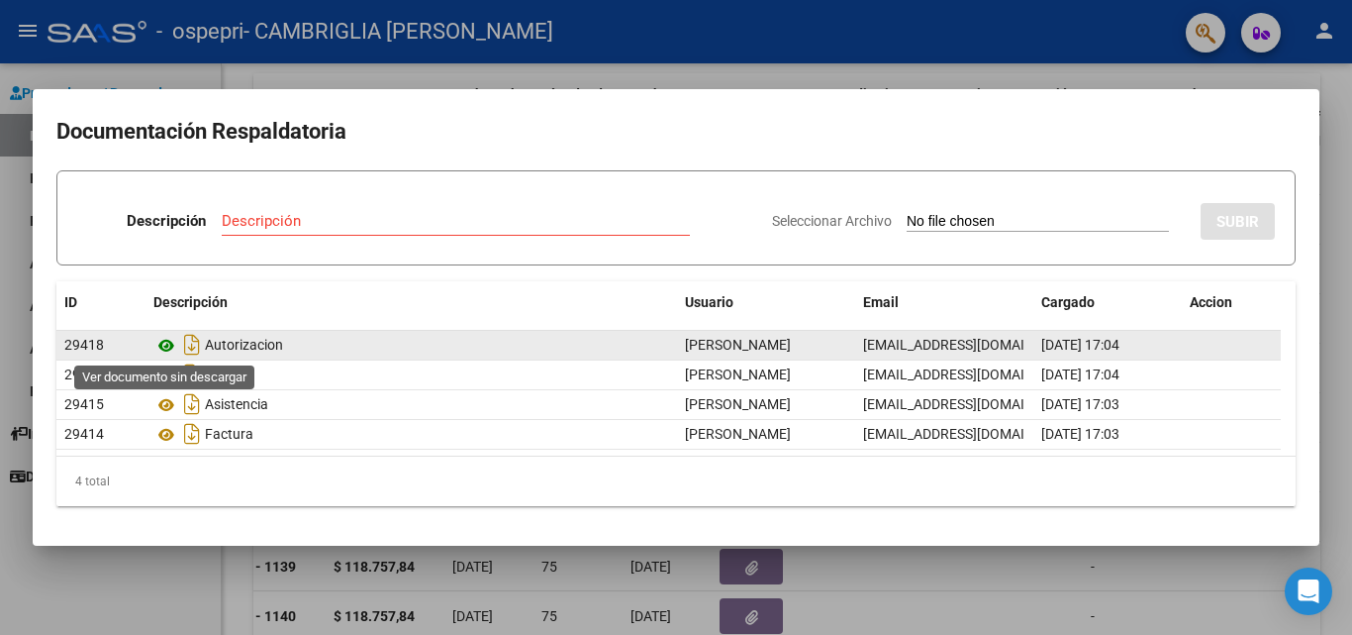
click at [165, 347] on icon at bounding box center [166, 346] width 26 height 24
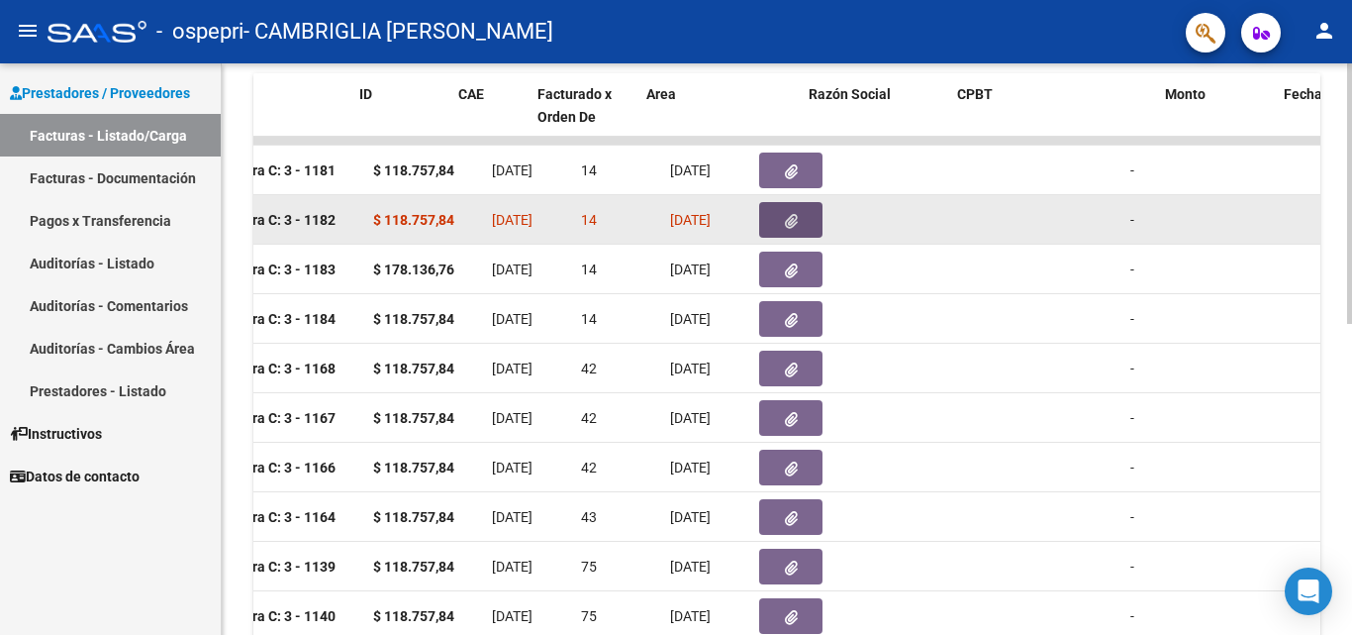
scroll to position [0, 0]
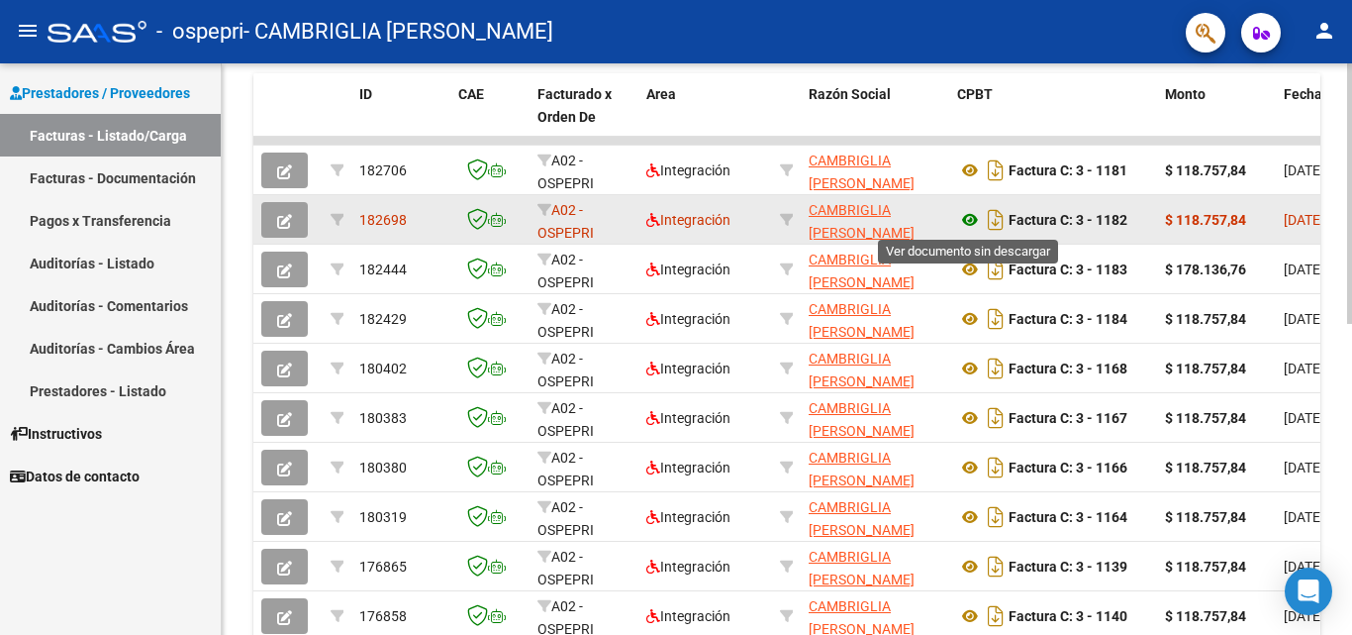
click at [973, 222] on icon at bounding box center [970, 220] width 26 height 24
click at [288, 216] on icon "button" at bounding box center [284, 221] width 15 height 15
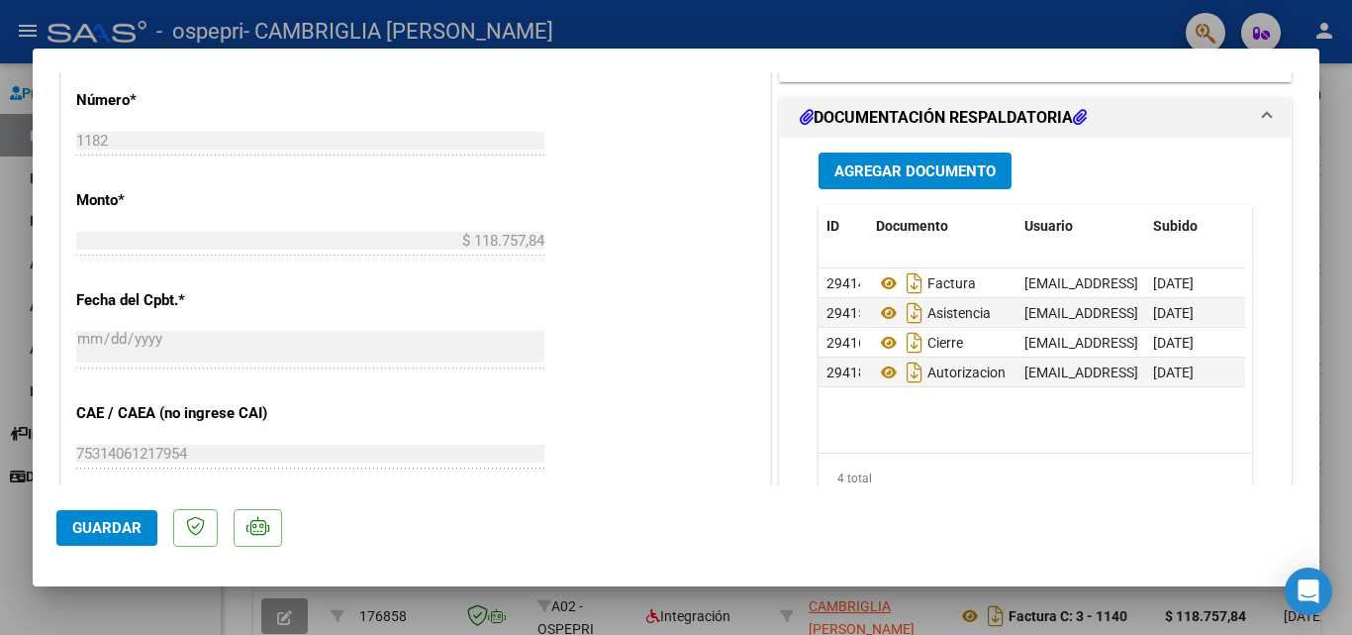
drag, startPoint x: 1050, startPoint y: 372, endPoint x: 1108, endPoint y: 418, distance: 73.3
click at [1108, 418] on datatable-body "29414 Factura [EMAIL_ADDRESS][DOMAIN_NAME] - [PERSON_NAME] [DATE] 29415 Asisten…" at bounding box center [1032, 360] width 427 height 184
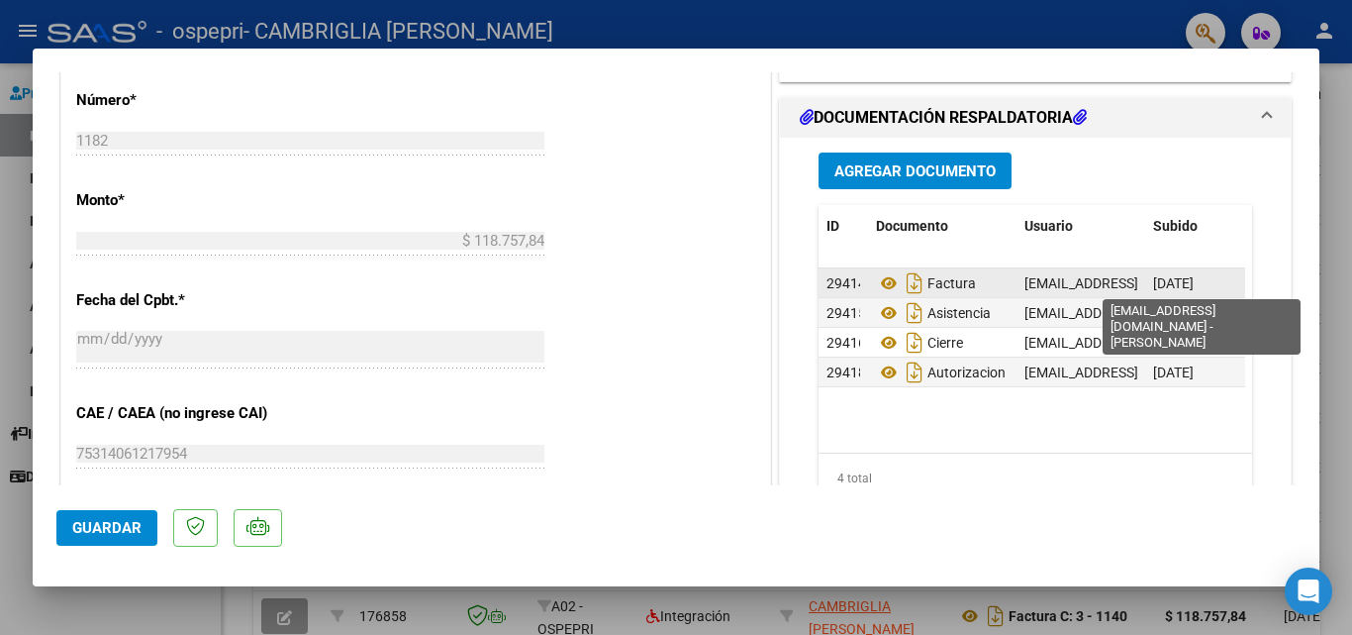
click at [1025, 283] on span "[EMAIL_ADDRESS][DOMAIN_NAME] - [PERSON_NAME]" at bounding box center [1193, 283] width 336 height 16
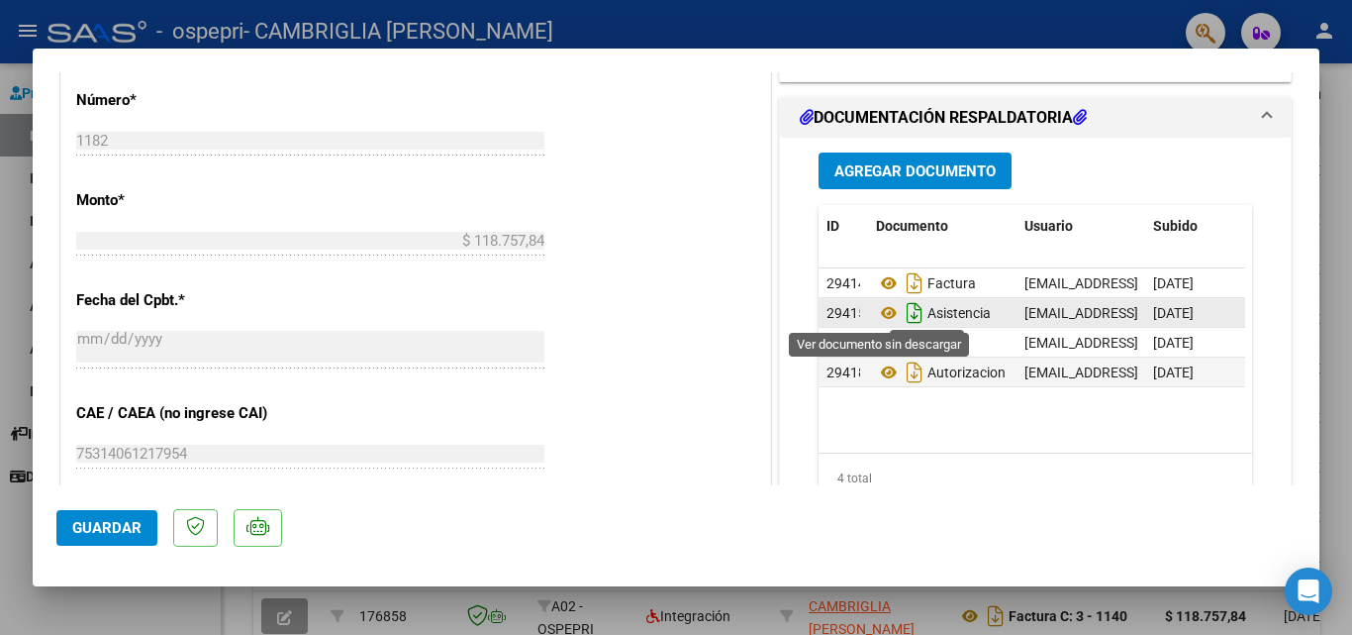
click at [905, 313] on icon "Descargar documento" at bounding box center [915, 313] width 26 height 32
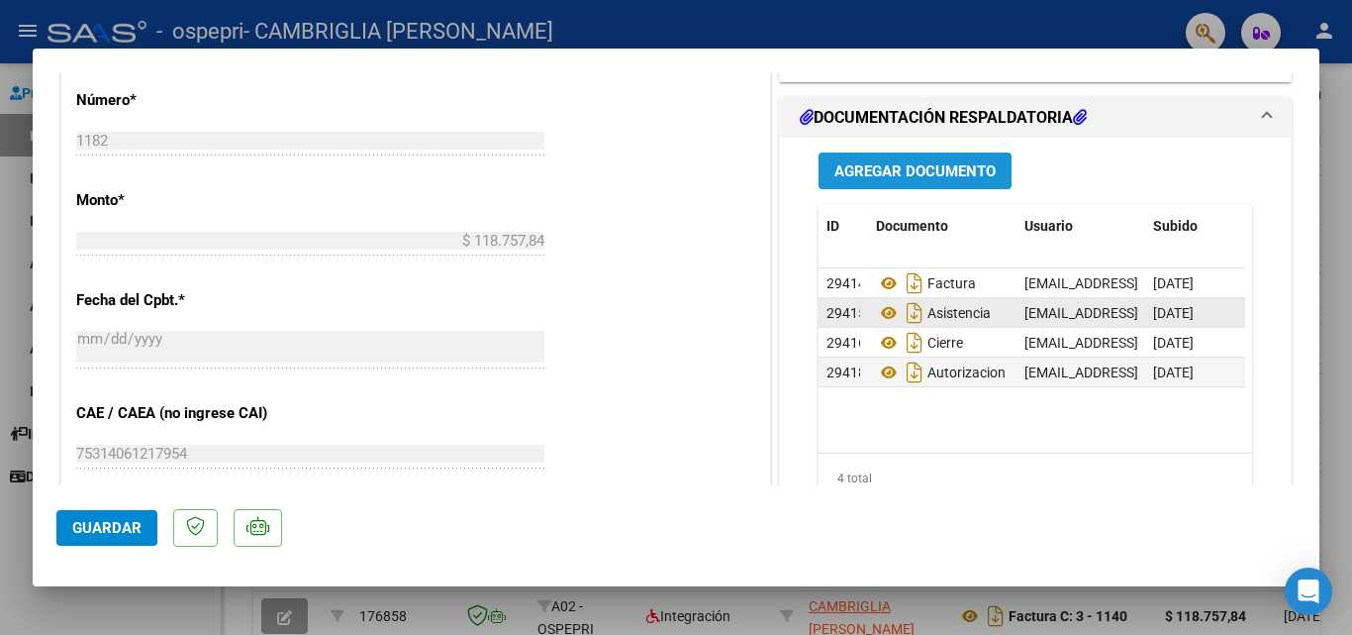
click at [892, 179] on span "Agregar Documento" at bounding box center [915, 171] width 161 height 18
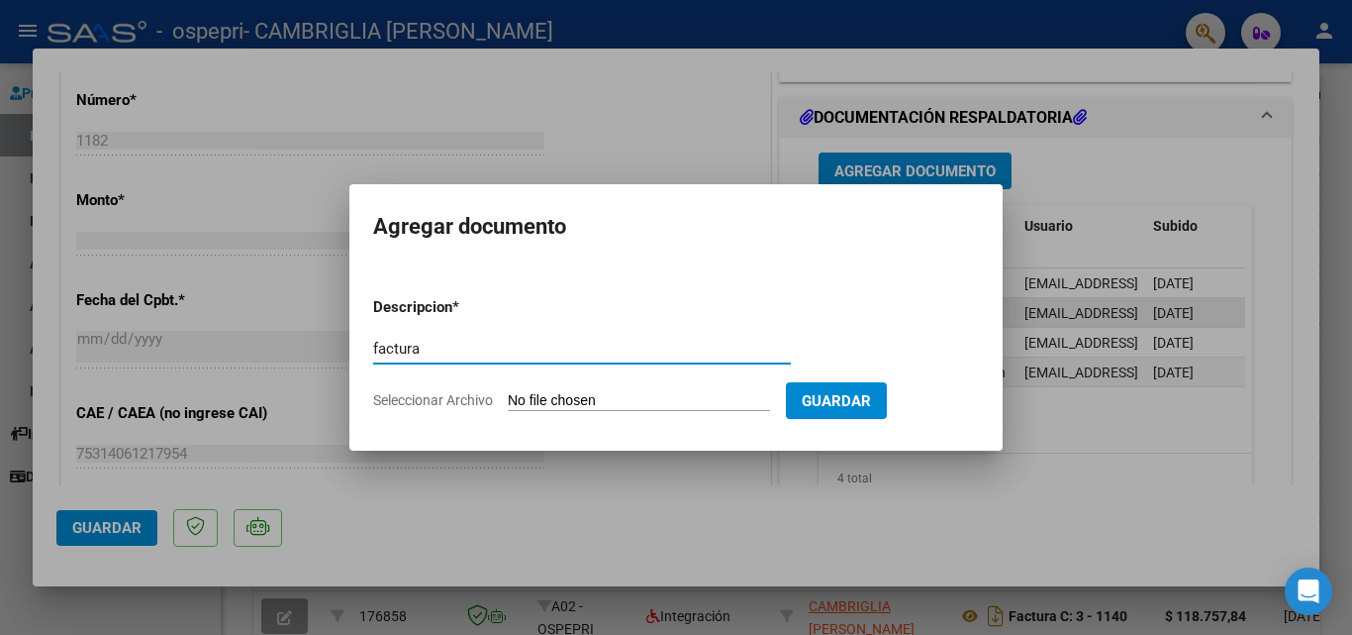
type input "factura"
click at [596, 398] on input "Seleccionar Archivo" at bounding box center [639, 401] width 262 height 19
type input "C:\fakepath\[PERSON_NAME],[DATE].pdf"
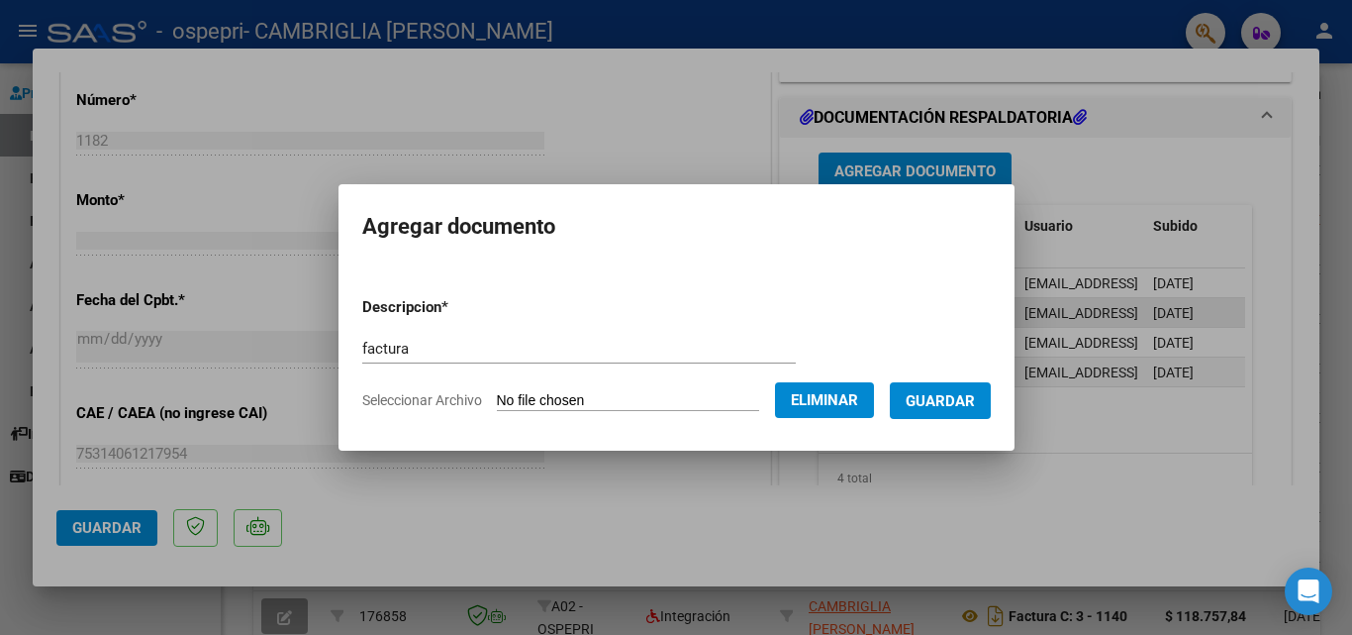
click at [950, 401] on span "Guardar" at bounding box center [940, 401] width 69 height 18
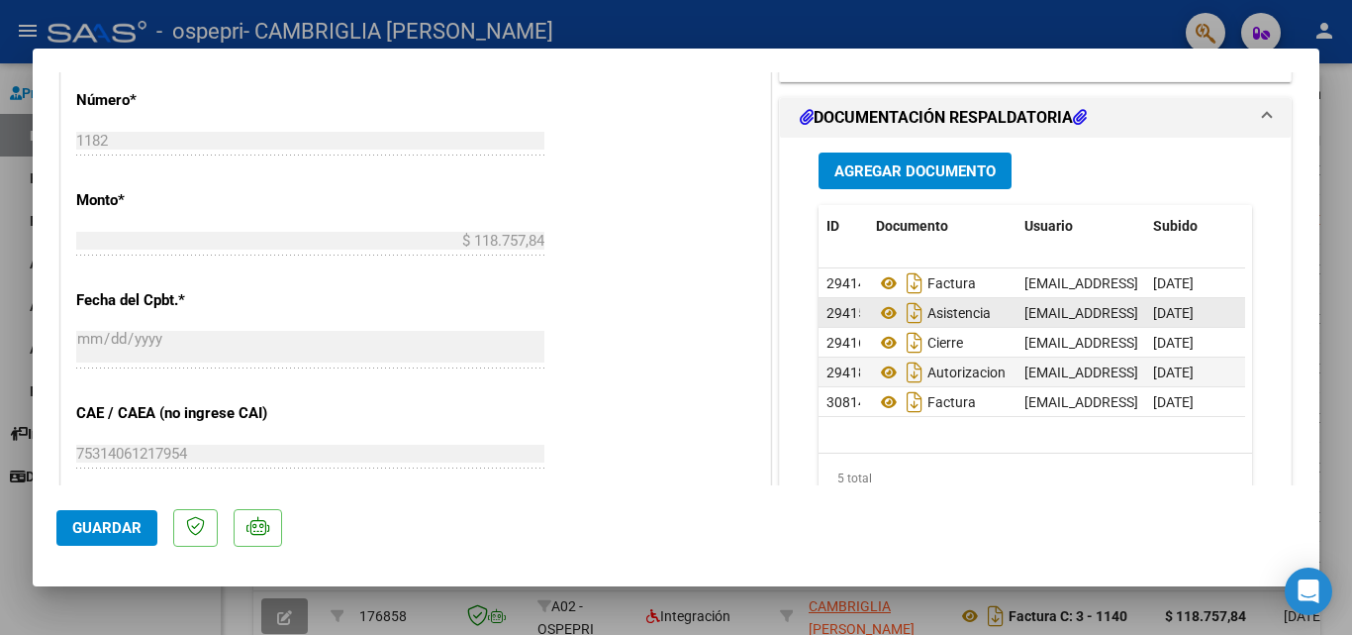
scroll to position [0, 98]
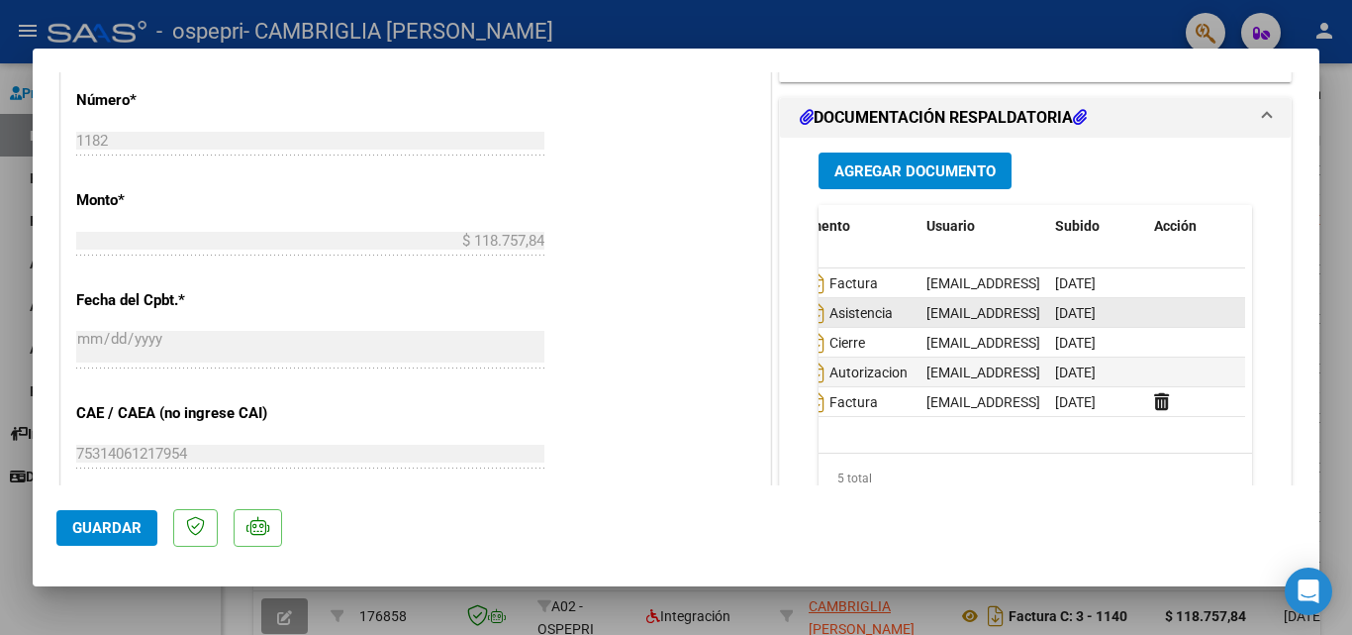
drag, startPoint x: 1040, startPoint y: 459, endPoint x: 942, endPoint y: 440, distance: 100.0
click at [942, 440] on div "ID Documento Usuario Subido Acción 29414 Factura [EMAIL_ADDRESS][DOMAIN_NAME] -…" at bounding box center [1036, 354] width 434 height 298
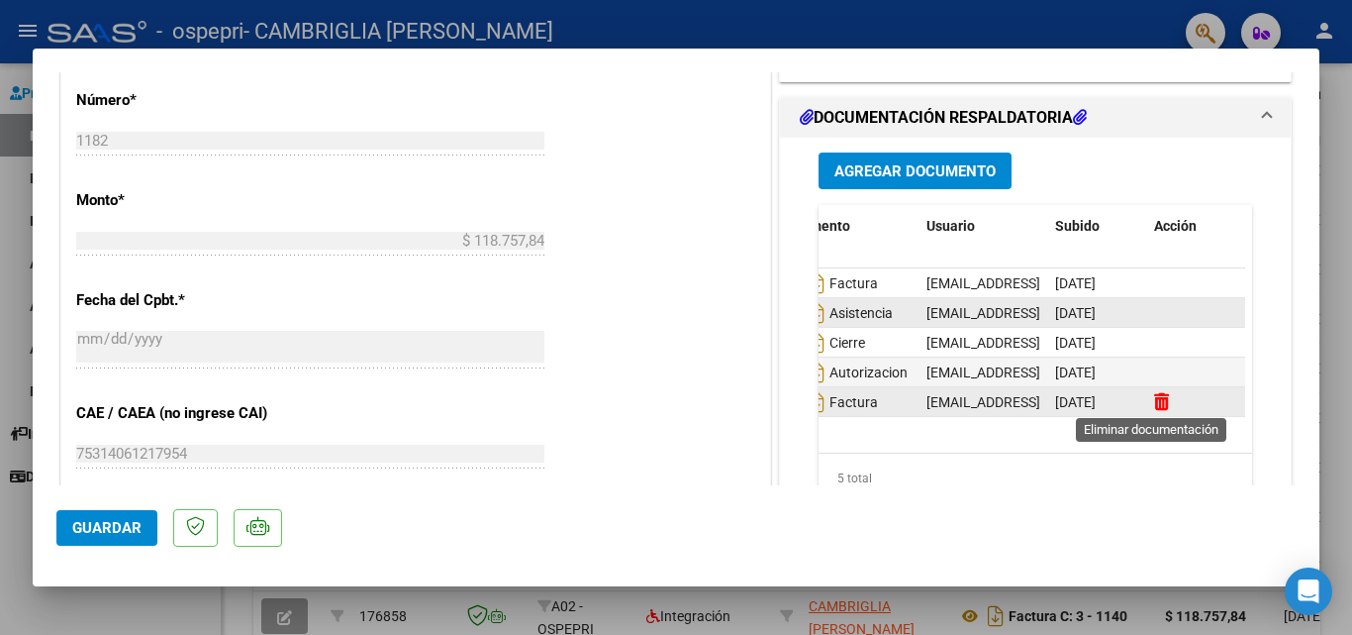
click at [1155, 399] on icon at bounding box center [1161, 401] width 15 height 19
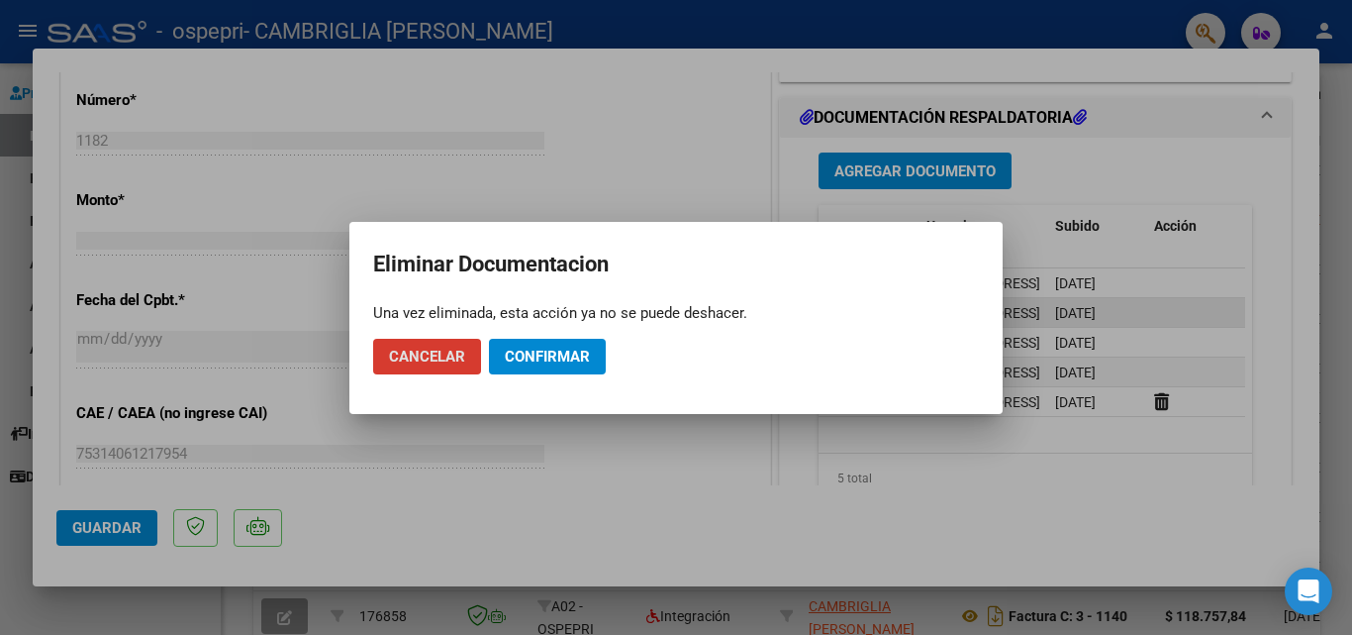
click at [545, 357] on span "Confirmar" at bounding box center [547, 356] width 85 height 18
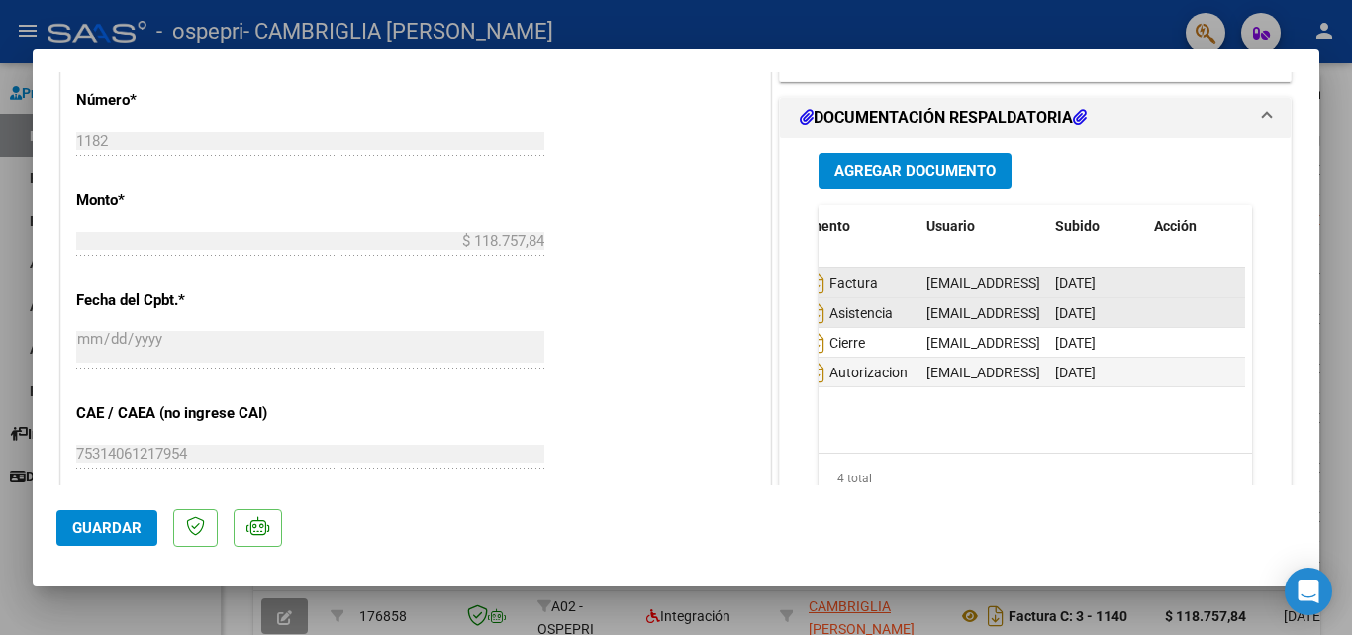
click at [1155, 273] on datatable-body-cell at bounding box center [1195, 282] width 99 height 29
click at [1186, 279] on datatable-body-cell at bounding box center [1195, 282] width 99 height 29
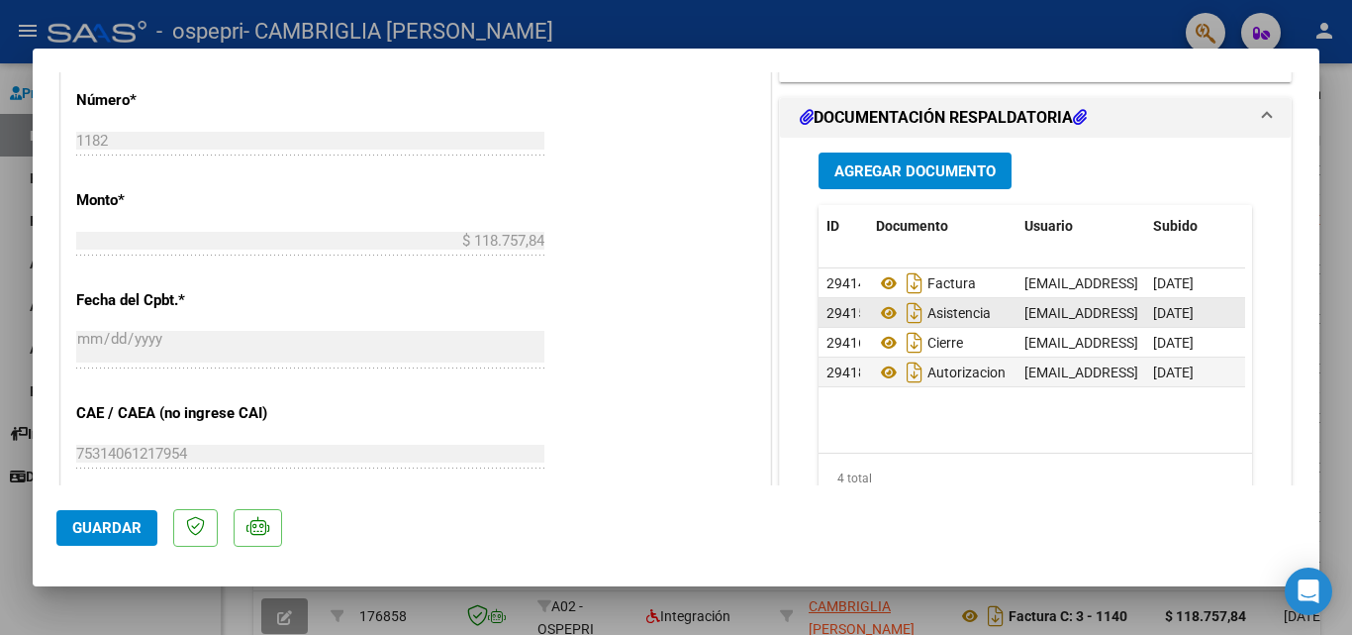
click at [807, 280] on div "Agregar Documento ID Documento Usuario Subido Acción 29414 Factura [EMAIL_ADDRE…" at bounding box center [1035, 335] width 463 height 395
click at [866, 167] on span "Agregar Documento" at bounding box center [915, 171] width 161 height 18
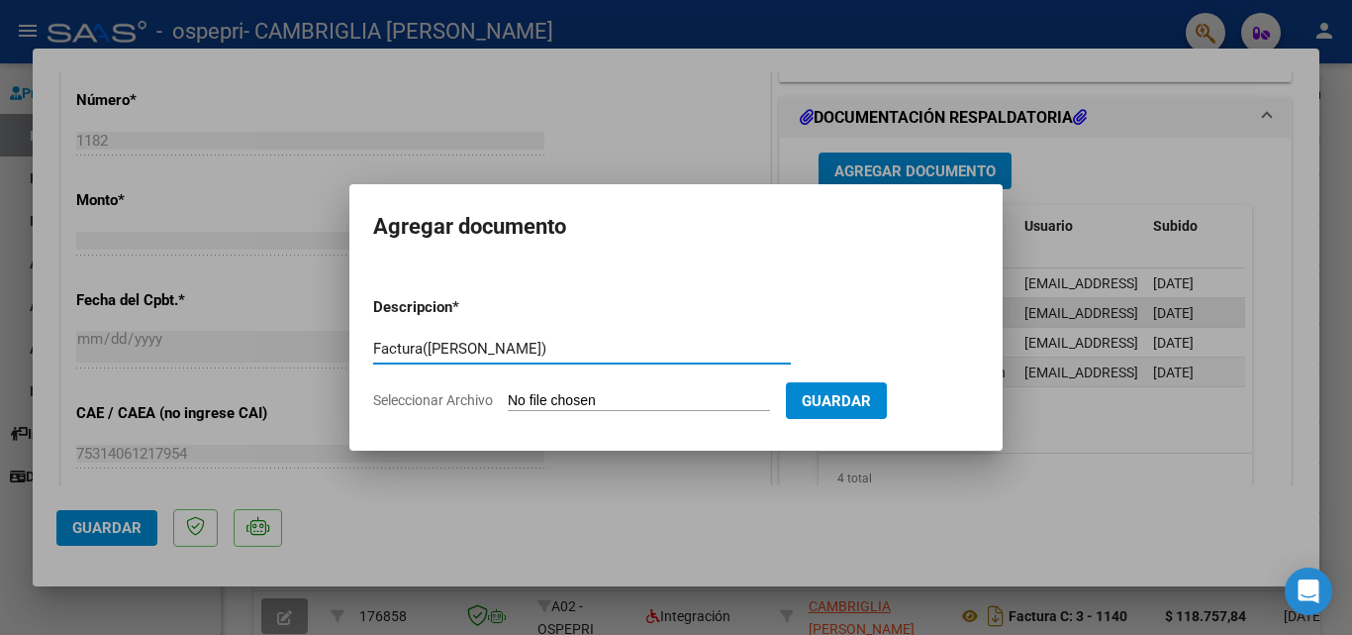
type input "Factura([PERSON_NAME])"
click at [592, 399] on input "Seleccionar Archivo" at bounding box center [639, 401] width 262 height 19
type input "C:\fakepath\[PERSON_NAME],[DATE].pdf"
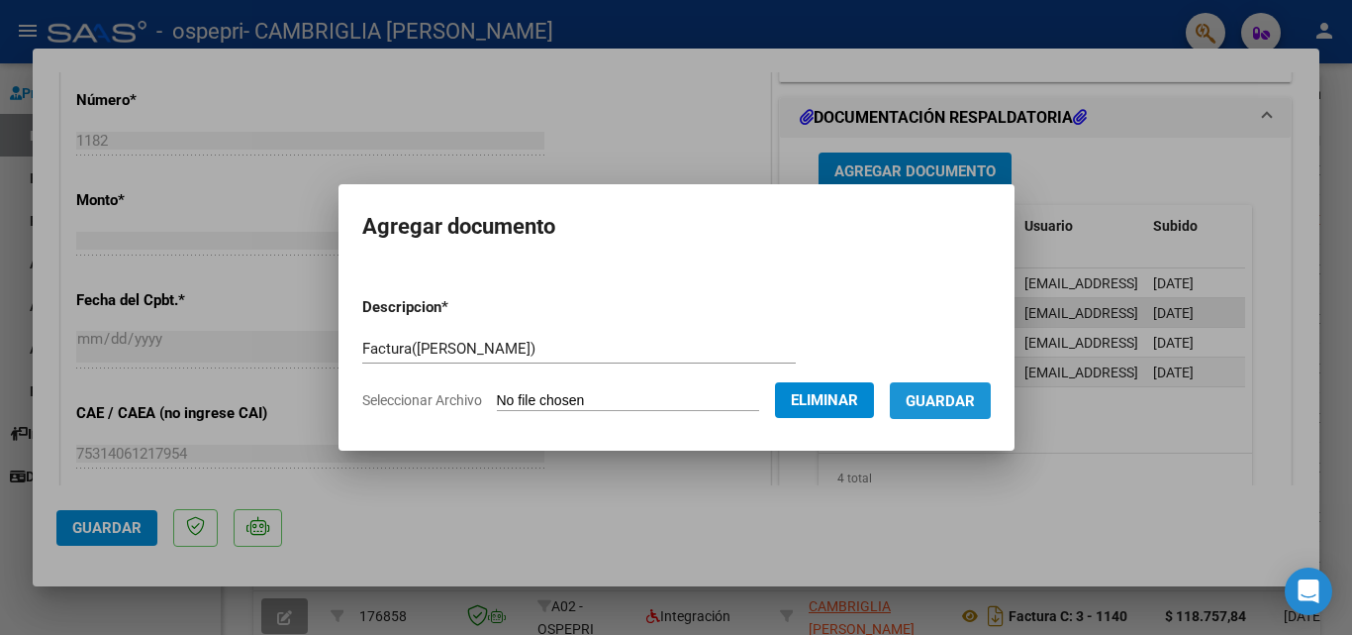
click at [963, 407] on span "Guardar" at bounding box center [940, 401] width 69 height 18
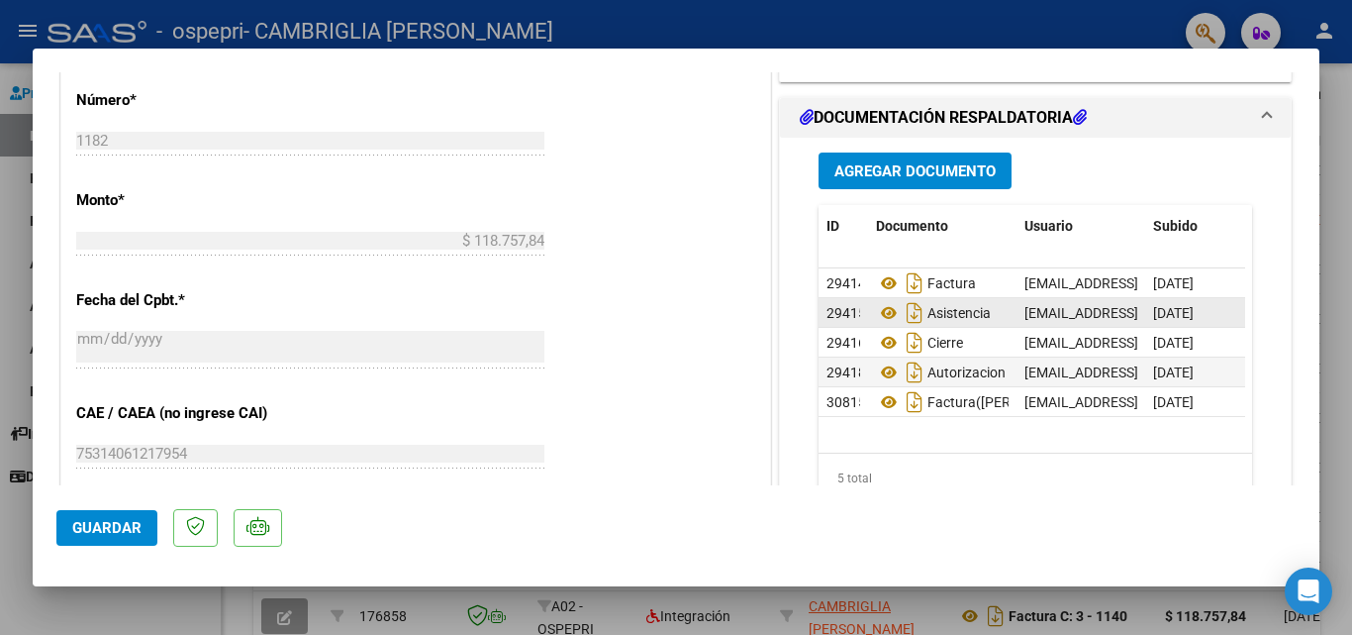
click at [904, 183] on button "Agregar Documento" at bounding box center [915, 170] width 193 height 37
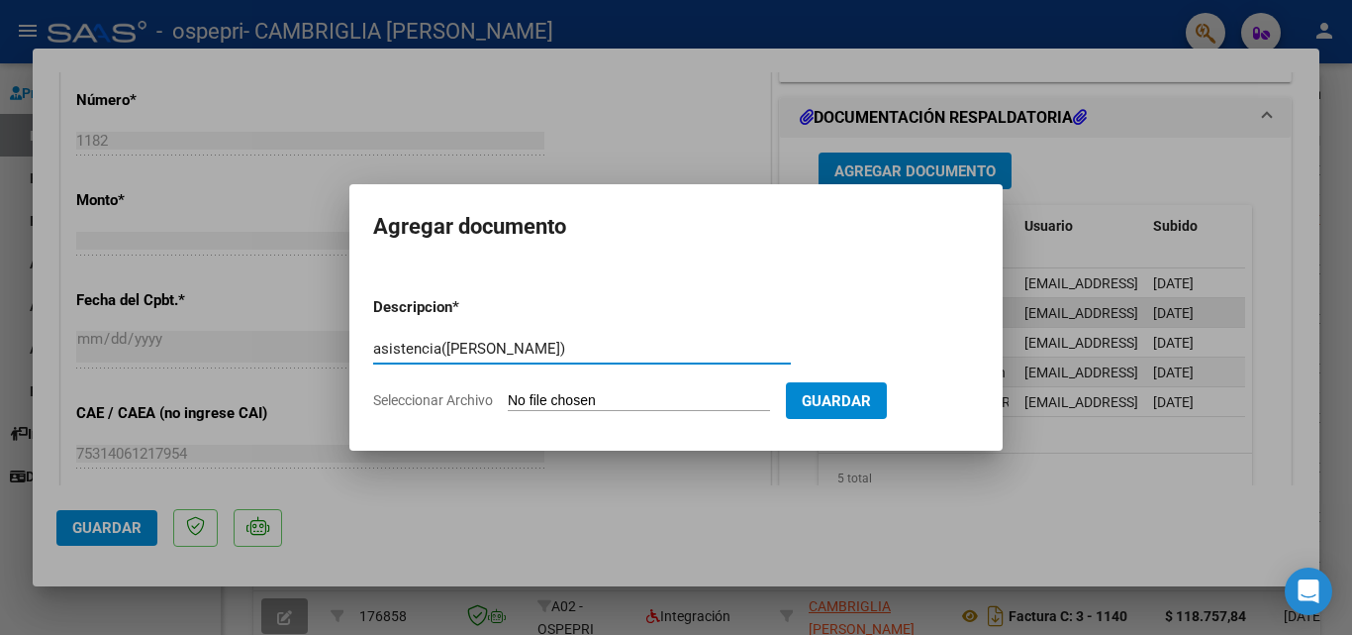
type input "asistencia([PERSON_NAME])"
click at [574, 402] on input "Seleccionar Archivo" at bounding box center [639, 401] width 262 height 19
type input "C:\fakepath\[PERSON_NAME] aist75.pdf"
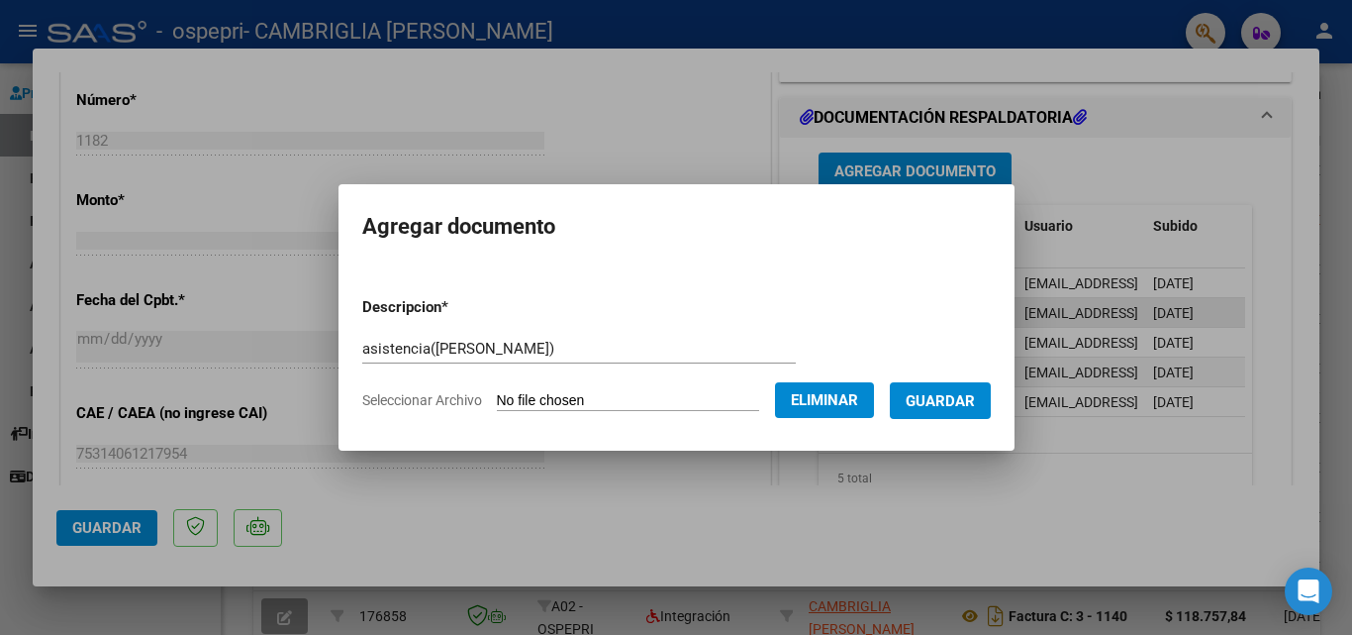
click at [967, 406] on span "Guardar" at bounding box center [940, 401] width 69 height 18
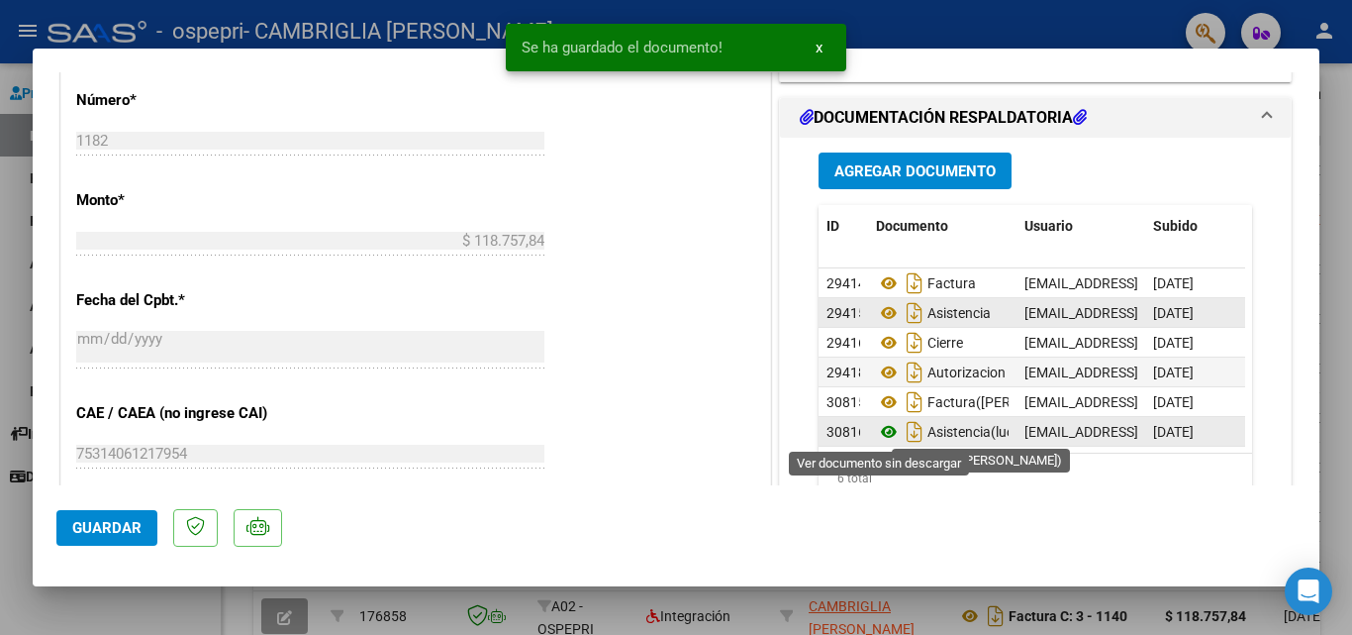
click at [879, 431] on icon at bounding box center [889, 432] width 26 height 24
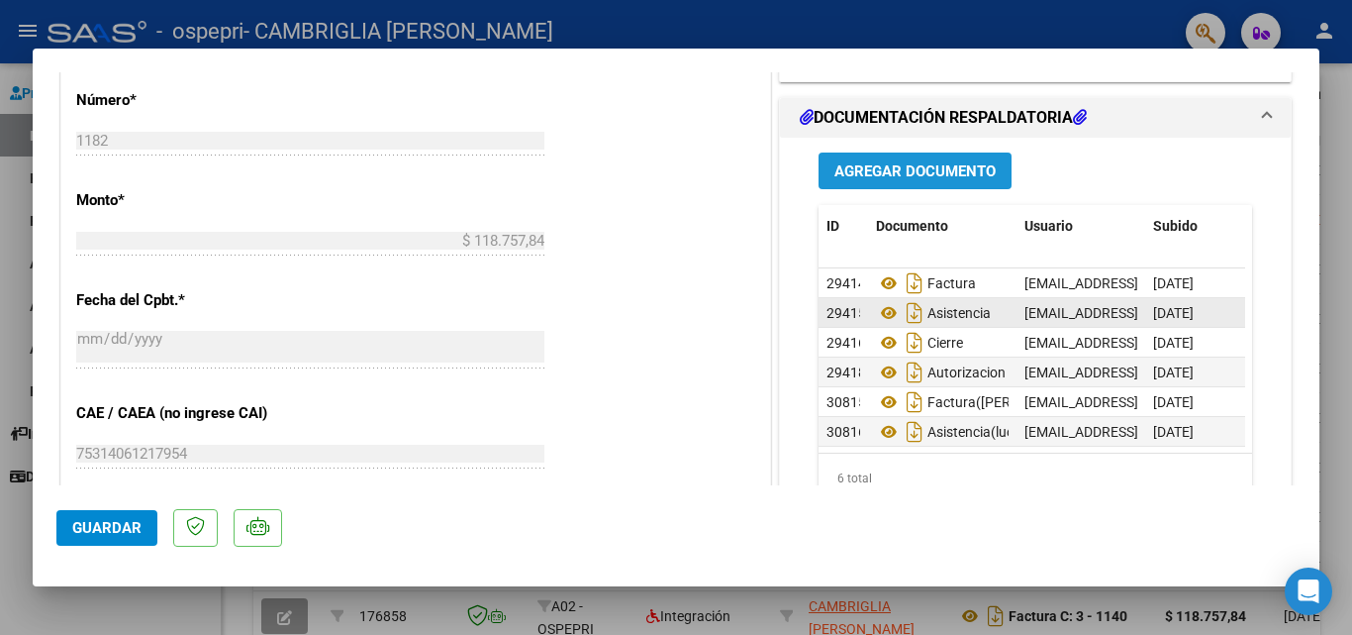
click at [879, 164] on span "Agregar Documento" at bounding box center [915, 171] width 161 height 18
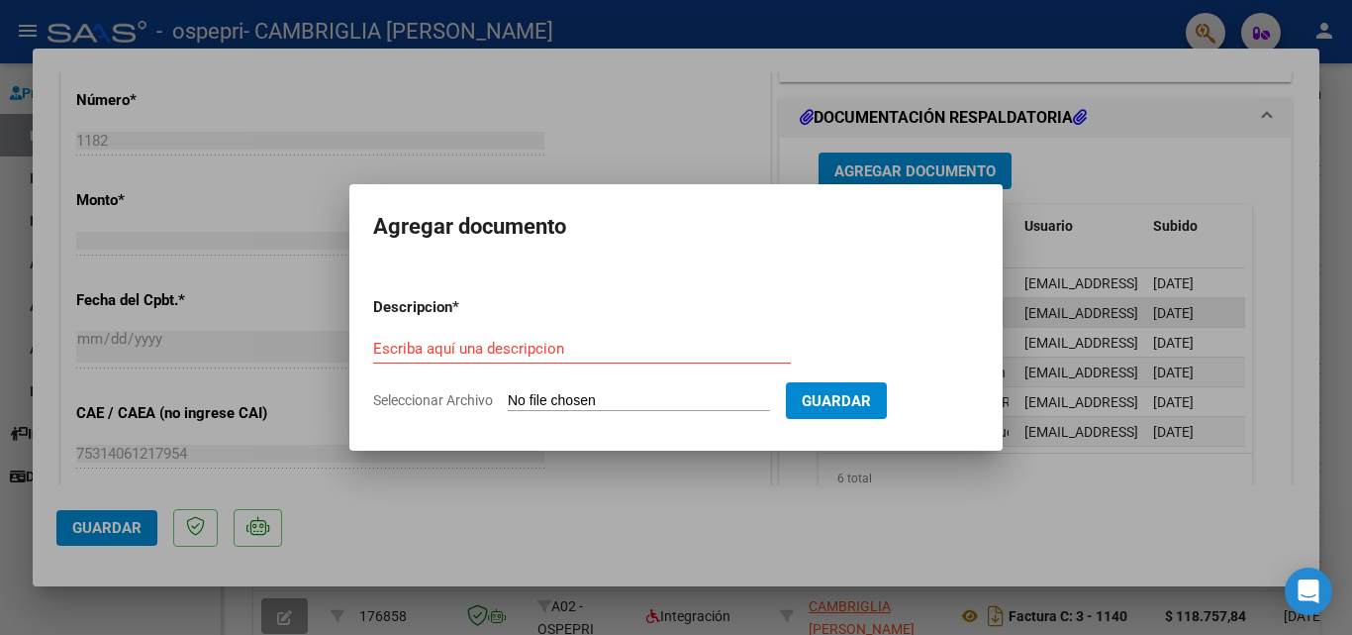
click at [532, 336] on div "Escriba aquí una descripcion" at bounding box center [582, 349] width 418 height 30
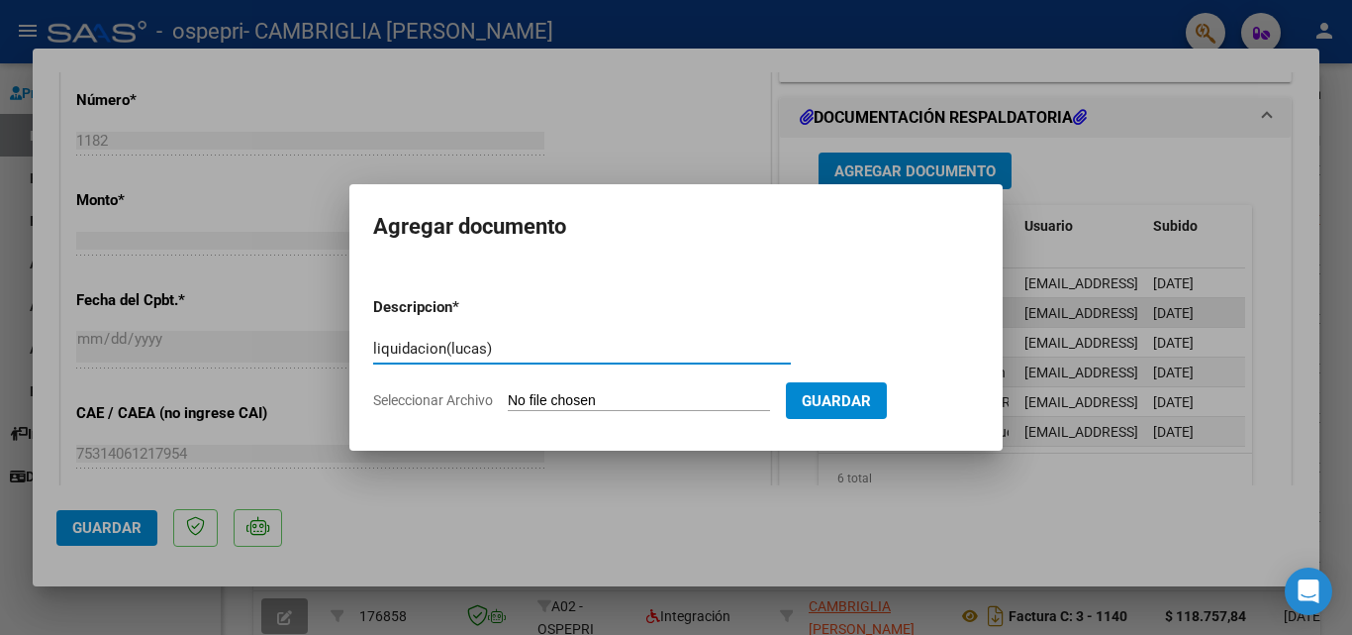
type input "liquidacion(lucas)"
click at [614, 392] on input "Seleccionar Archivo" at bounding box center [639, 401] width 262 height 19
type input "C:\fakepath\[PERSON_NAME]-6.pdf"
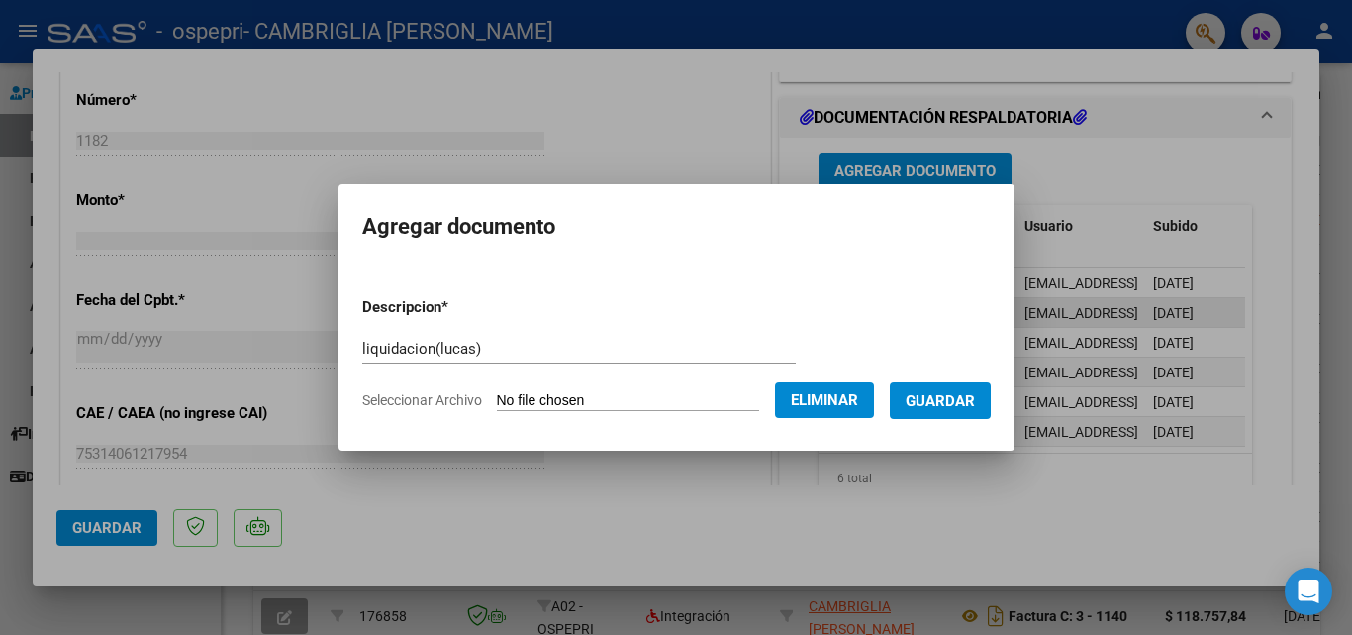
click at [954, 407] on span "Guardar" at bounding box center [940, 401] width 69 height 18
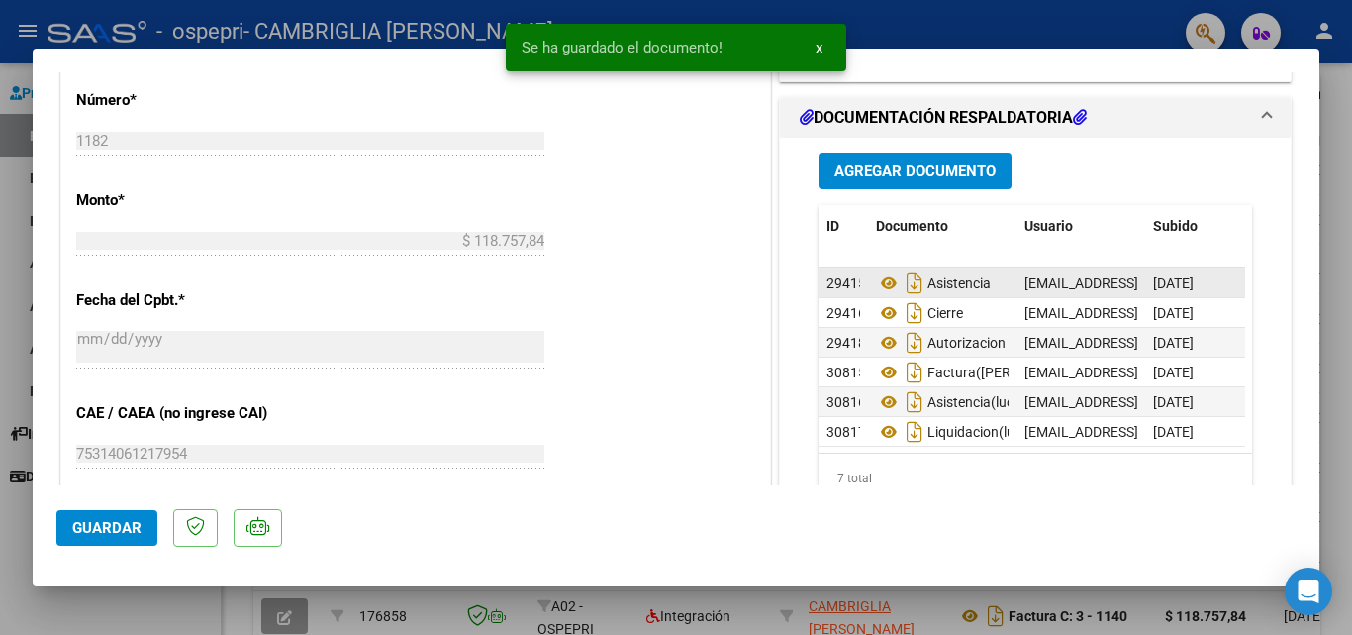
scroll to position [45, 0]
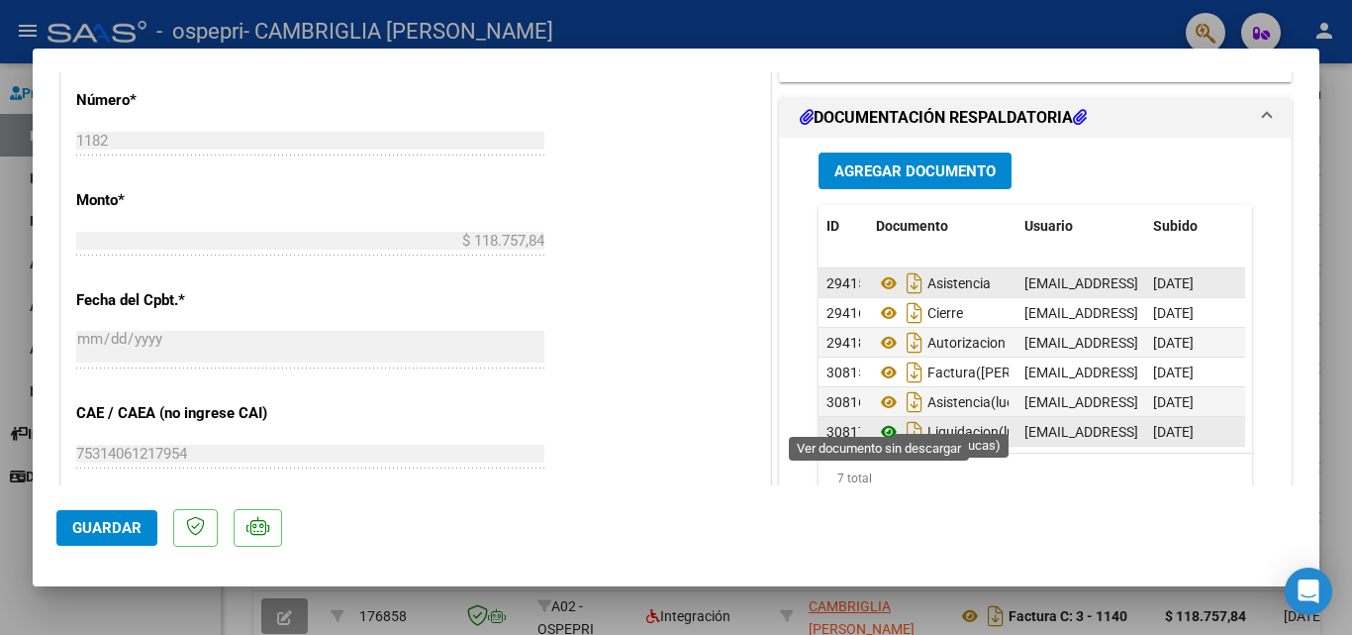
click at [885, 420] on icon at bounding box center [889, 432] width 26 height 24
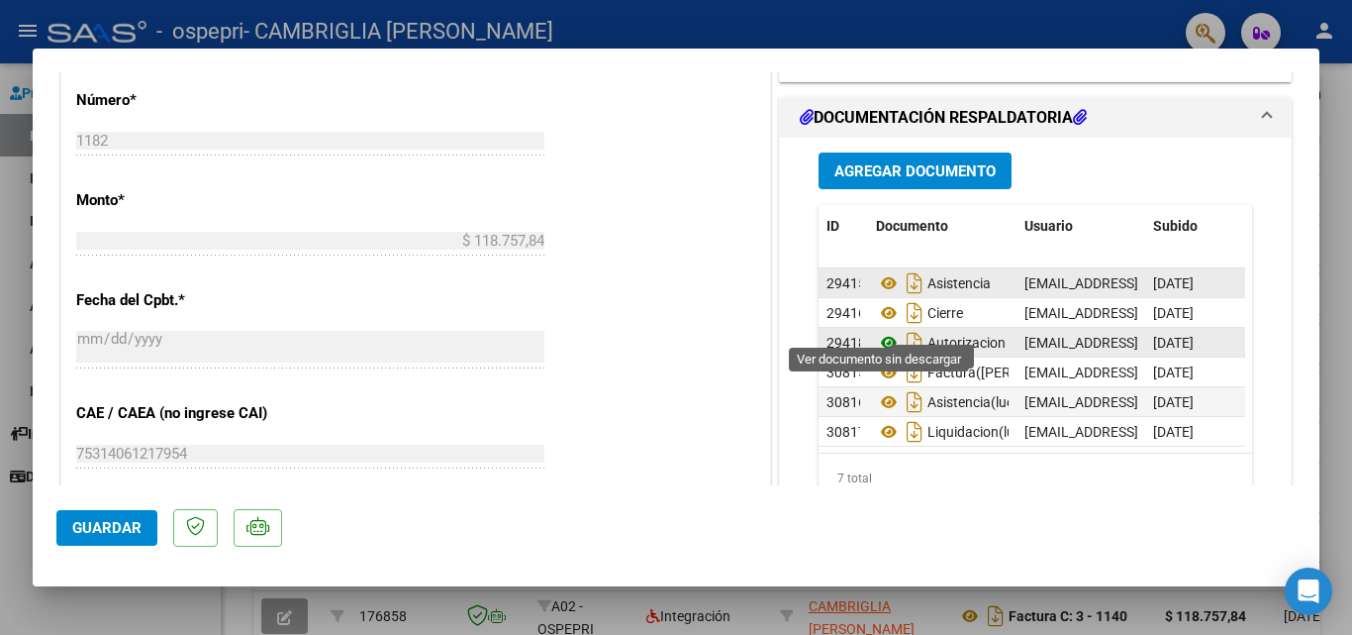
click at [878, 331] on icon at bounding box center [889, 343] width 26 height 24
click at [860, 163] on span "Agregar Documento" at bounding box center [915, 171] width 161 height 18
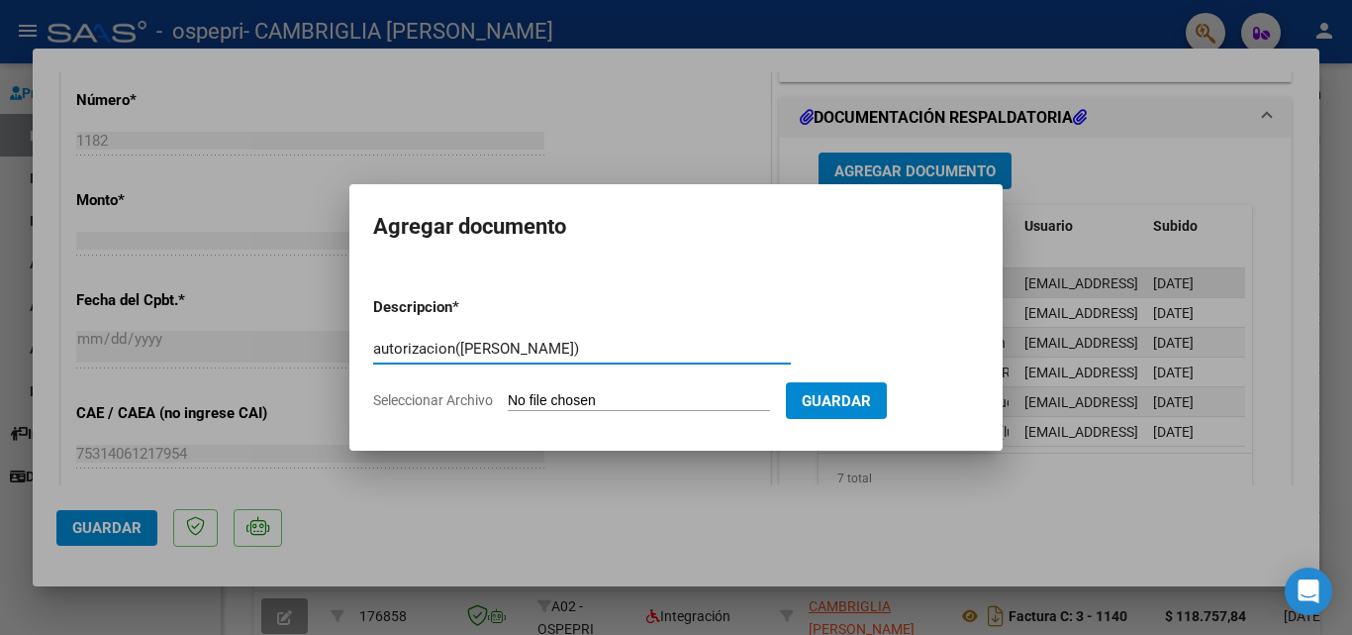
type input "autorizacion([PERSON_NAME])"
click at [576, 389] on form "Descripcion * autorizacion(lucas) Escriba aquí una descripcion Seleccionar Arch…" at bounding box center [676, 353] width 606 height 145
click at [571, 396] on input "Seleccionar Archivo" at bounding box center [639, 401] width 262 height 19
type input "C:\fakepath\autorizacionuribe7.pdf"
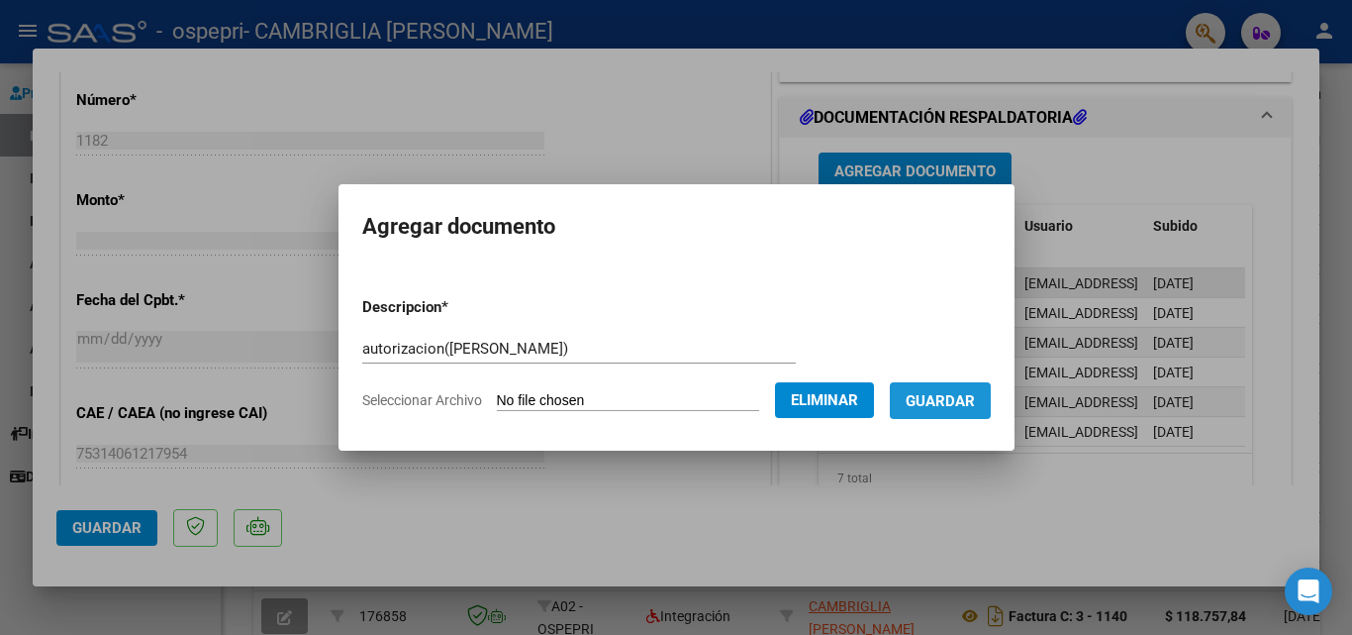
click at [959, 404] on span "Guardar" at bounding box center [940, 401] width 69 height 18
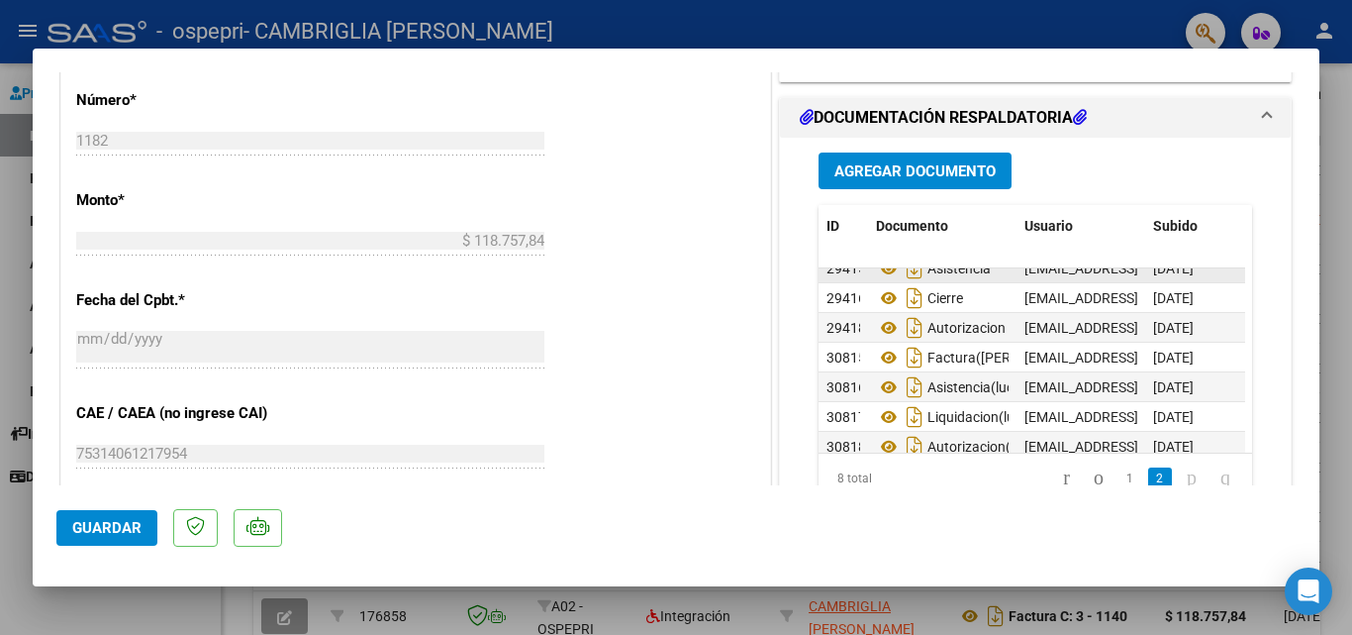
scroll to position [74, 0]
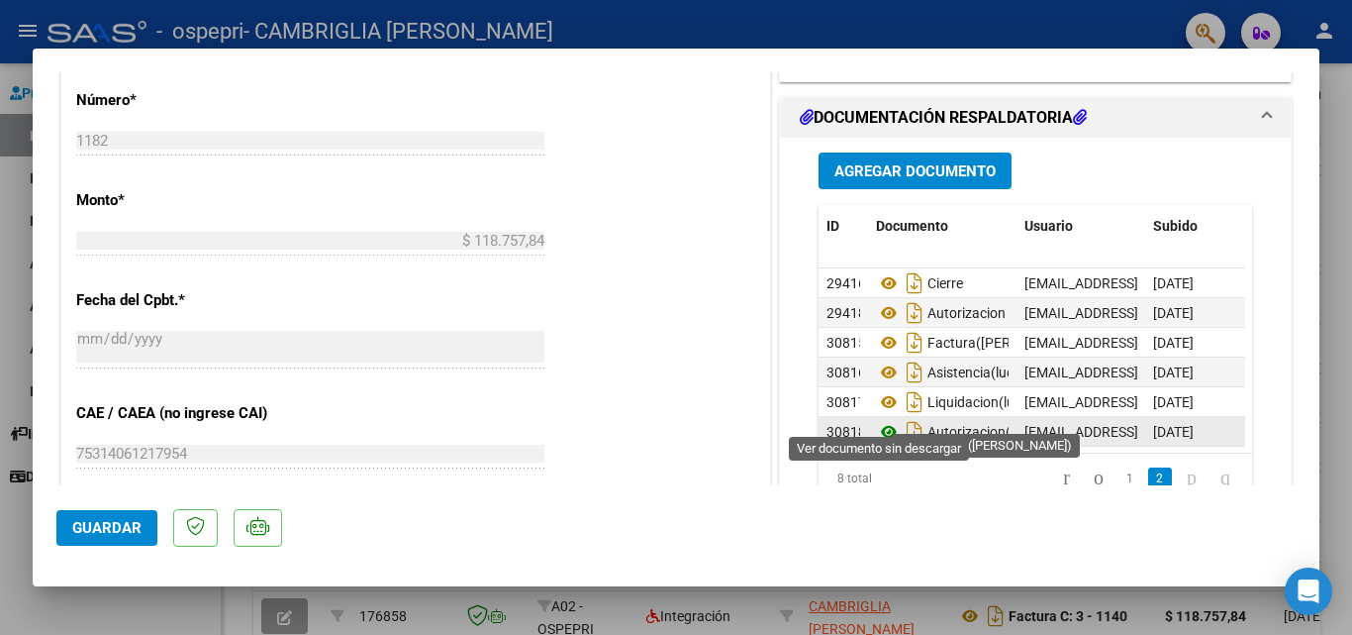
click at [876, 420] on icon at bounding box center [889, 432] width 26 height 24
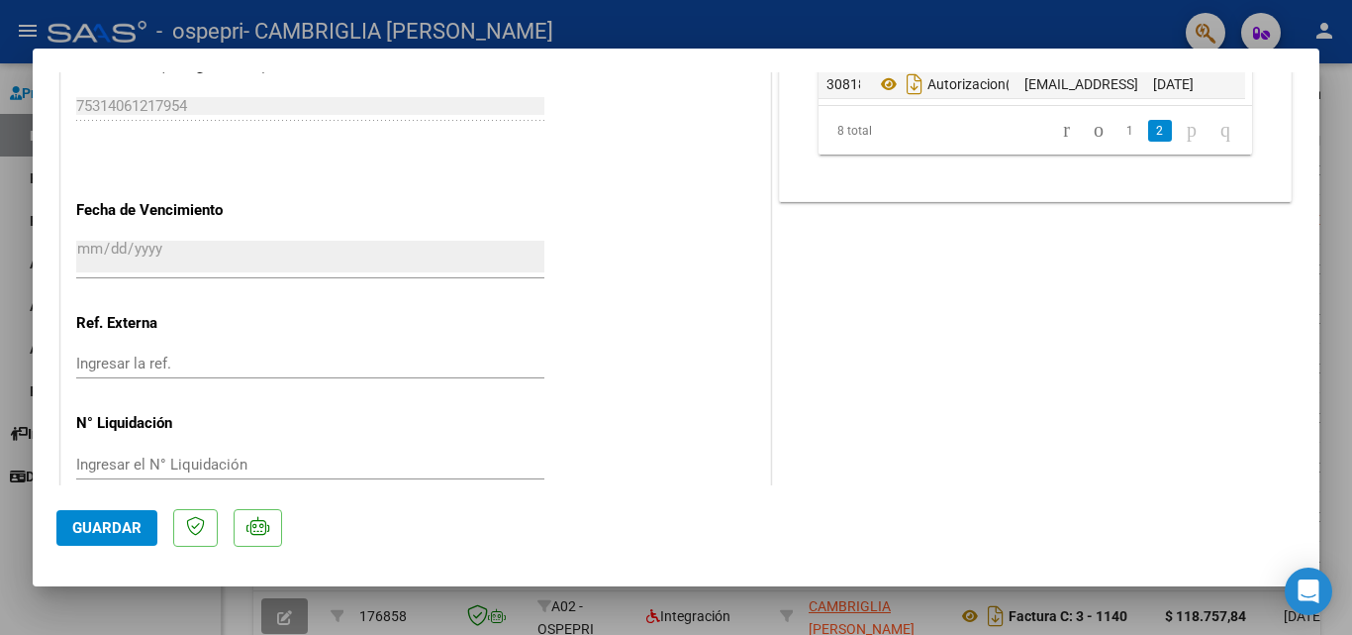
scroll to position [1286, 0]
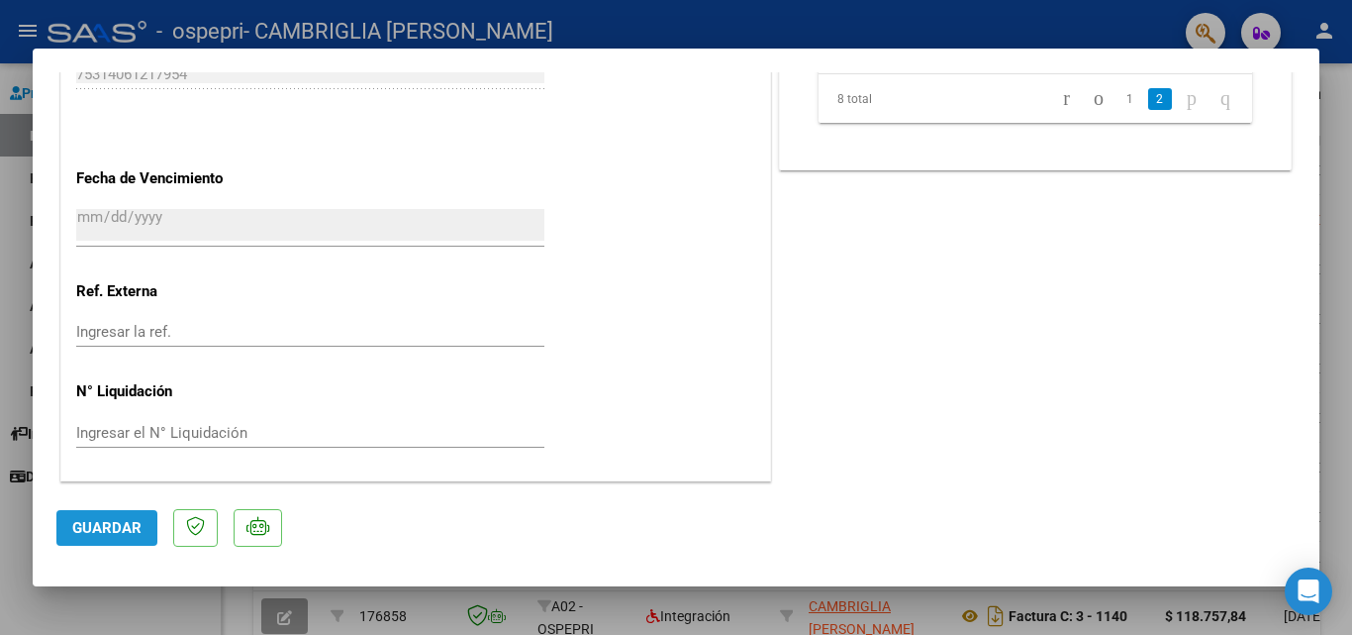
click at [83, 519] on span "Guardar" at bounding box center [106, 528] width 69 height 18
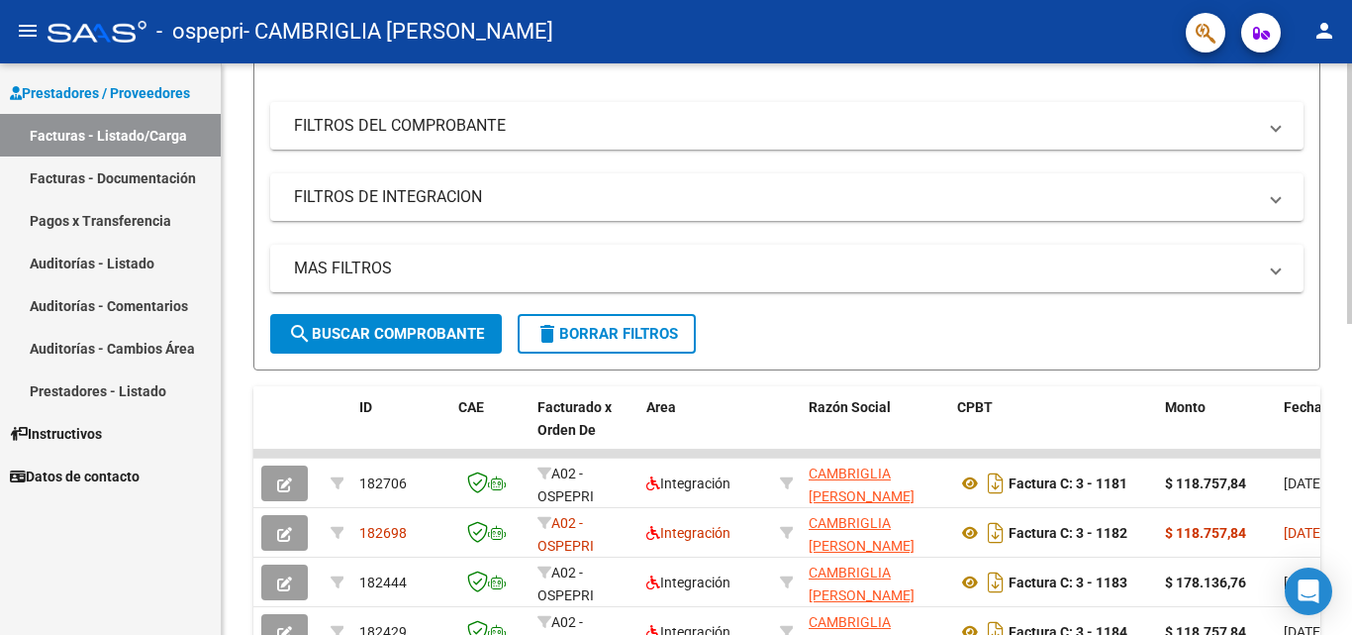
scroll to position [0, 0]
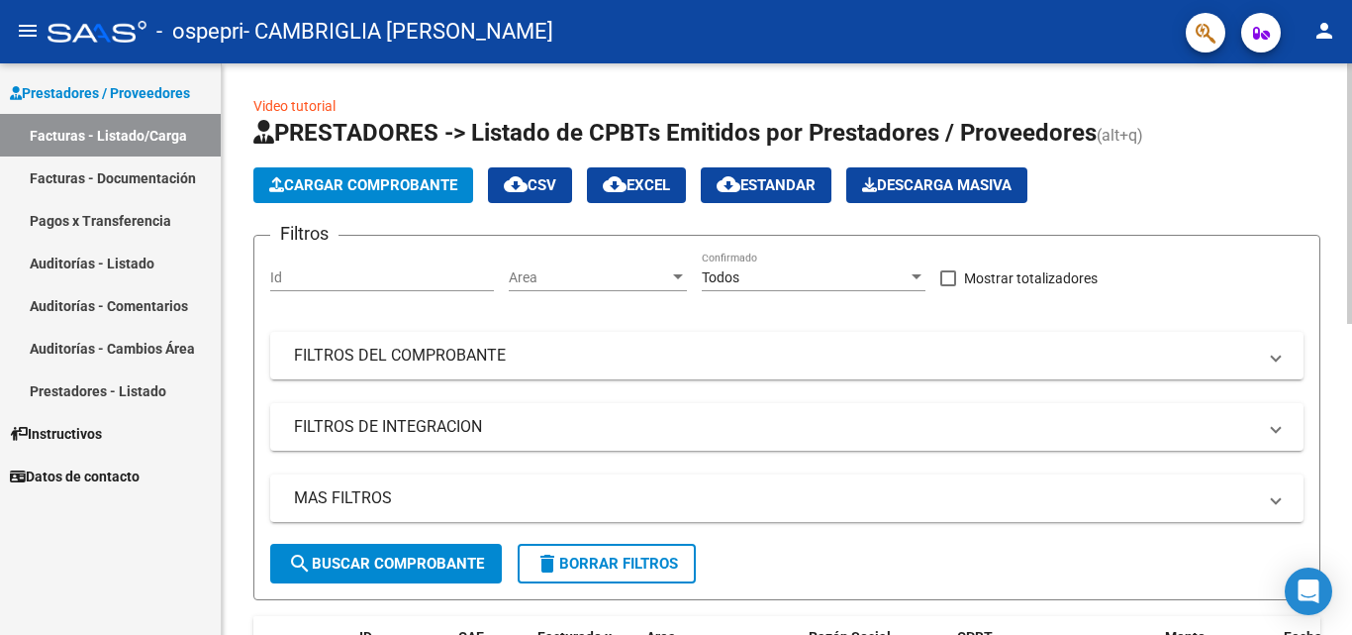
click at [1351, 1] on div "menu - ospepri - CAMBRIGLIA [PERSON_NAME] person Prestadores / Proveedores Fact…" at bounding box center [676, 317] width 1352 height 635
